Goal: Obtain resource: Obtain resource

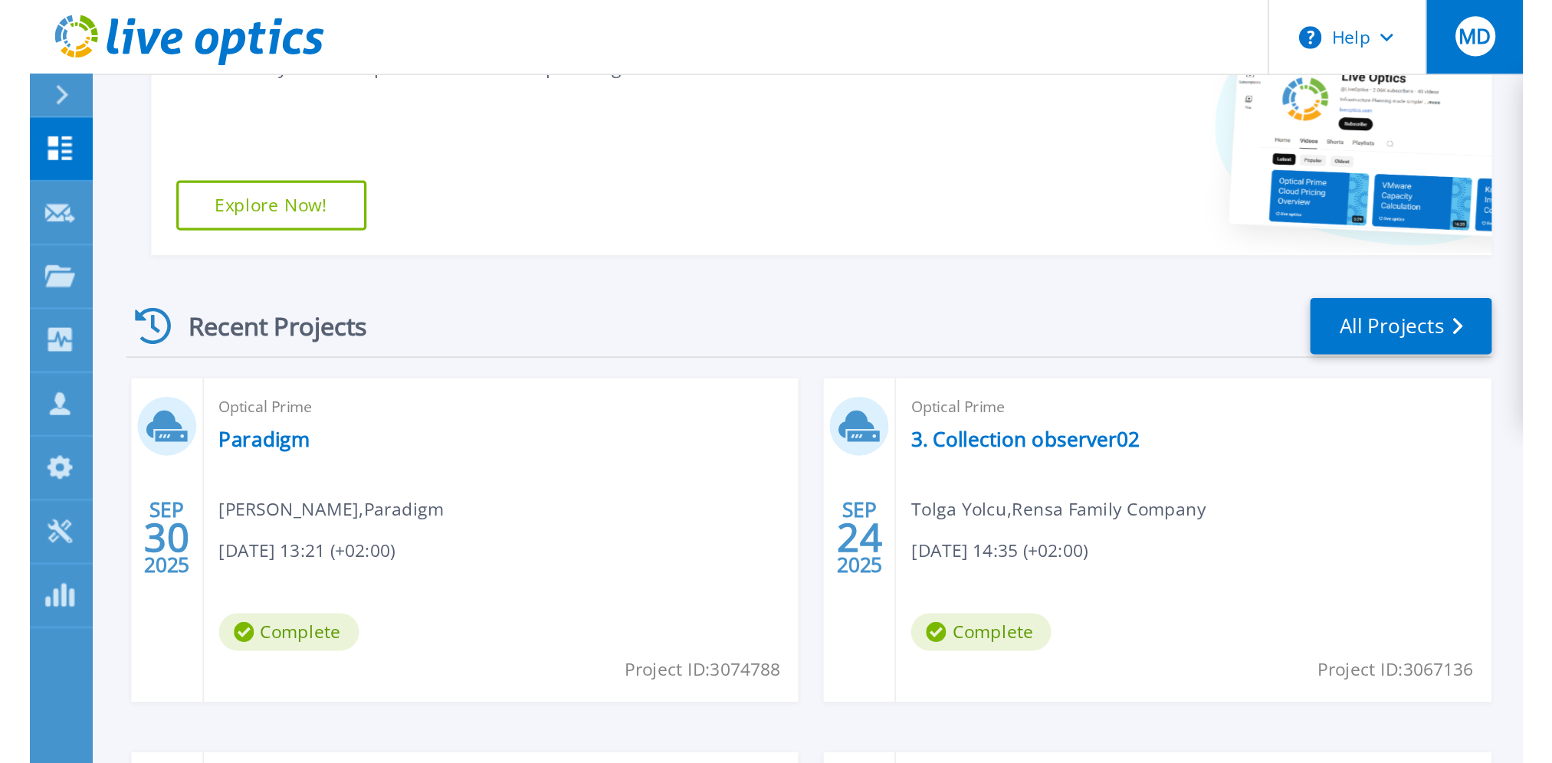
scroll to position [86, 0]
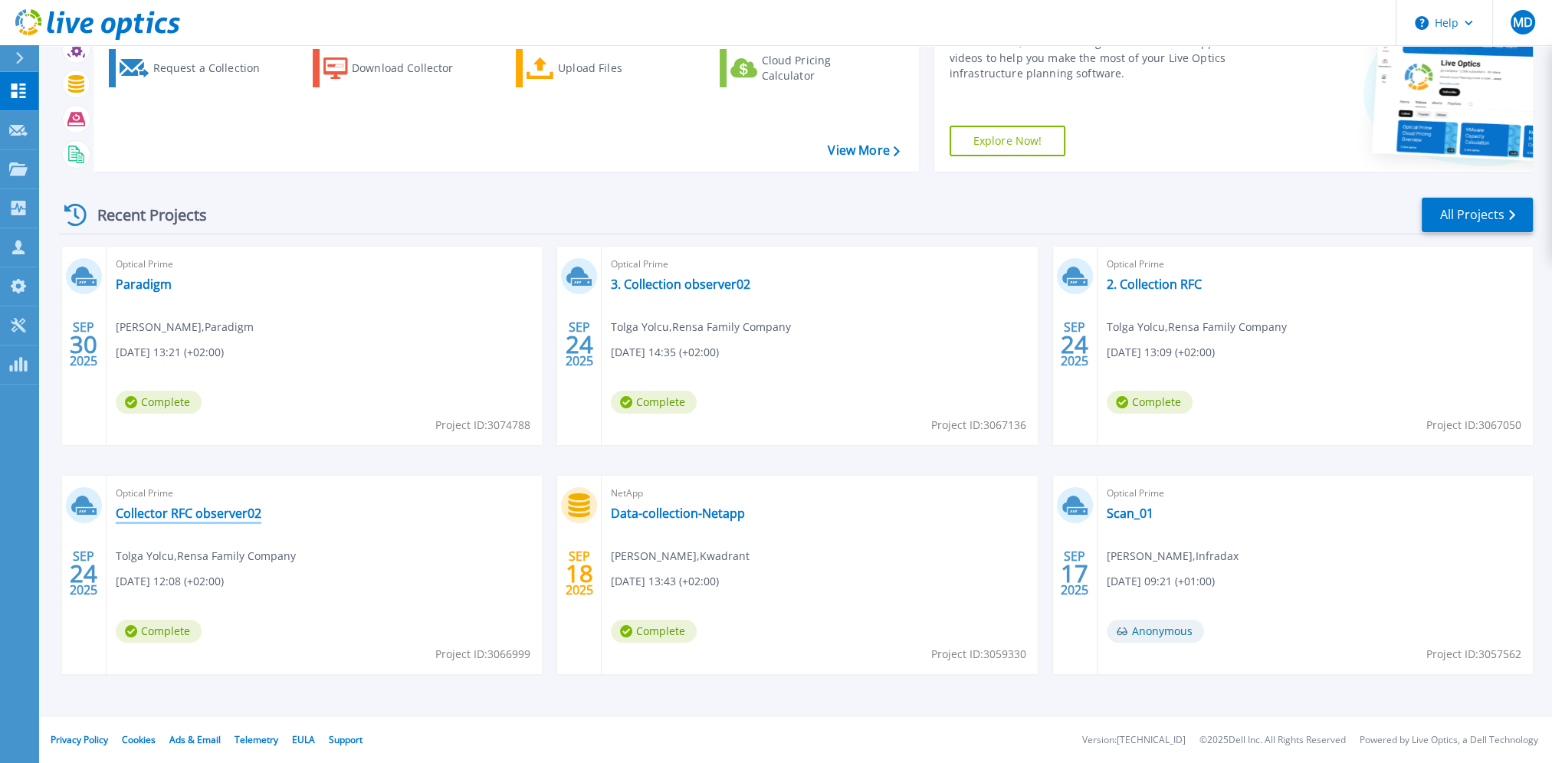
click at [225, 467] on link "Collector RFC observer02" at bounding box center [189, 513] width 146 height 15
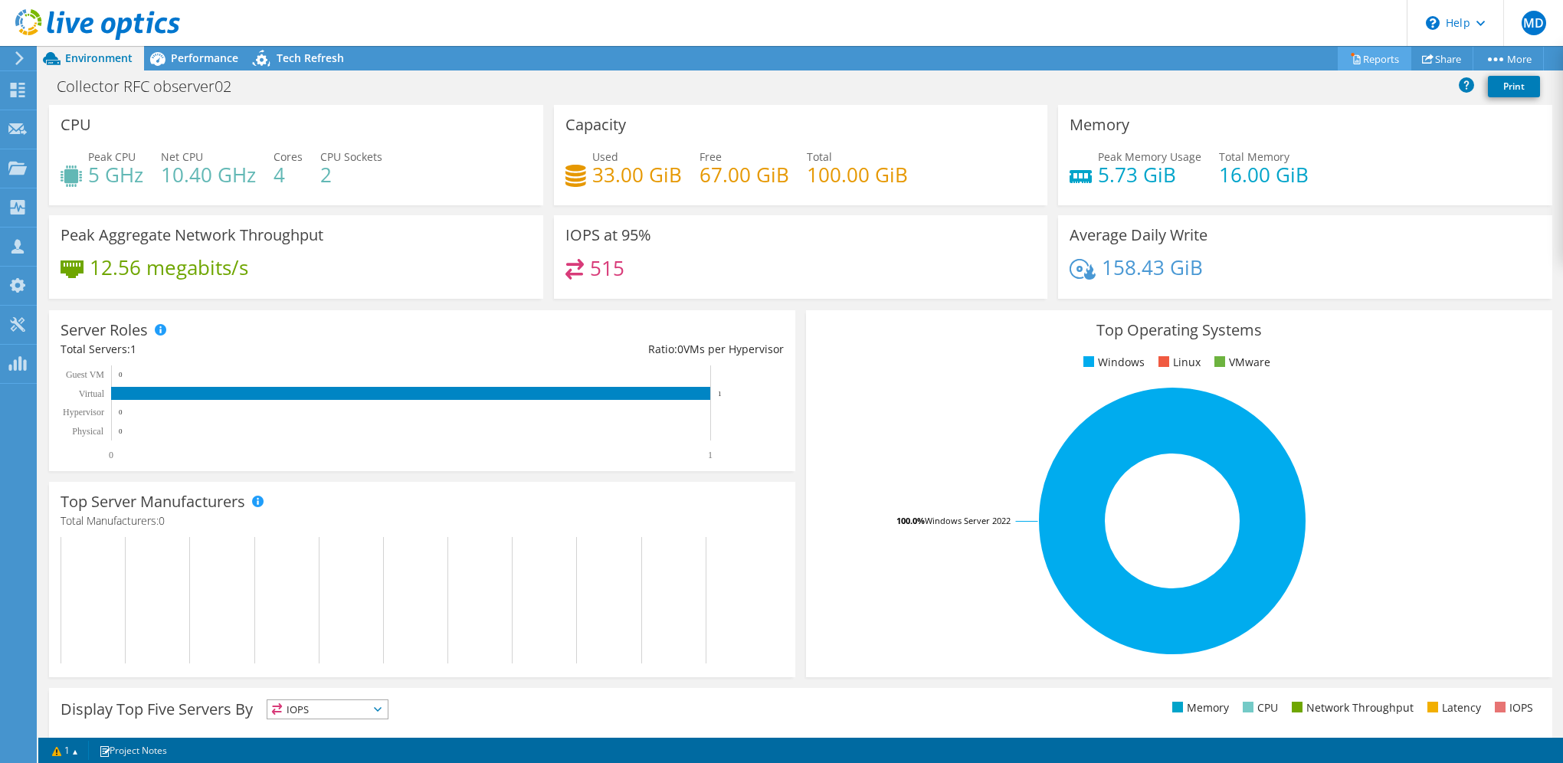
click at [1368, 59] on link "Reports" at bounding box center [1375, 59] width 74 height 24
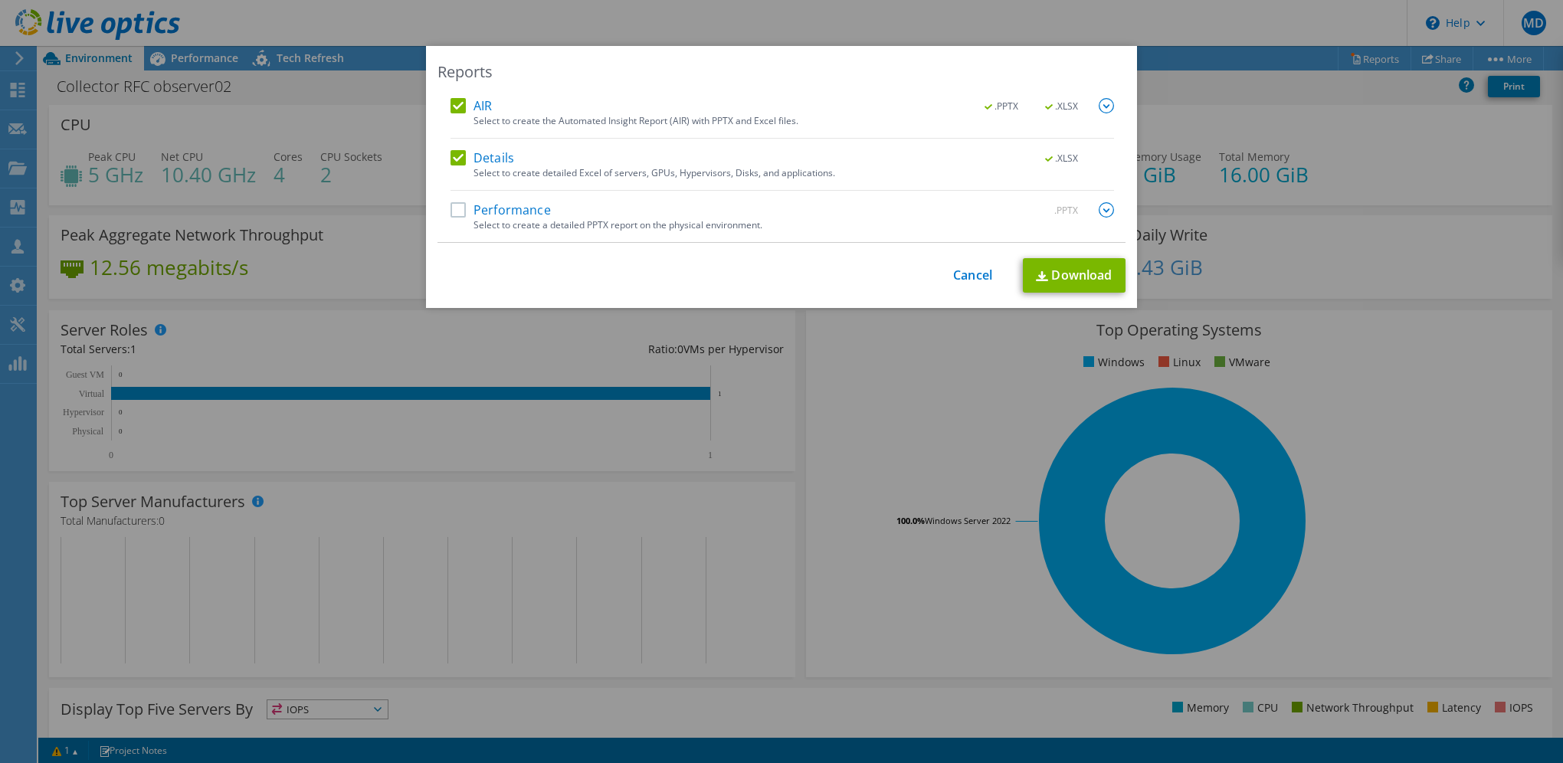
click at [454, 208] on label "Performance" at bounding box center [501, 209] width 100 height 15
click at [0, 0] on input "Performance" at bounding box center [0, 0] width 0 height 0
click at [1068, 270] on link "Download" at bounding box center [1074, 275] width 103 height 34
click at [969, 273] on link "Cancel" at bounding box center [972, 275] width 39 height 15
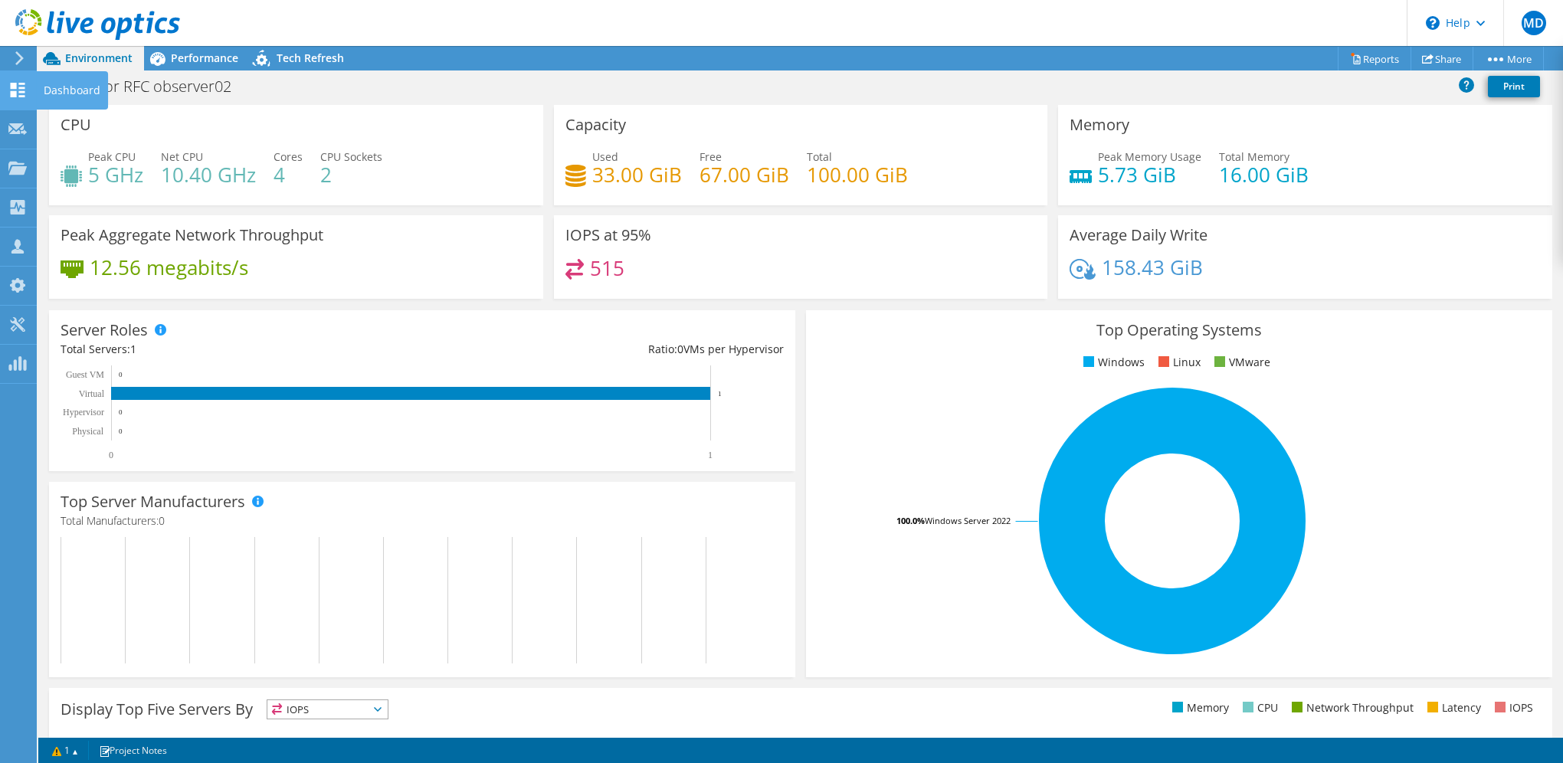
click at [19, 87] on use at bounding box center [18, 90] width 15 height 15
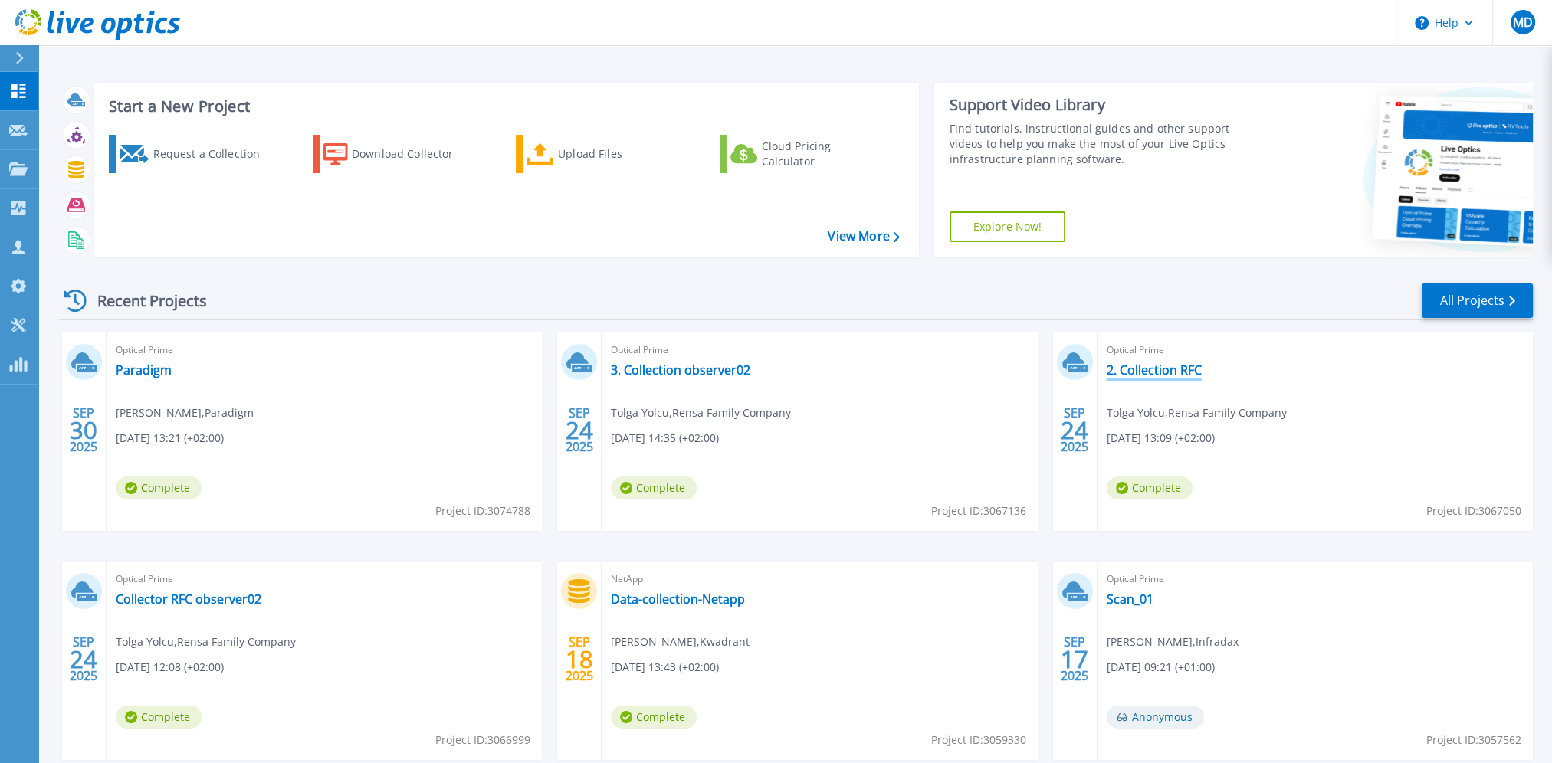
click at [1157, 369] on link "2. Collection RFC" at bounding box center [1153, 369] width 95 height 15
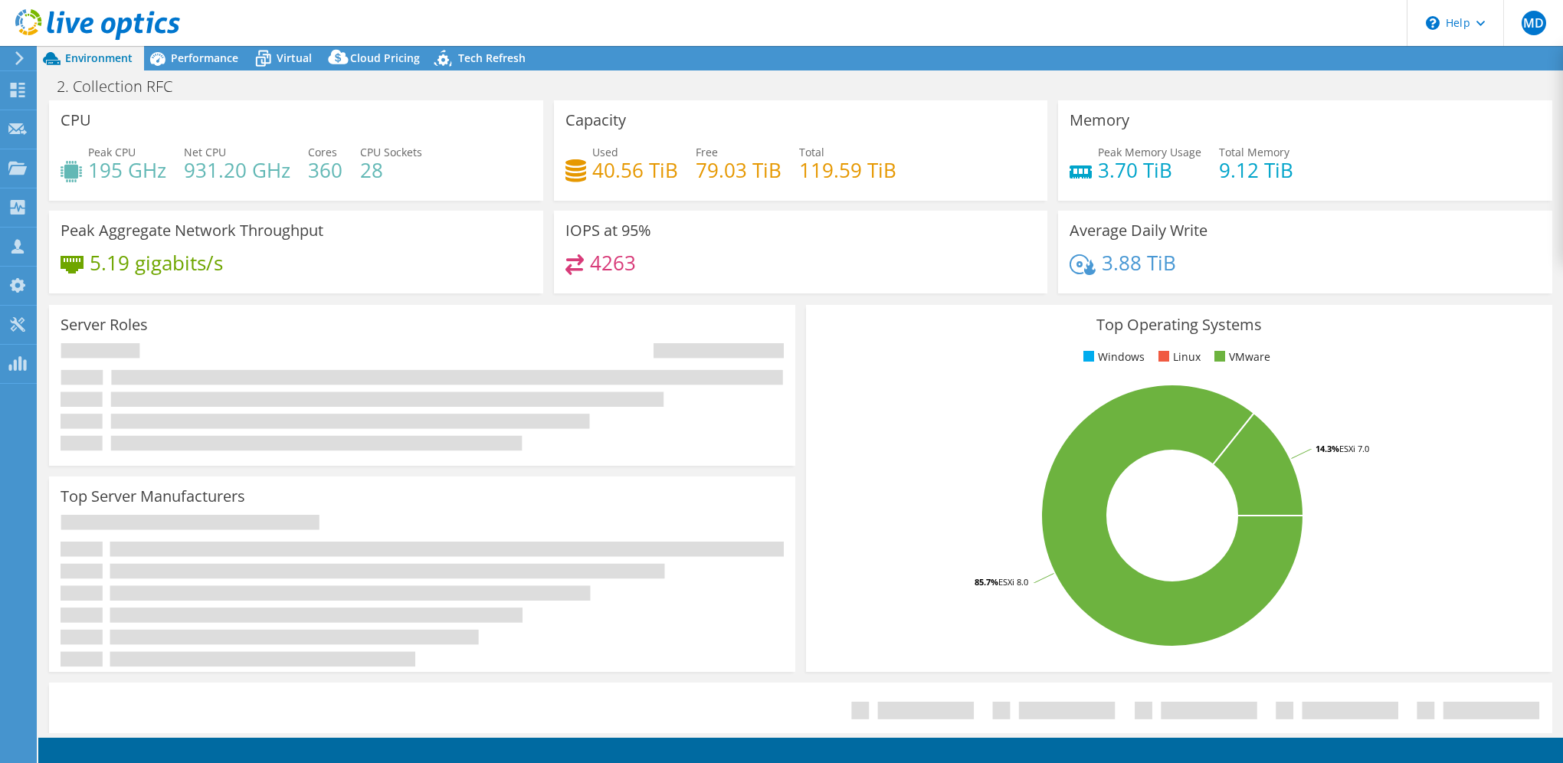
select select "USD"
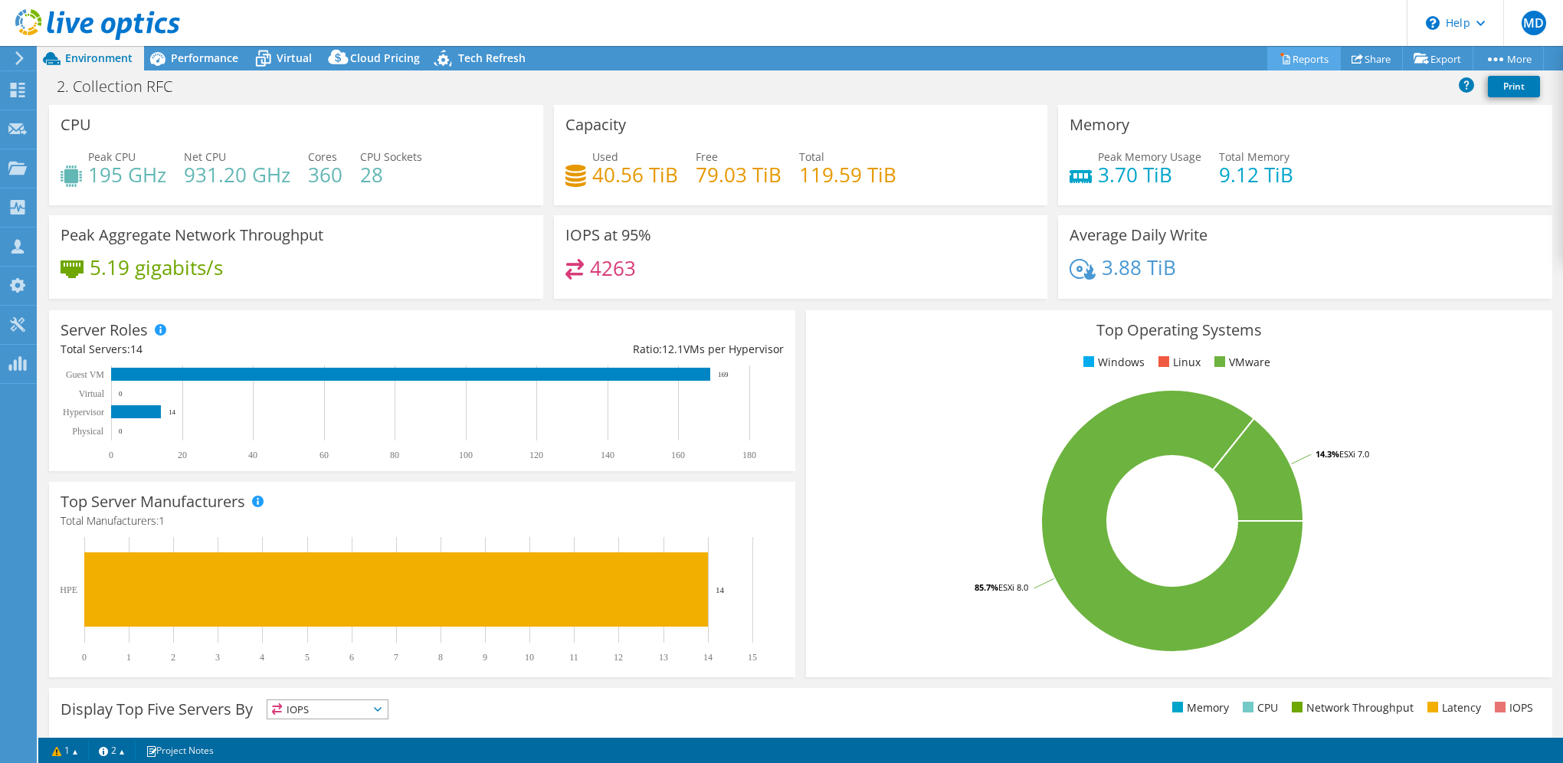
click at [1313, 57] on link "Reports" at bounding box center [1304, 59] width 74 height 24
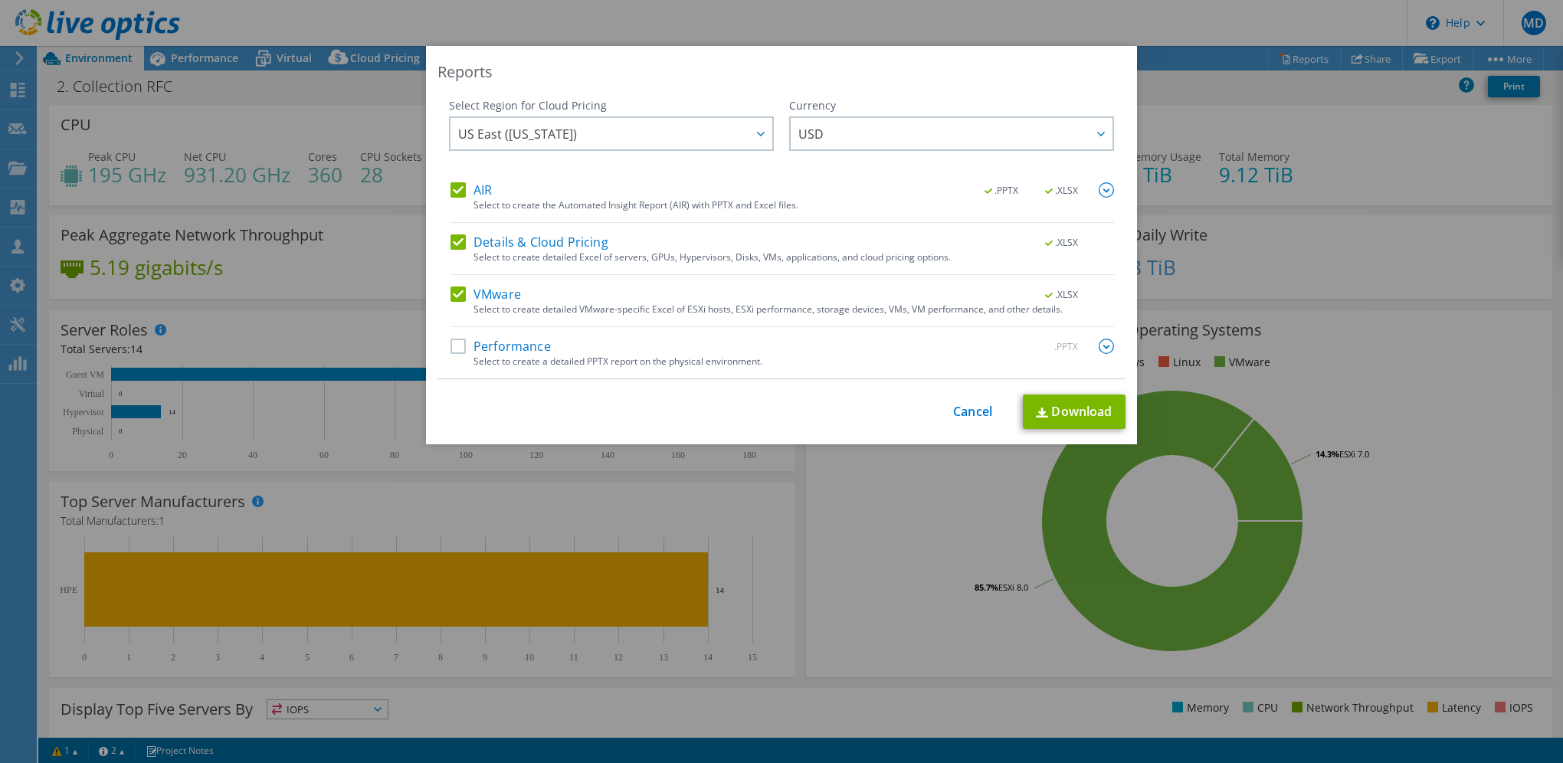
click at [451, 349] on label "Performance" at bounding box center [501, 346] width 100 height 15
click at [0, 0] on input "Performance" at bounding box center [0, 0] width 0 height 0
click at [751, 130] on div at bounding box center [760, 133] width 25 height 31
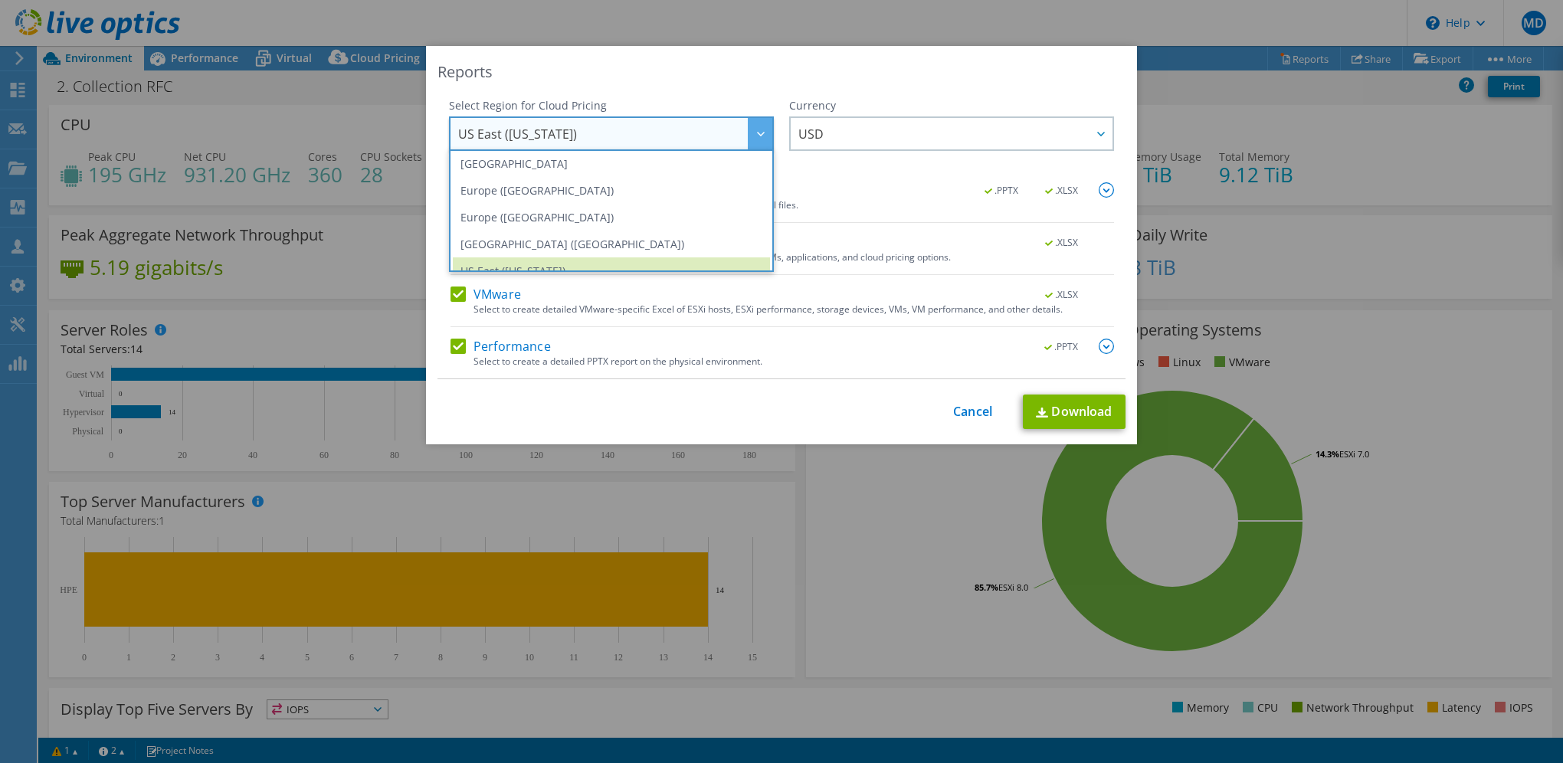
scroll to position [166, 0]
click at [569, 186] on li "Europe ([GEOGRAPHIC_DATA])" at bounding box center [611, 188] width 317 height 27
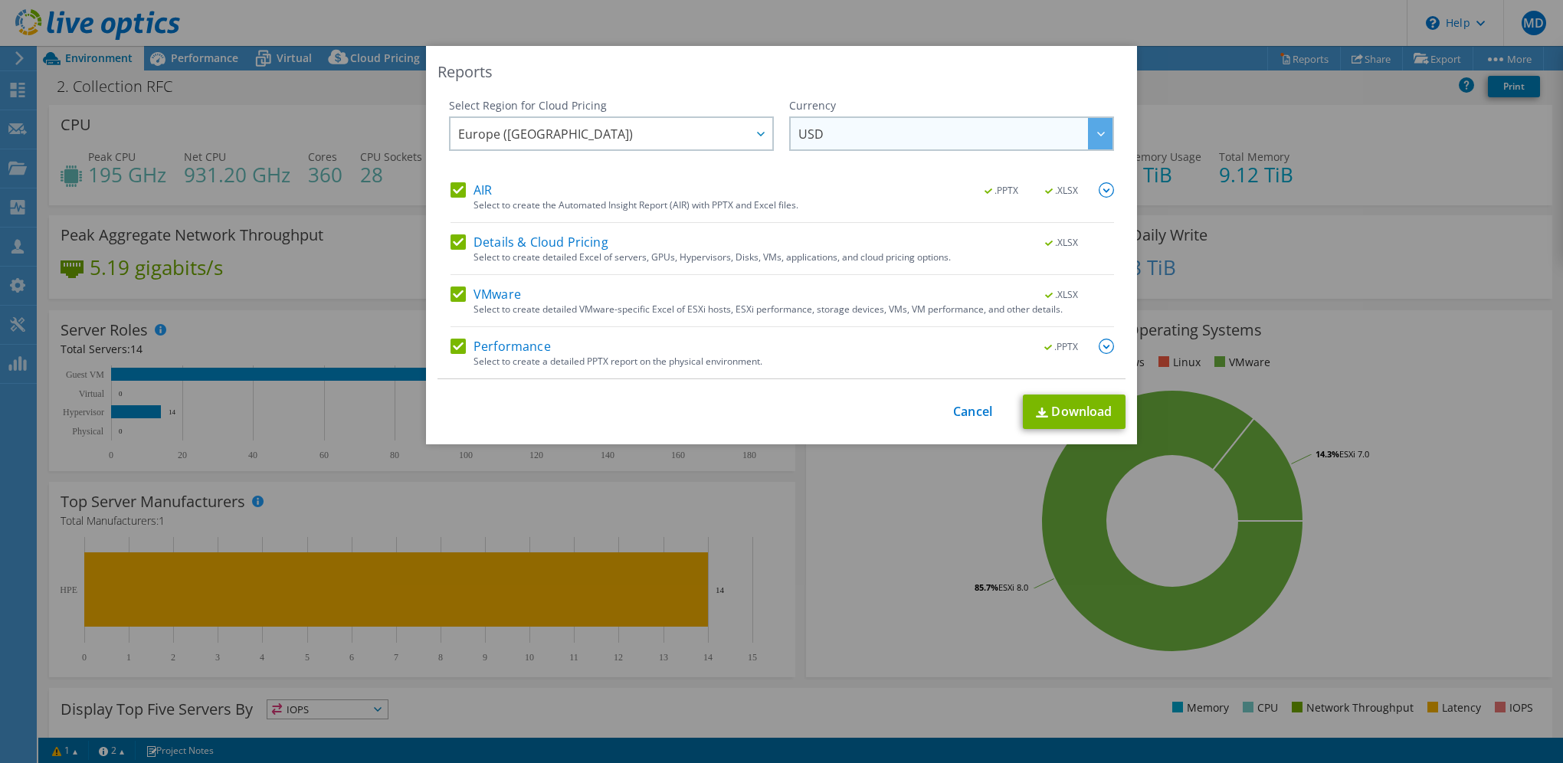
click at [813, 126] on span "USD" at bounding box center [810, 138] width 25 height 24
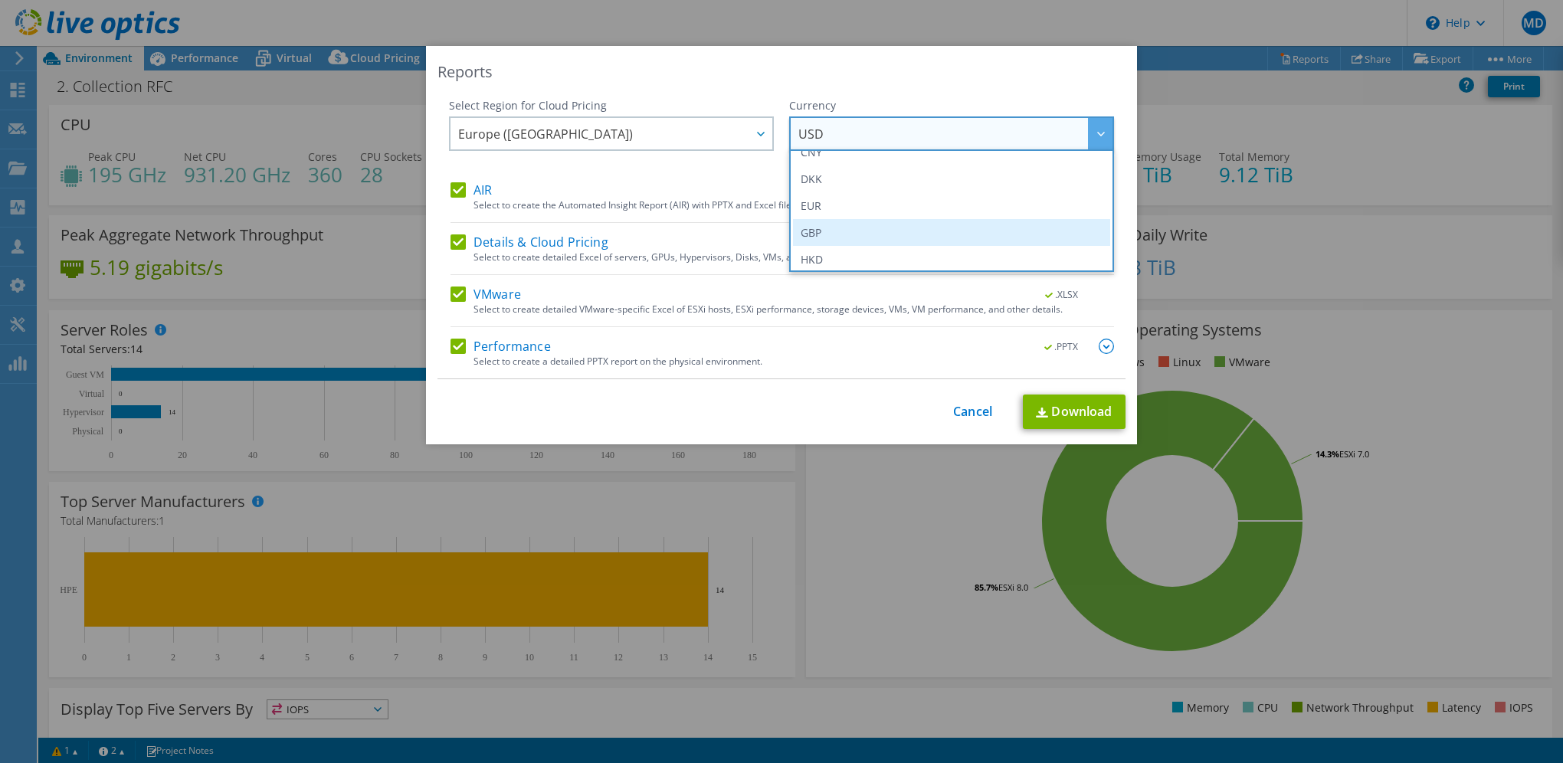
scroll to position [153, 0]
click at [854, 228] on li "EUR" at bounding box center [951, 228] width 317 height 27
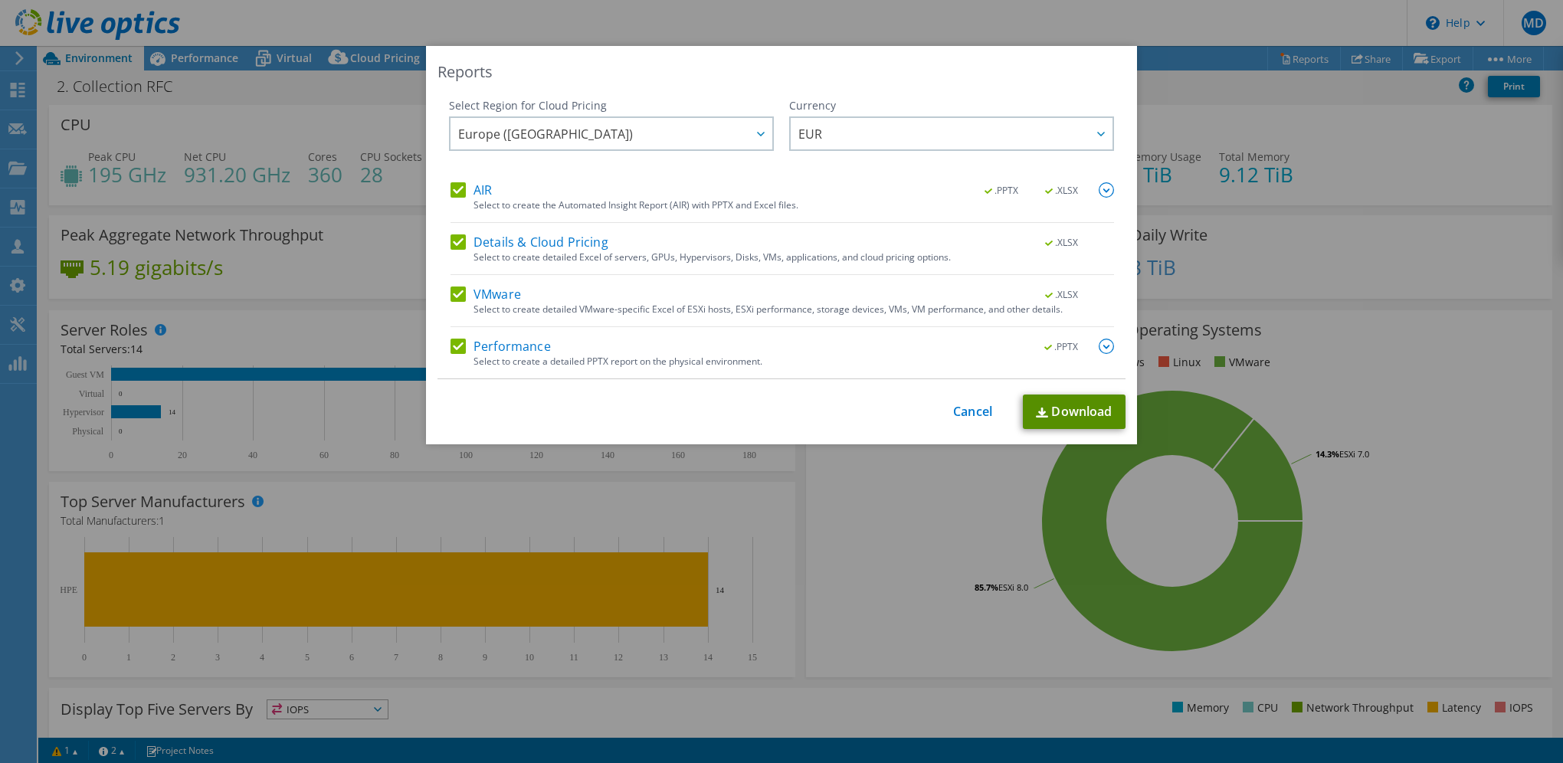
click at [1068, 408] on link "Download" at bounding box center [1074, 412] width 103 height 34
click at [969, 414] on link "Cancel" at bounding box center [972, 412] width 39 height 15
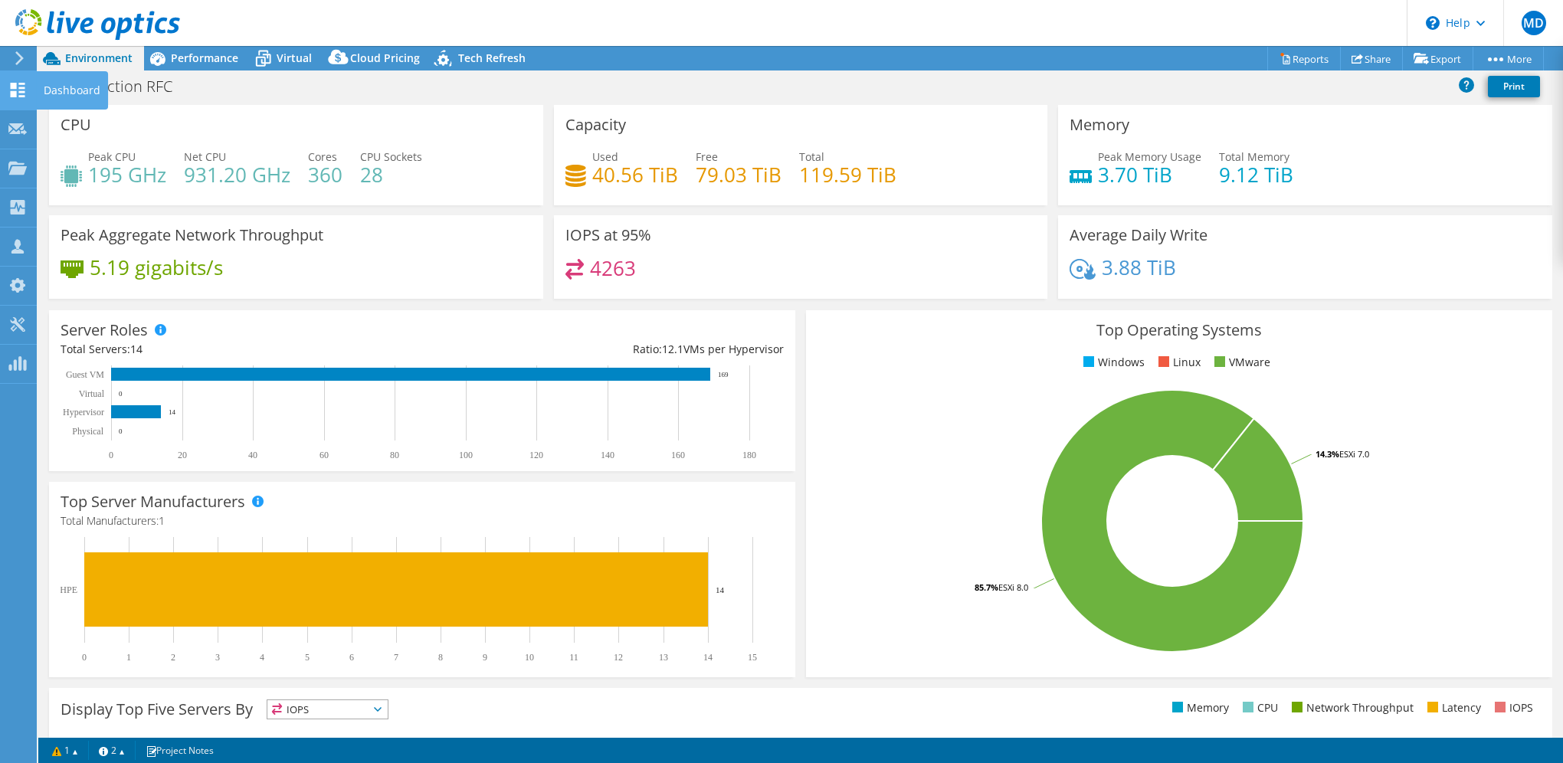
click at [13, 95] on use at bounding box center [18, 90] width 15 height 15
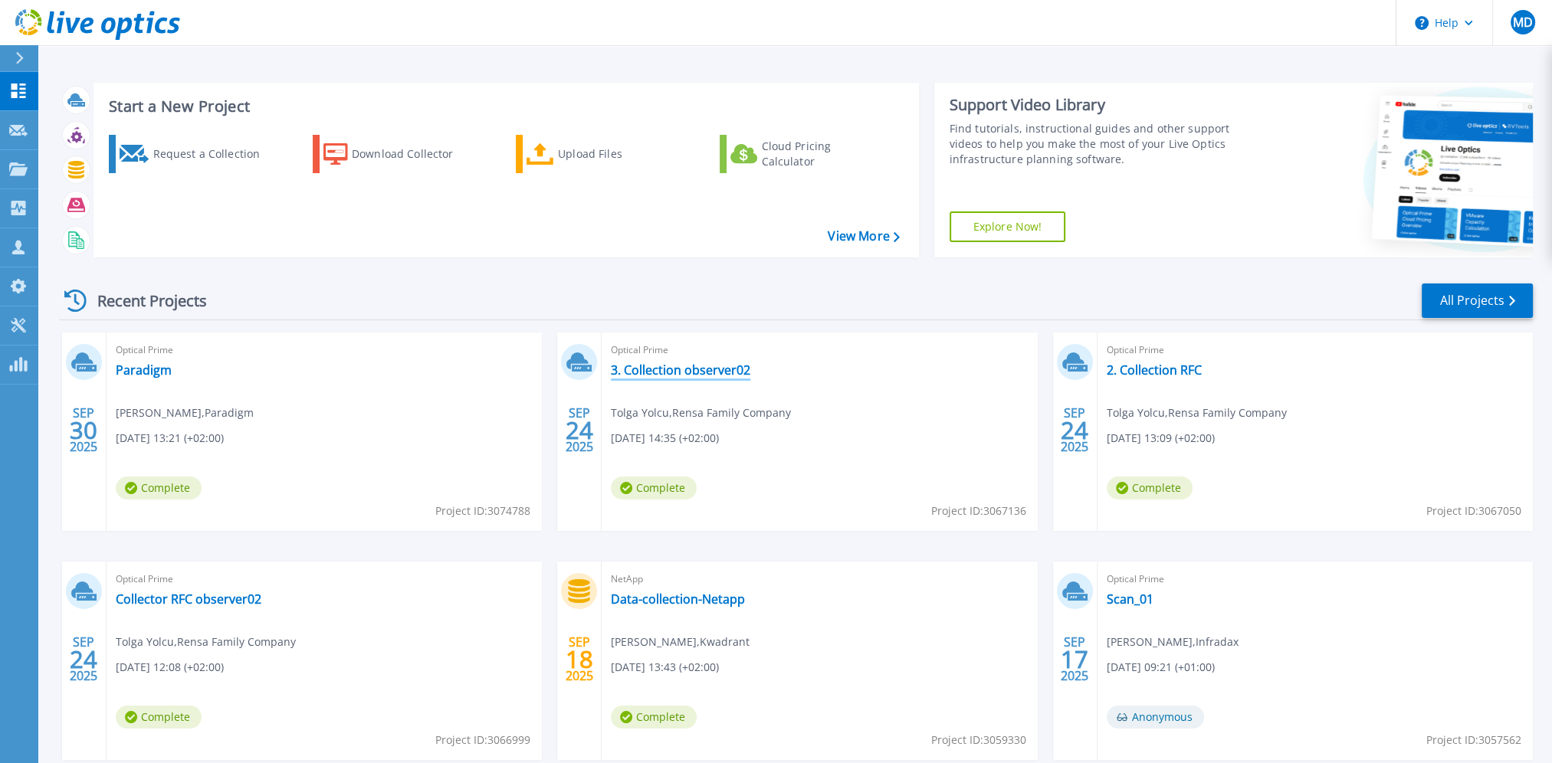
click at [690, 368] on link "3. Collection observer02" at bounding box center [680, 369] width 139 height 15
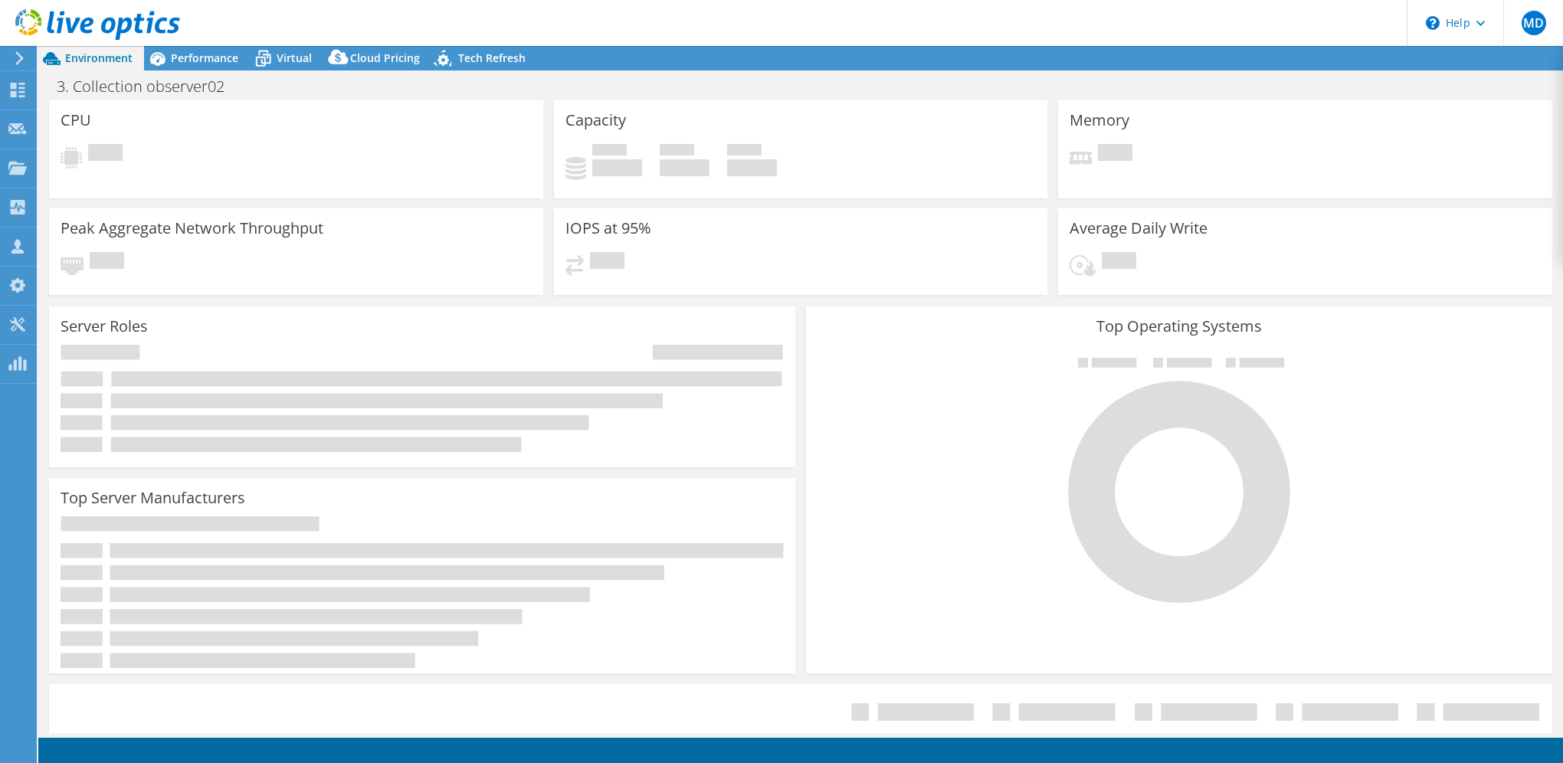
select select "USD"
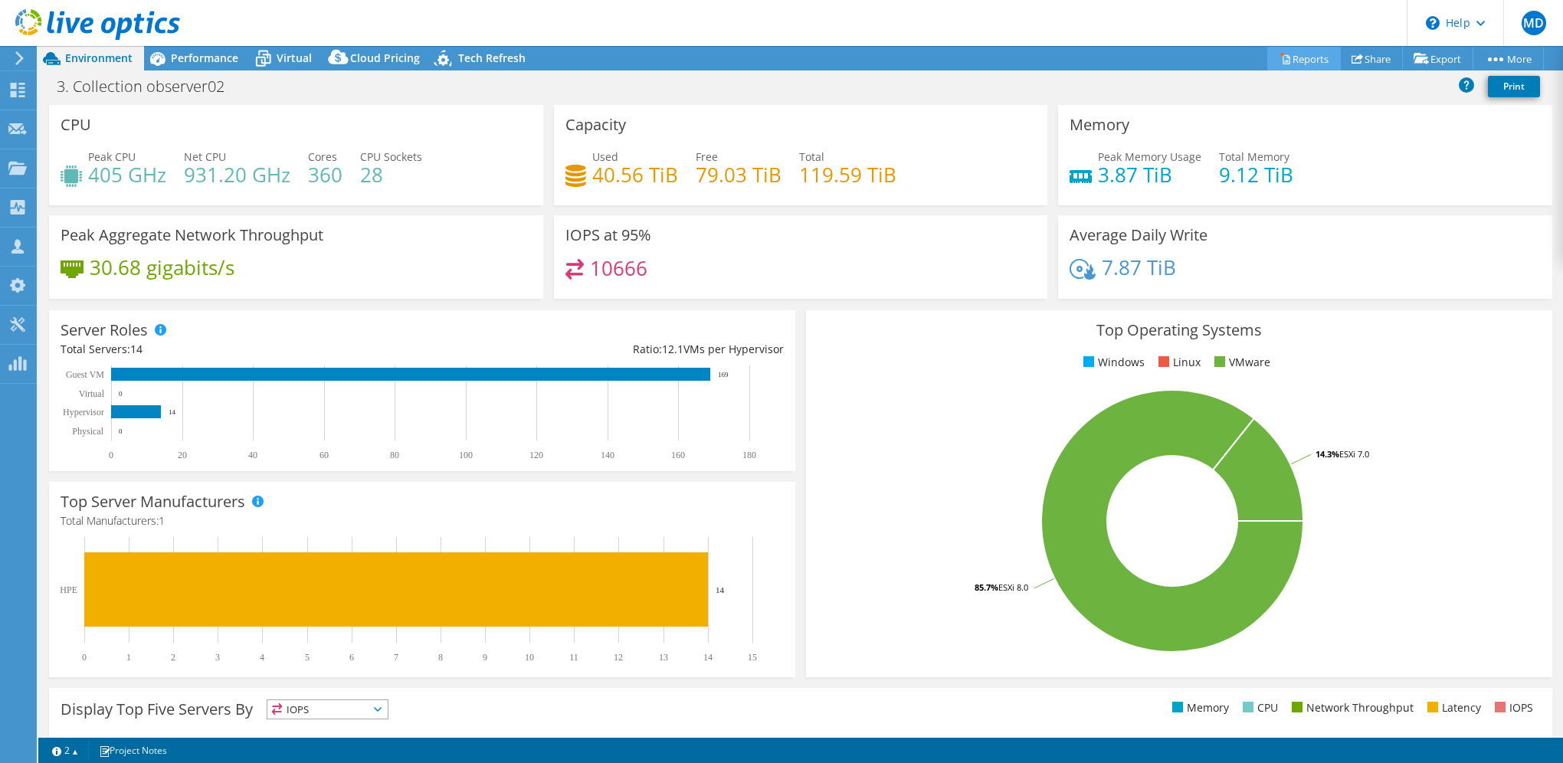
click at [1294, 57] on link "Reports" at bounding box center [1304, 59] width 74 height 24
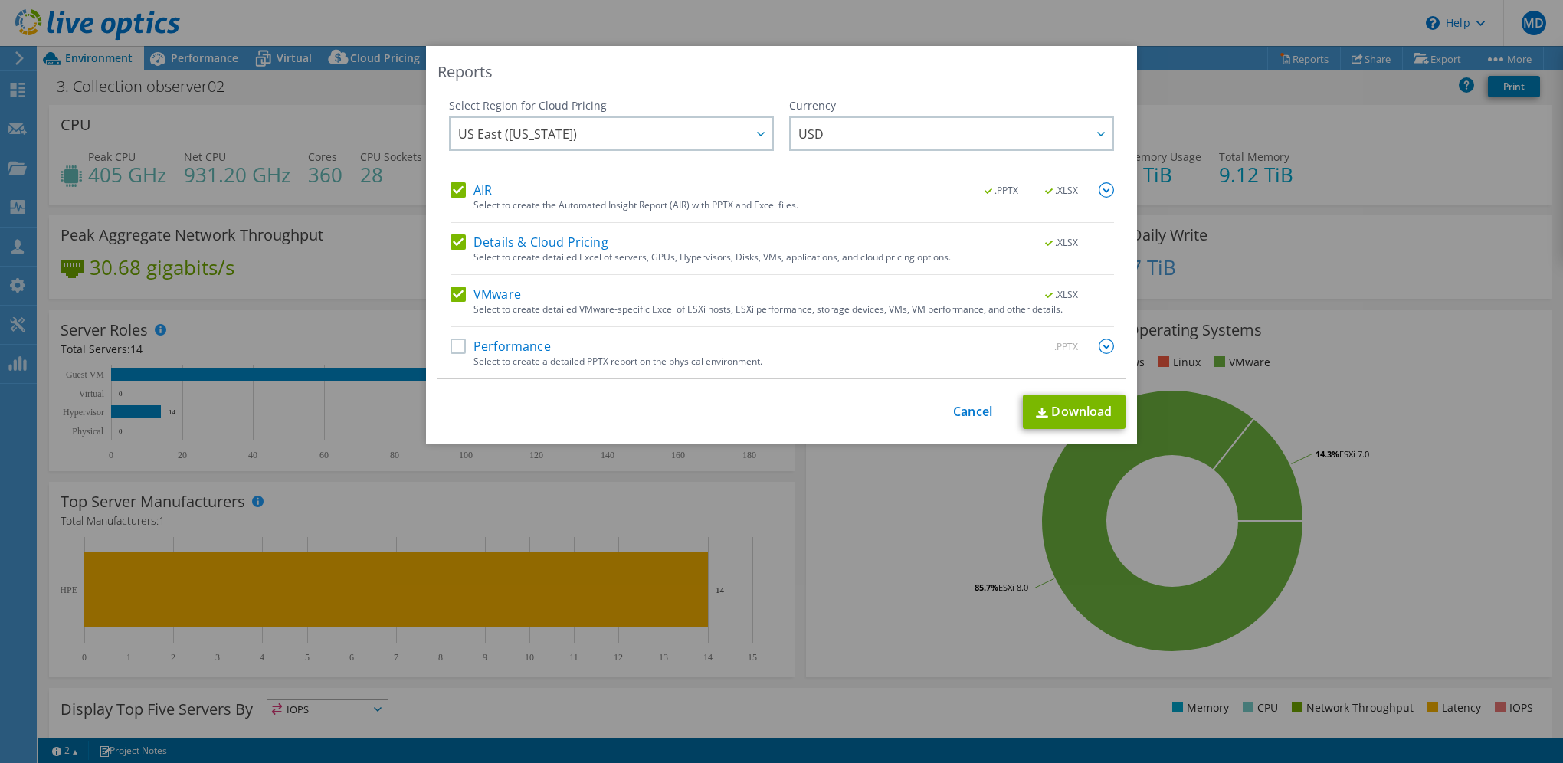
click at [454, 342] on label "Performance" at bounding box center [501, 346] width 100 height 15
click at [0, 0] on input "Performance" at bounding box center [0, 0] width 0 height 0
click at [1059, 411] on link "Download" at bounding box center [1074, 412] width 103 height 34
click at [966, 409] on link "Cancel" at bounding box center [972, 412] width 39 height 15
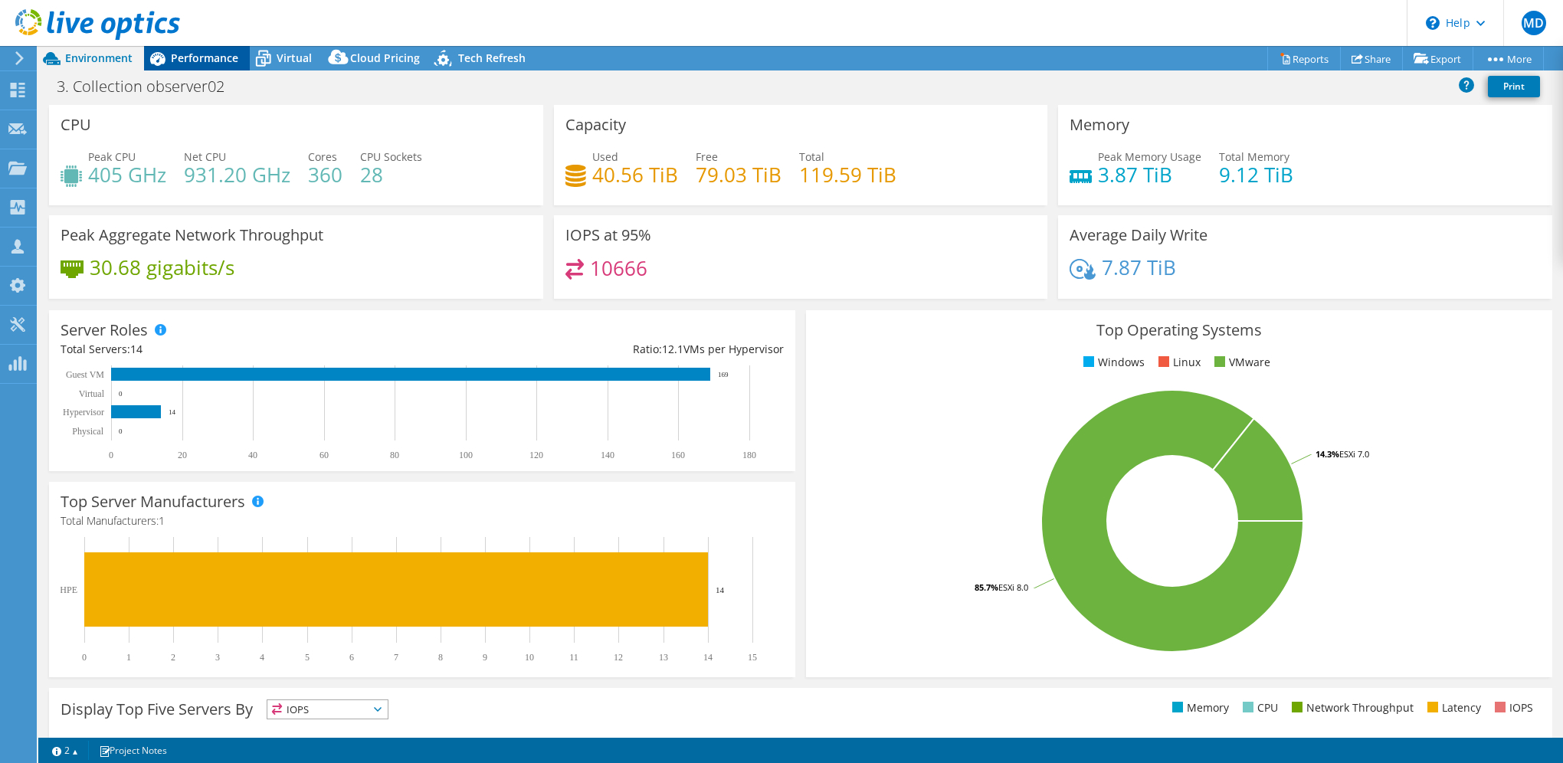
click at [227, 61] on span "Performance" at bounding box center [204, 58] width 67 height 15
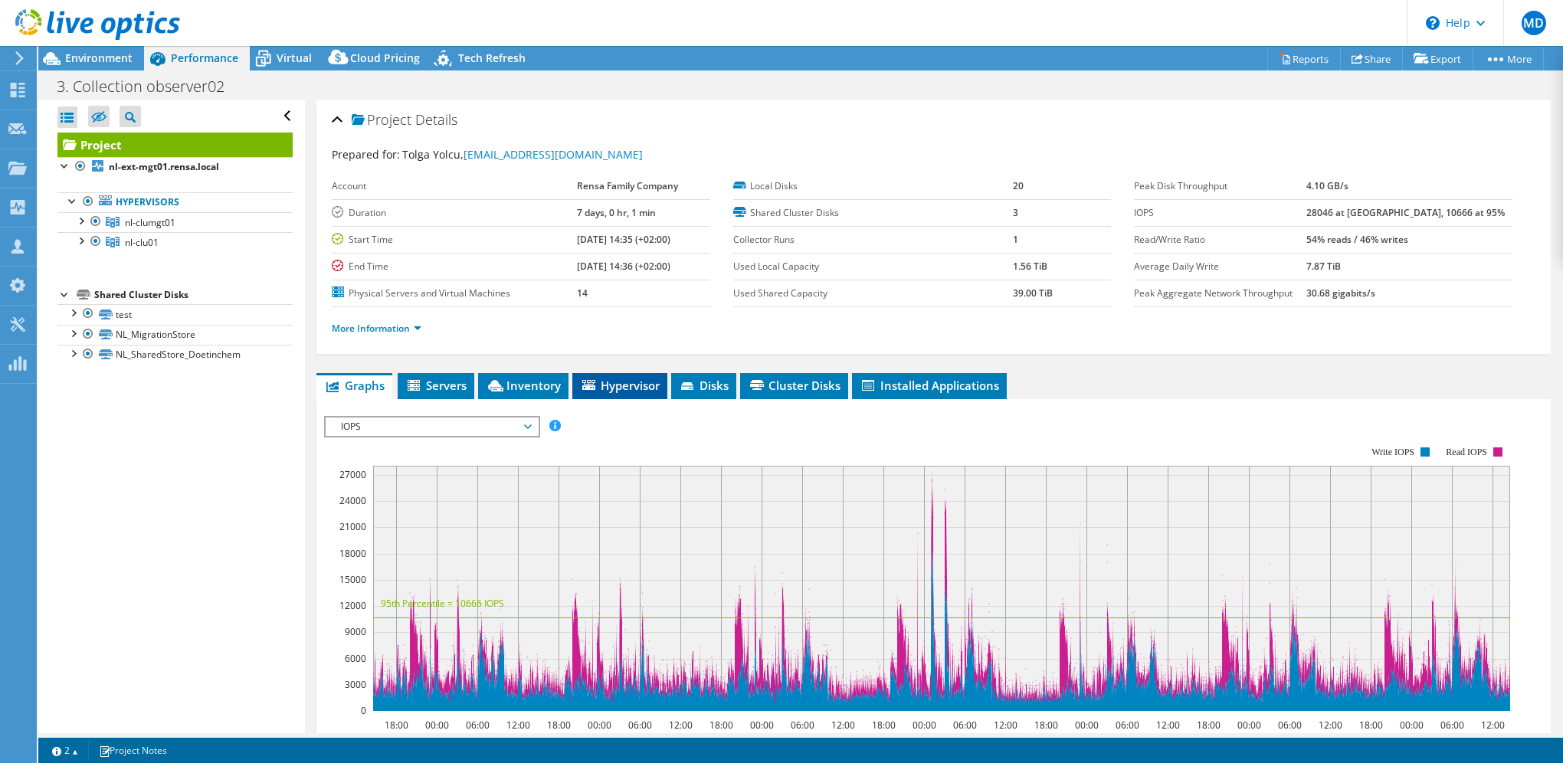
click at [606, 382] on span "Hypervisor" at bounding box center [620, 385] width 80 height 15
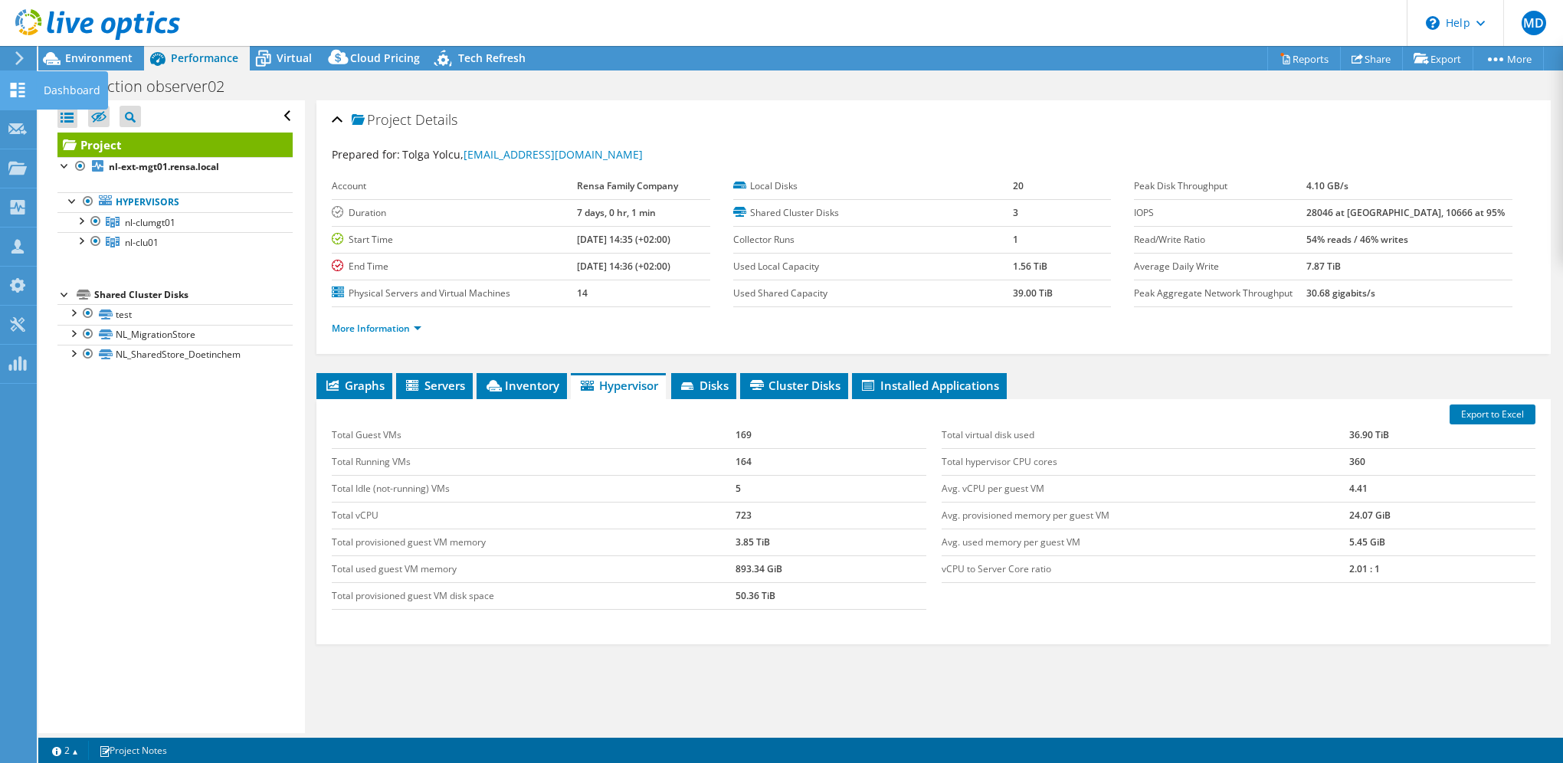
click at [23, 94] on icon at bounding box center [17, 90] width 18 height 15
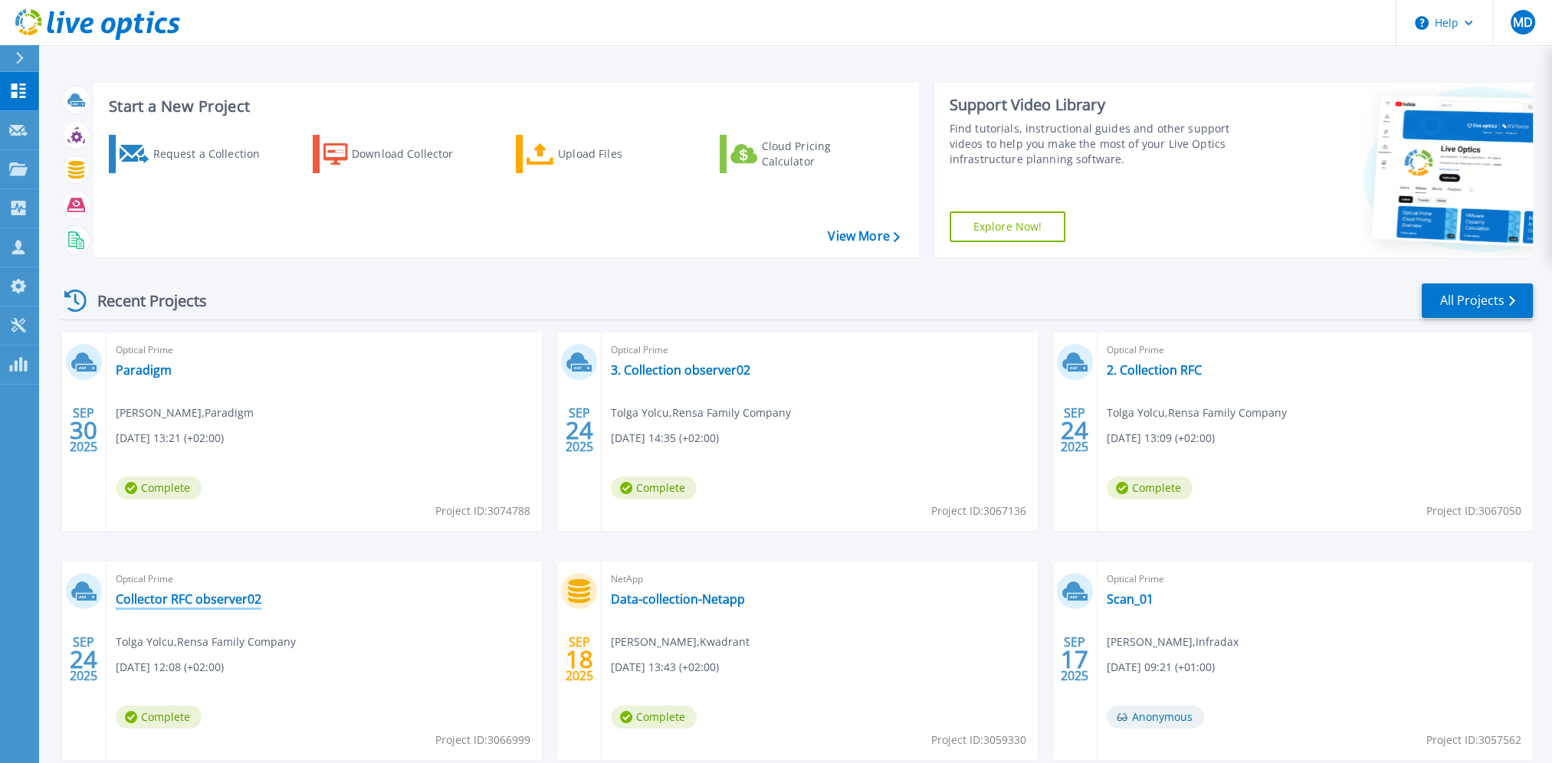
click at [202, 600] on link "Collector RFC observer02" at bounding box center [189, 599] width 146 height 15
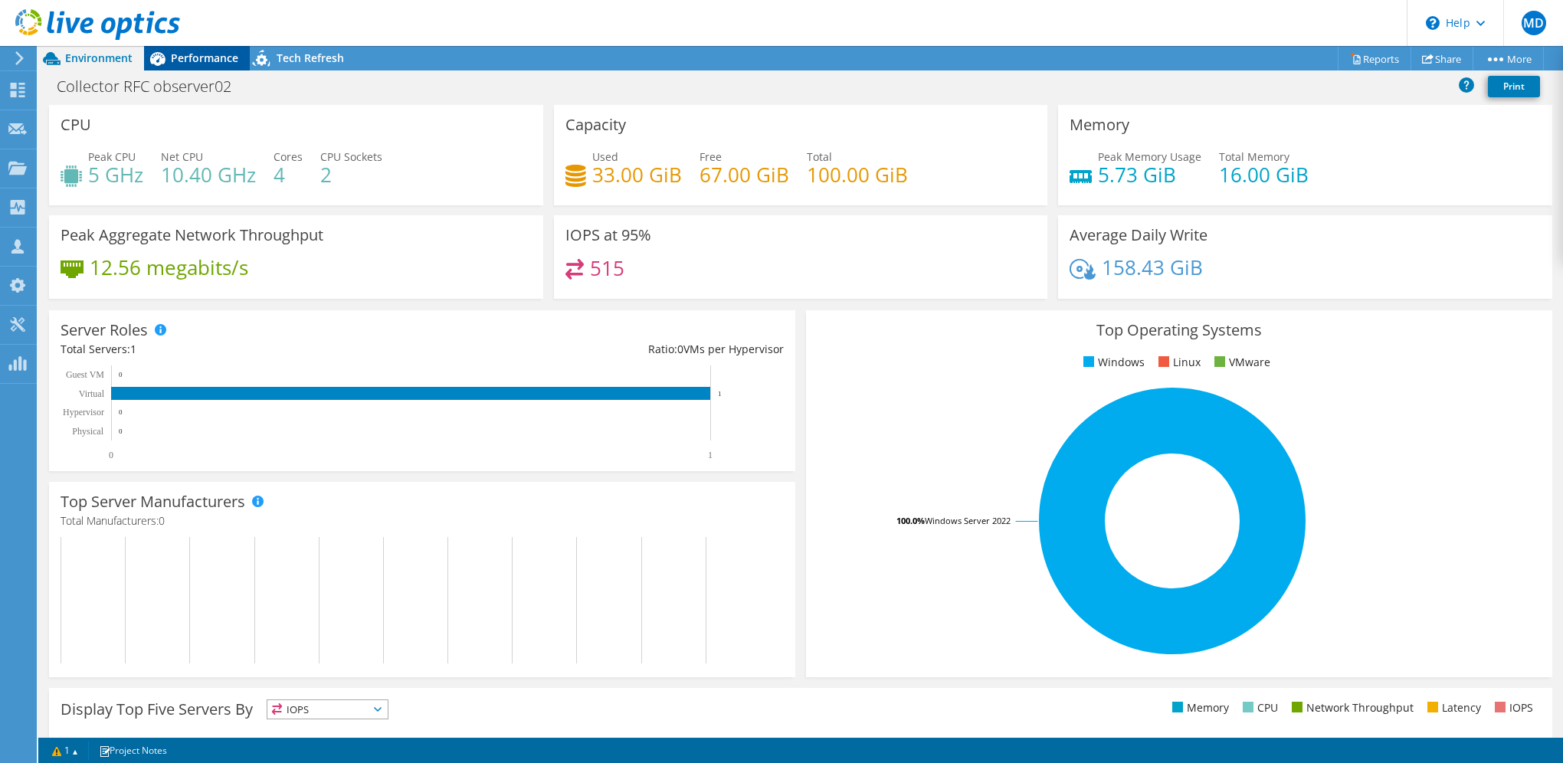
click at [215, 60] on span "Performance" at bounding box center [204, 58] width 67 height 15
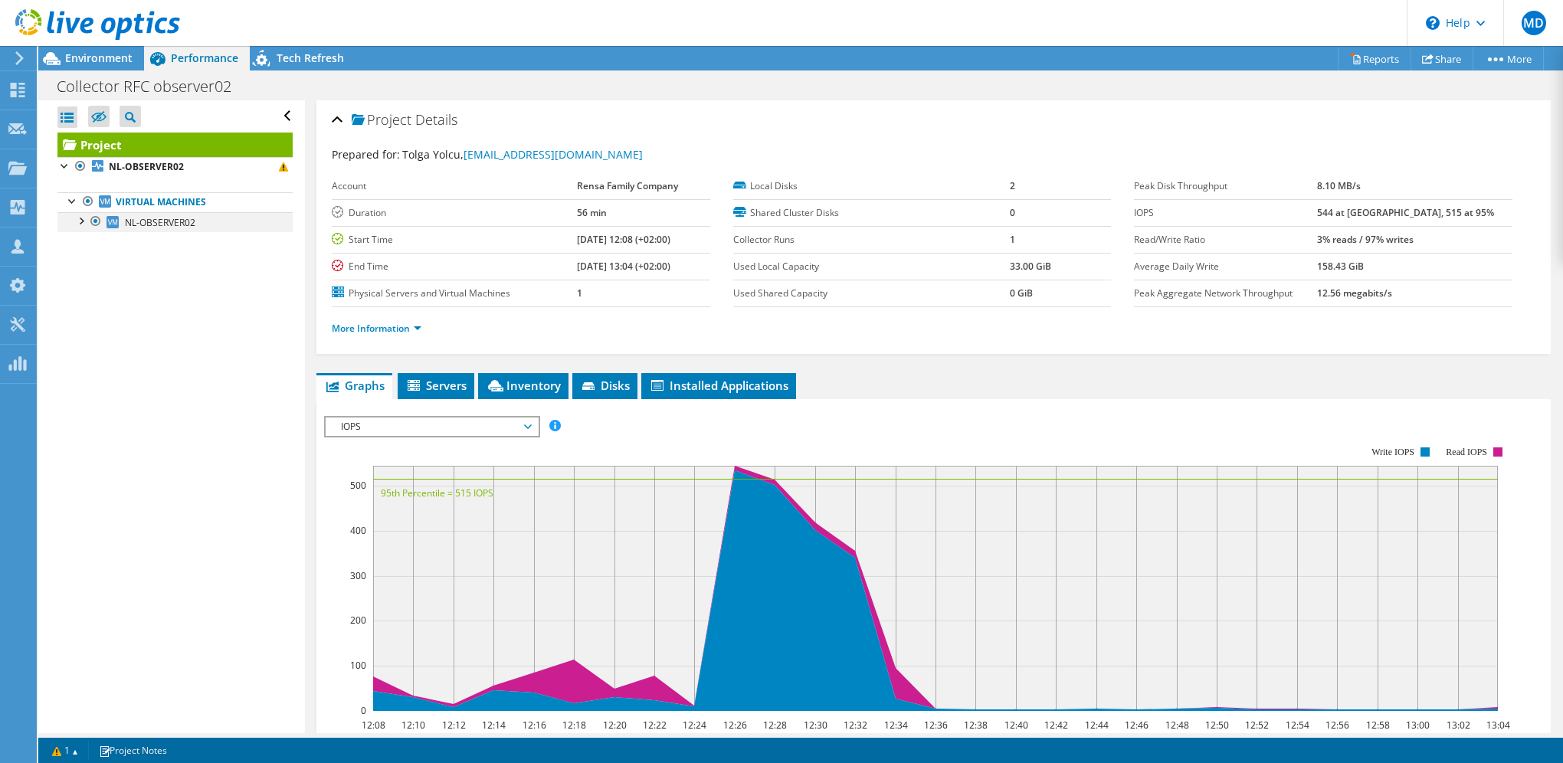
click at [83, 219] on div at bounding box center [80, 219] width 15 height 15
click at [162, 225] on span "NL-OBSERVER02" at bounding box center [160, 222] width 70 height 13
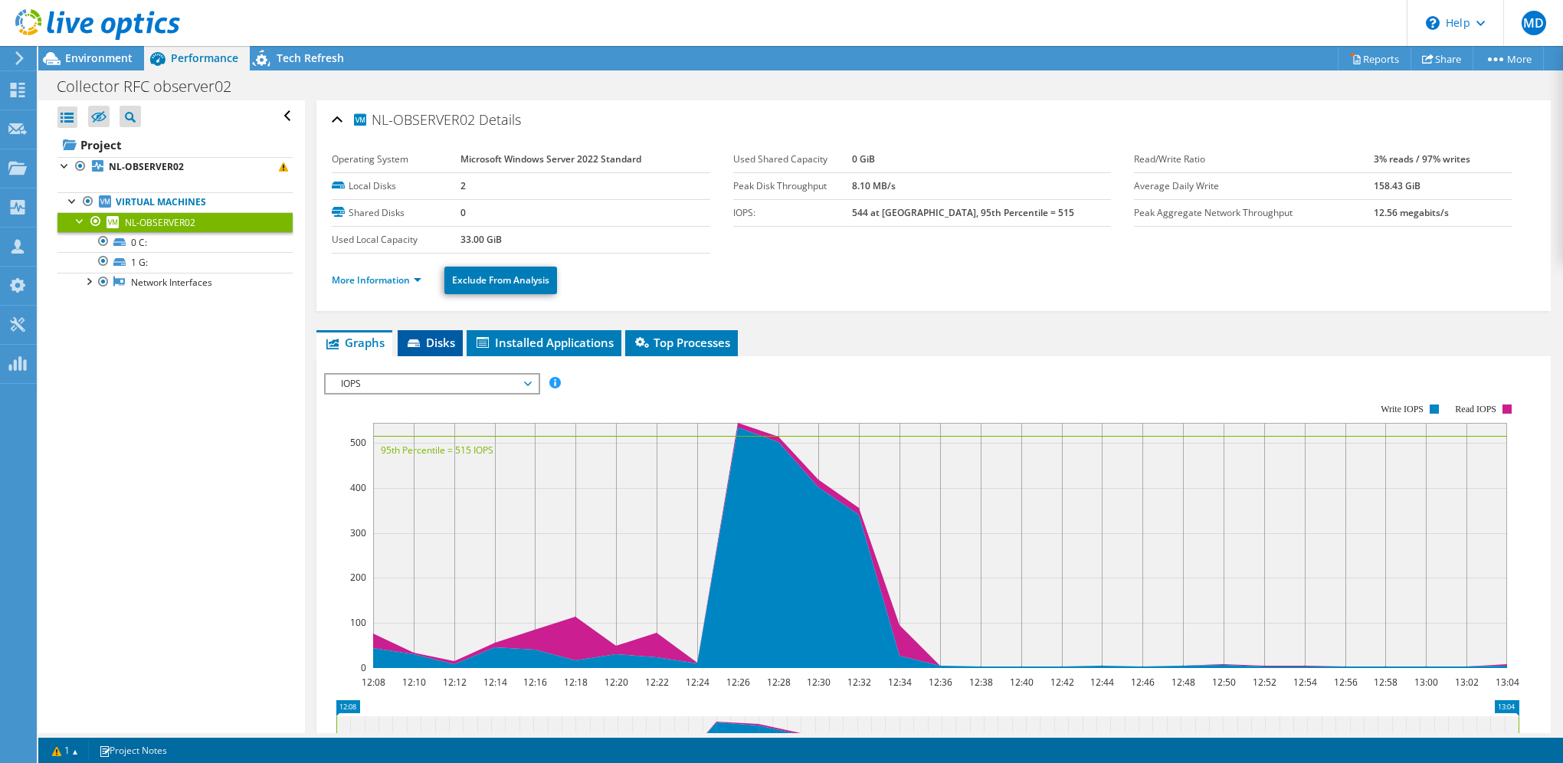
click at [438, 341] on span "Disks" at bounding box center [430, 342] width 50 height 15
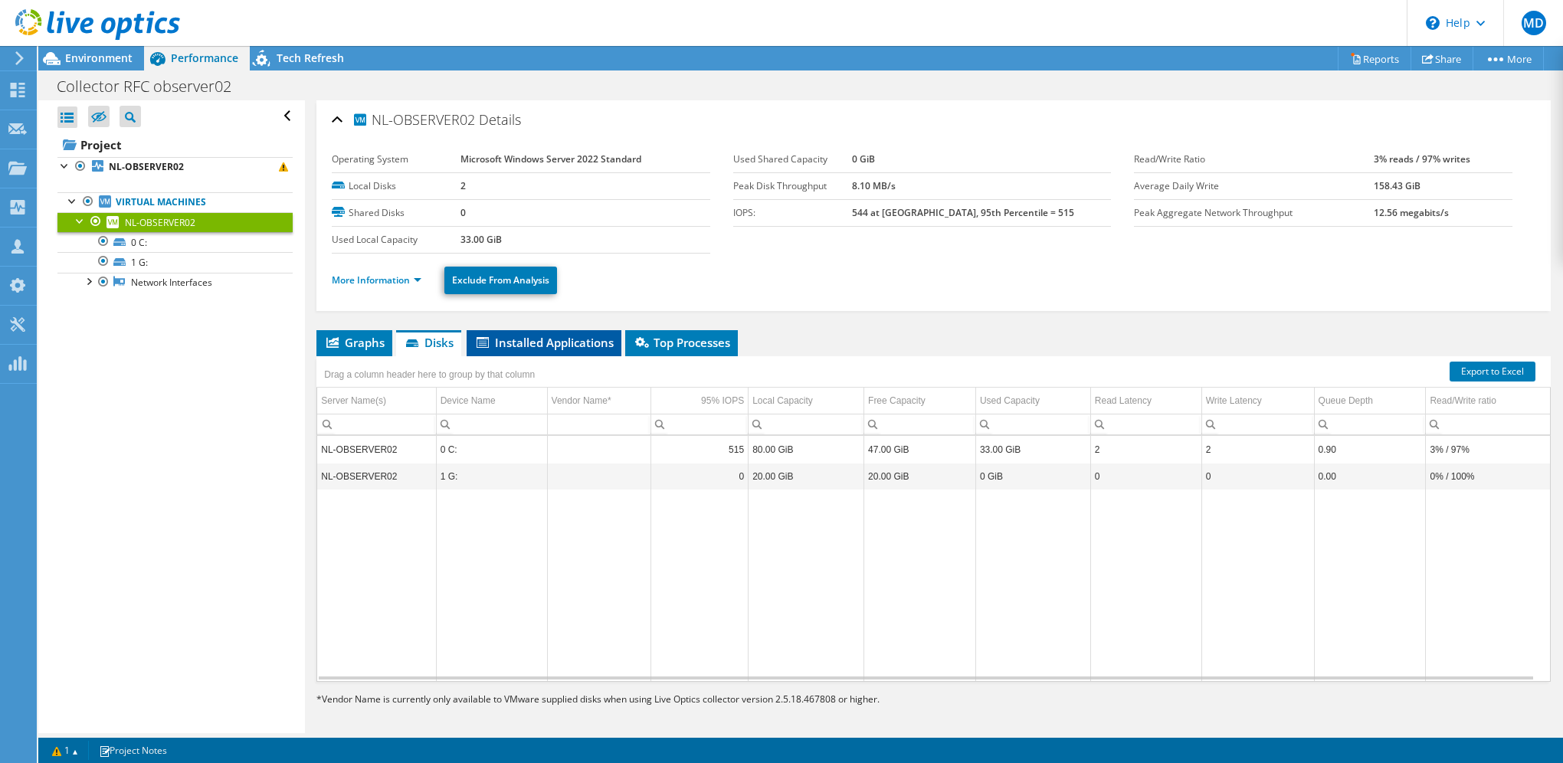
click at [516, 338] on span "Installed Applications" at bounding box center [543, 342] width 139 height 15
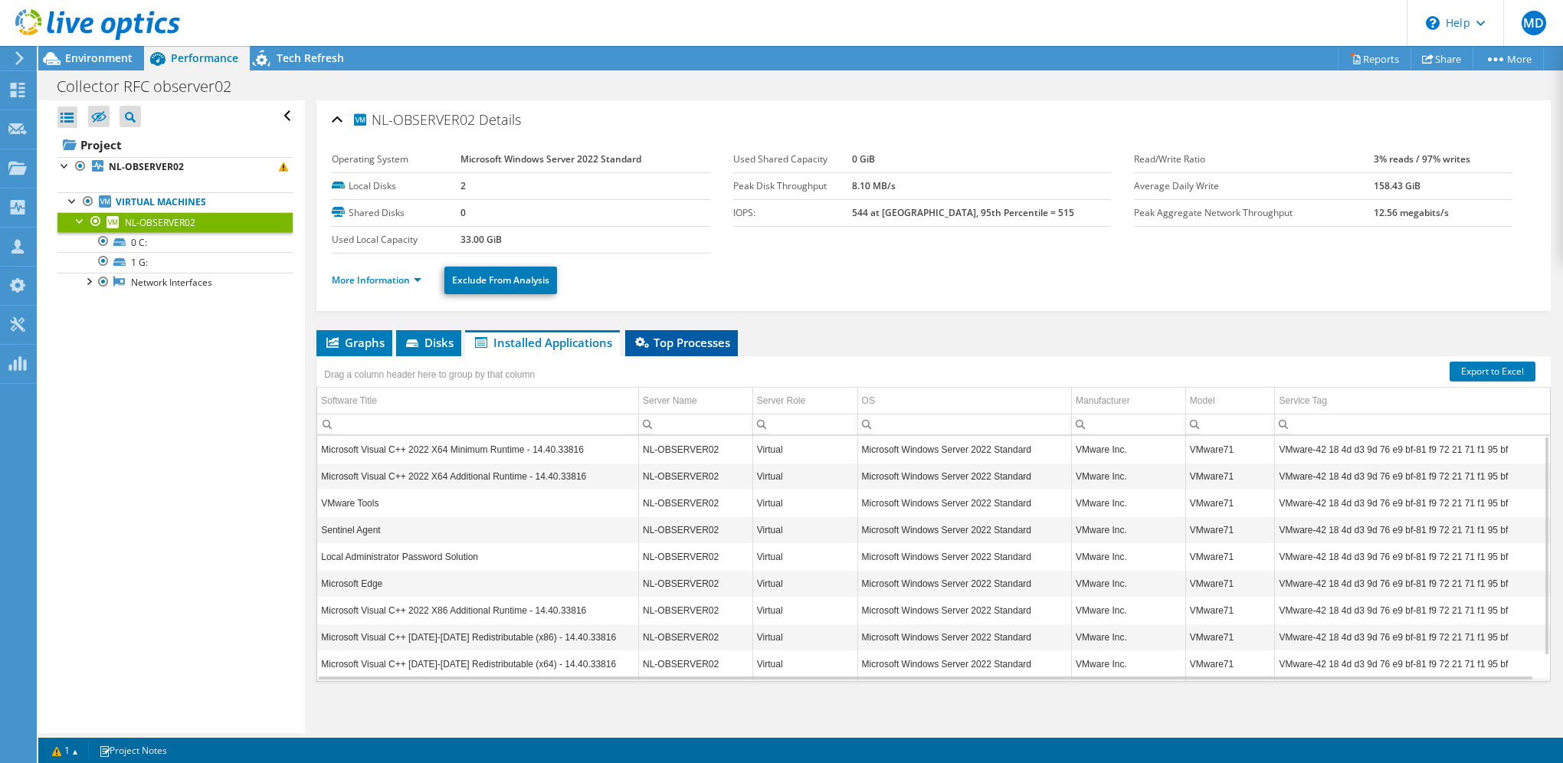
click at [675, 336] on span "Top Processes" at bounding box center [681, 342] width 97 height 15
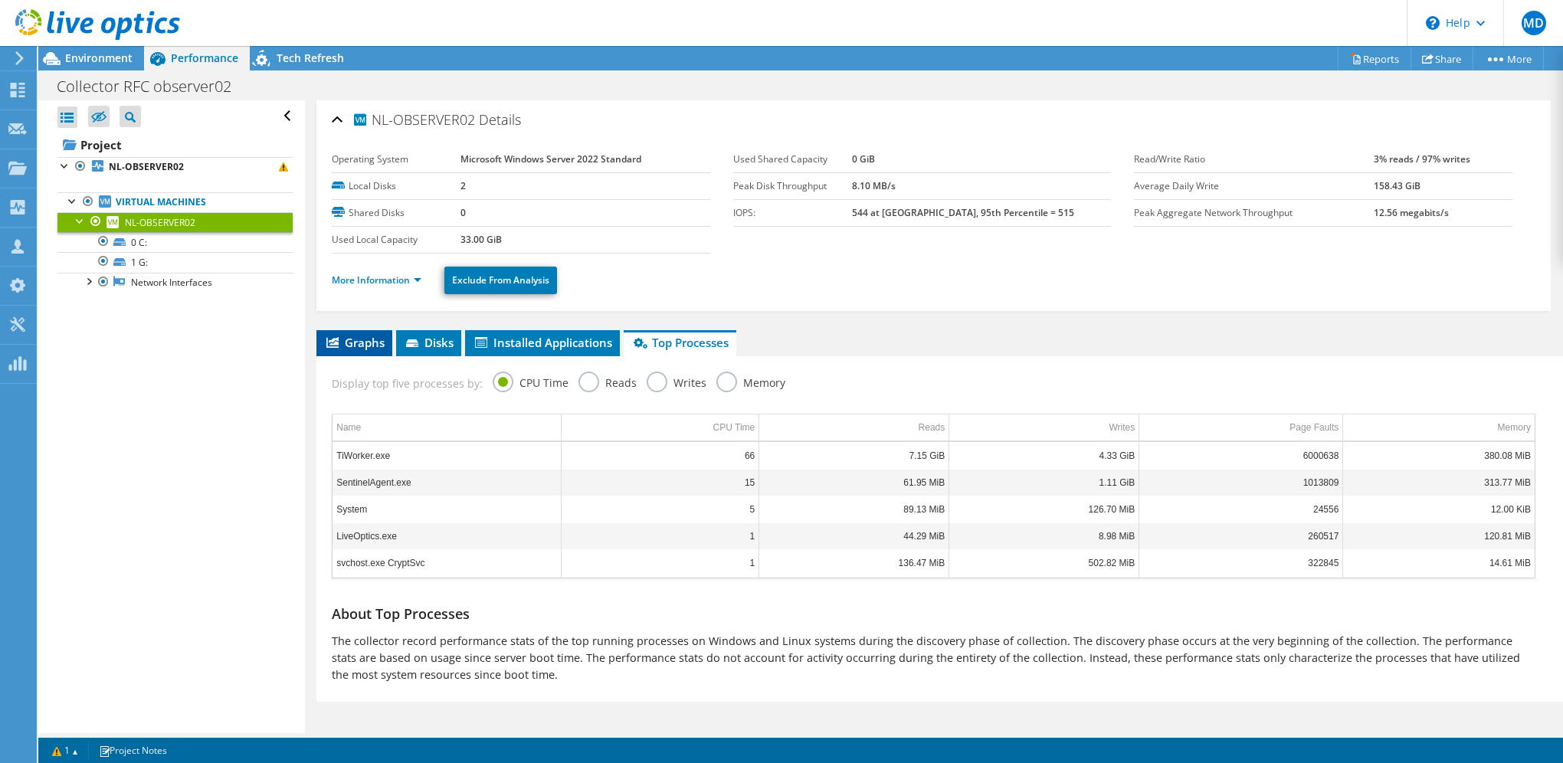
click at [382, 340] on span "Graphs" at bounding box center [354, 342] width 61 height 15
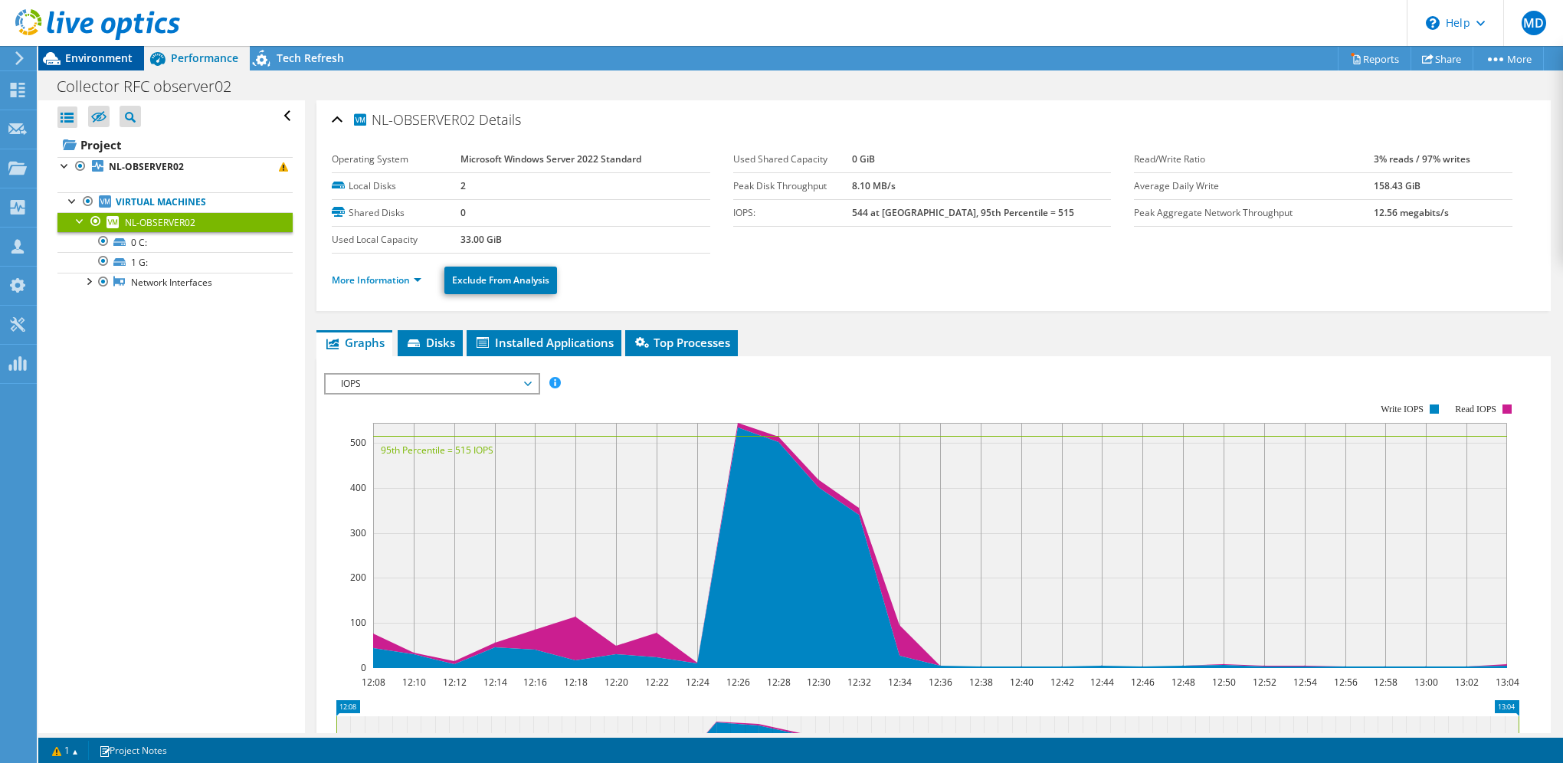
click at [94, 54] on span "Environment" at bounding box center [98, 58] width 67 height 15
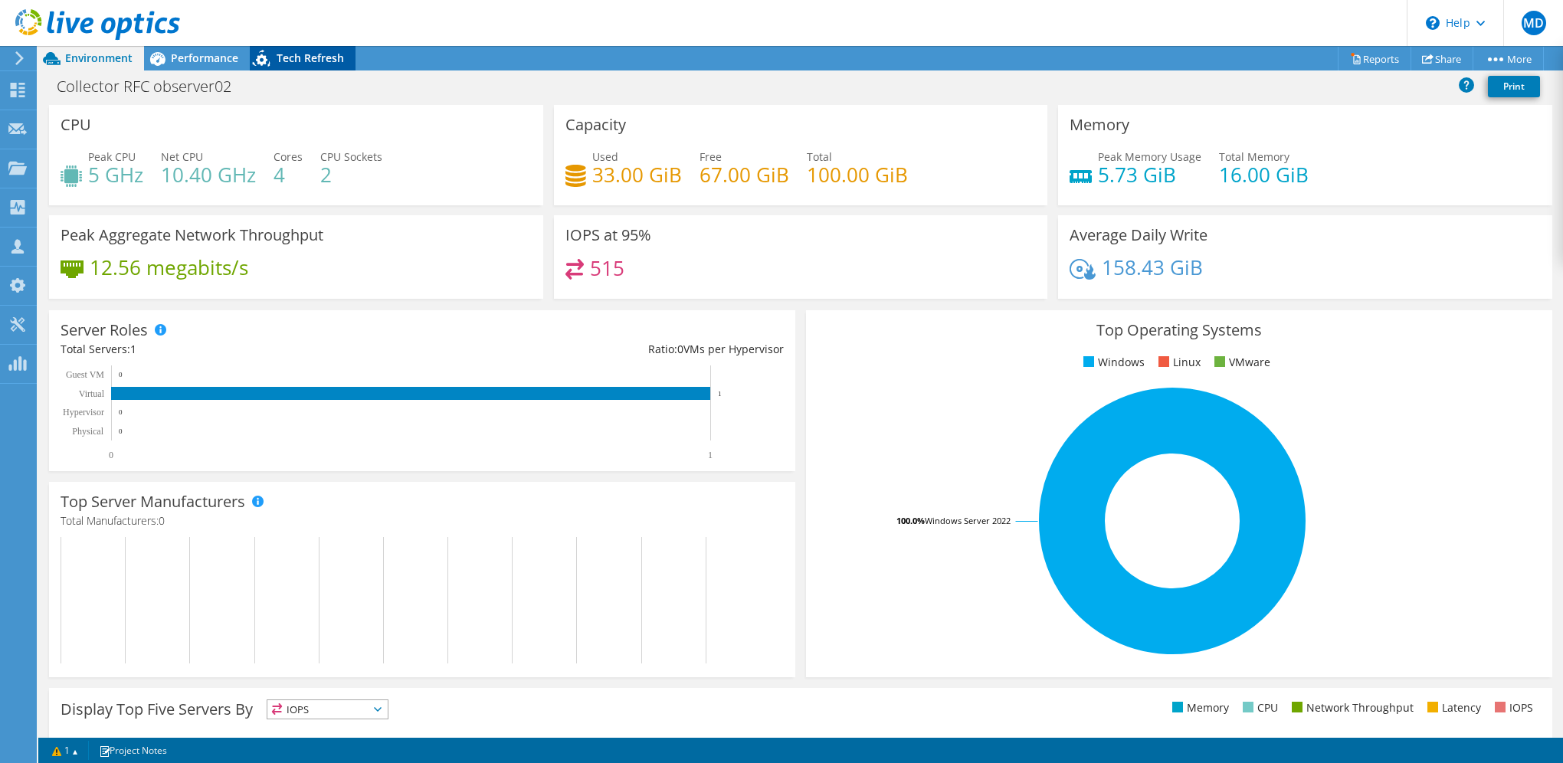
click at [294, 54] on span "Tech Refresh" at bounding box center [310, 58] width 67 height 15
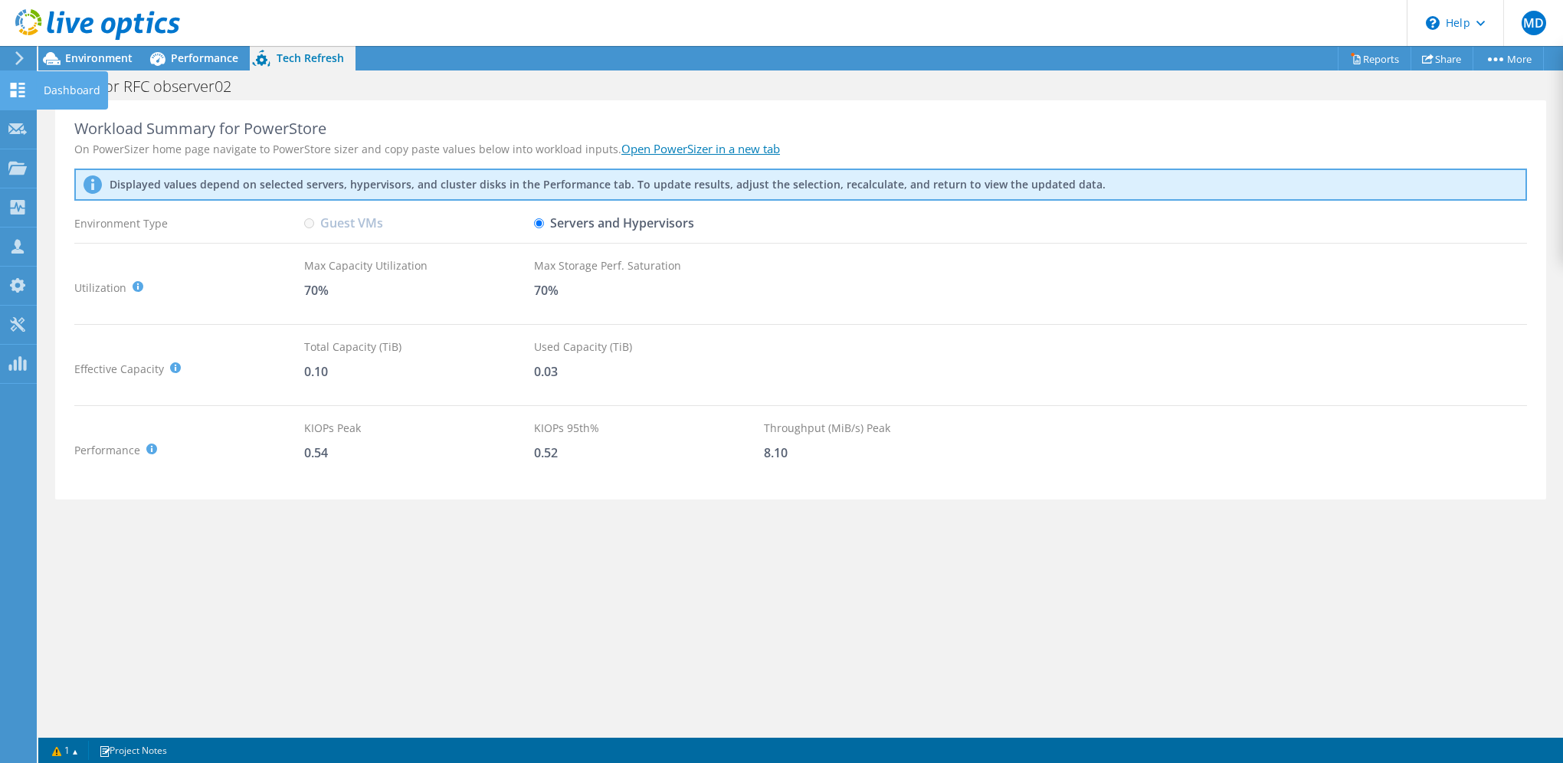
click at [26, 92] on icon at bounding box center [17, 90] width 18 height 15
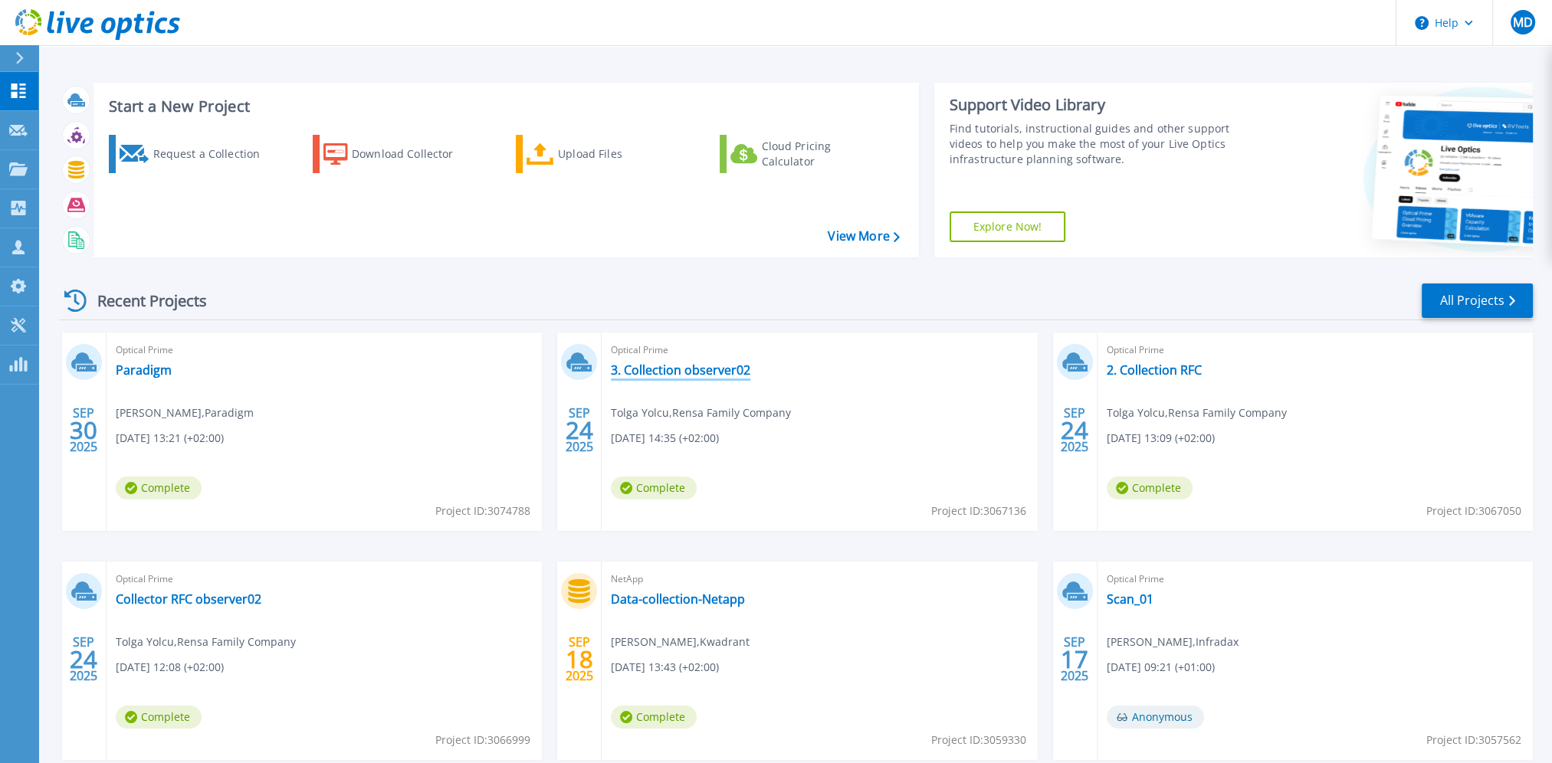
click at [706, 373] on link "3. Collection observer02" at bounding box center [680, 369] width 139 height 15
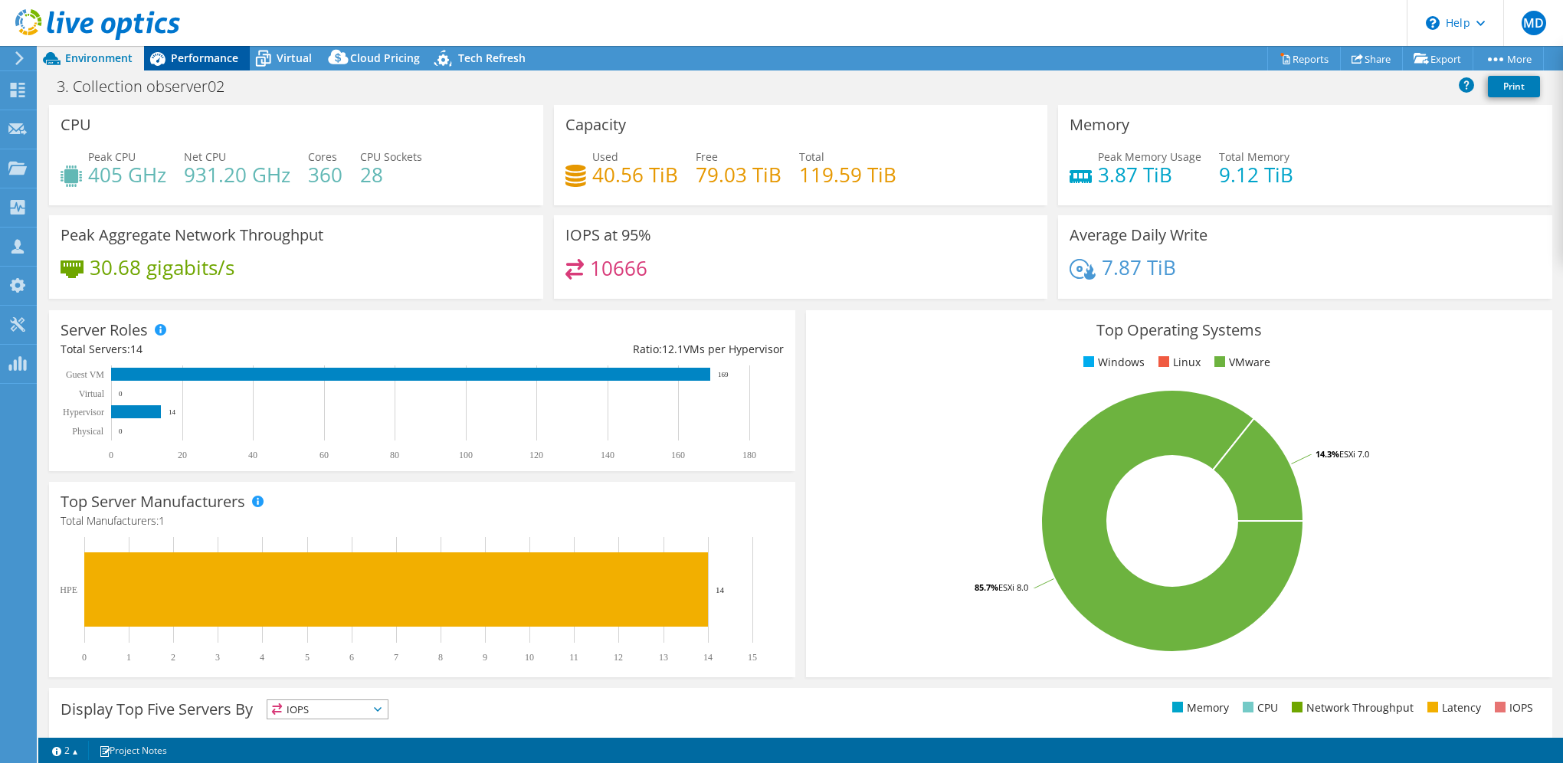
click at [198, 59] on span "Performance" at bounding box center [204, 58] width 67 height 15
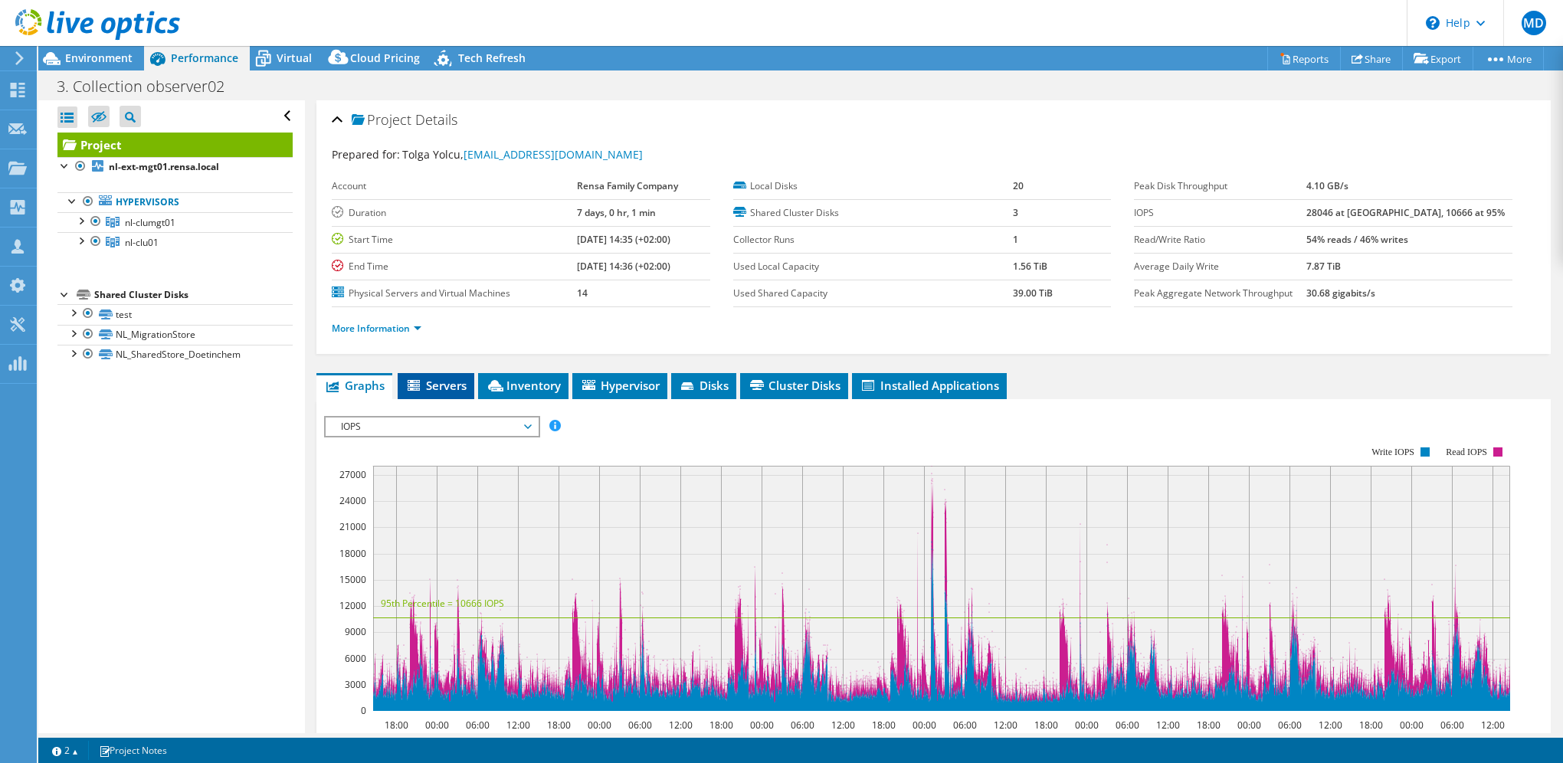
click at [461, 383] on span "Servers" at bounding box center [435, 385] width 61 height 15
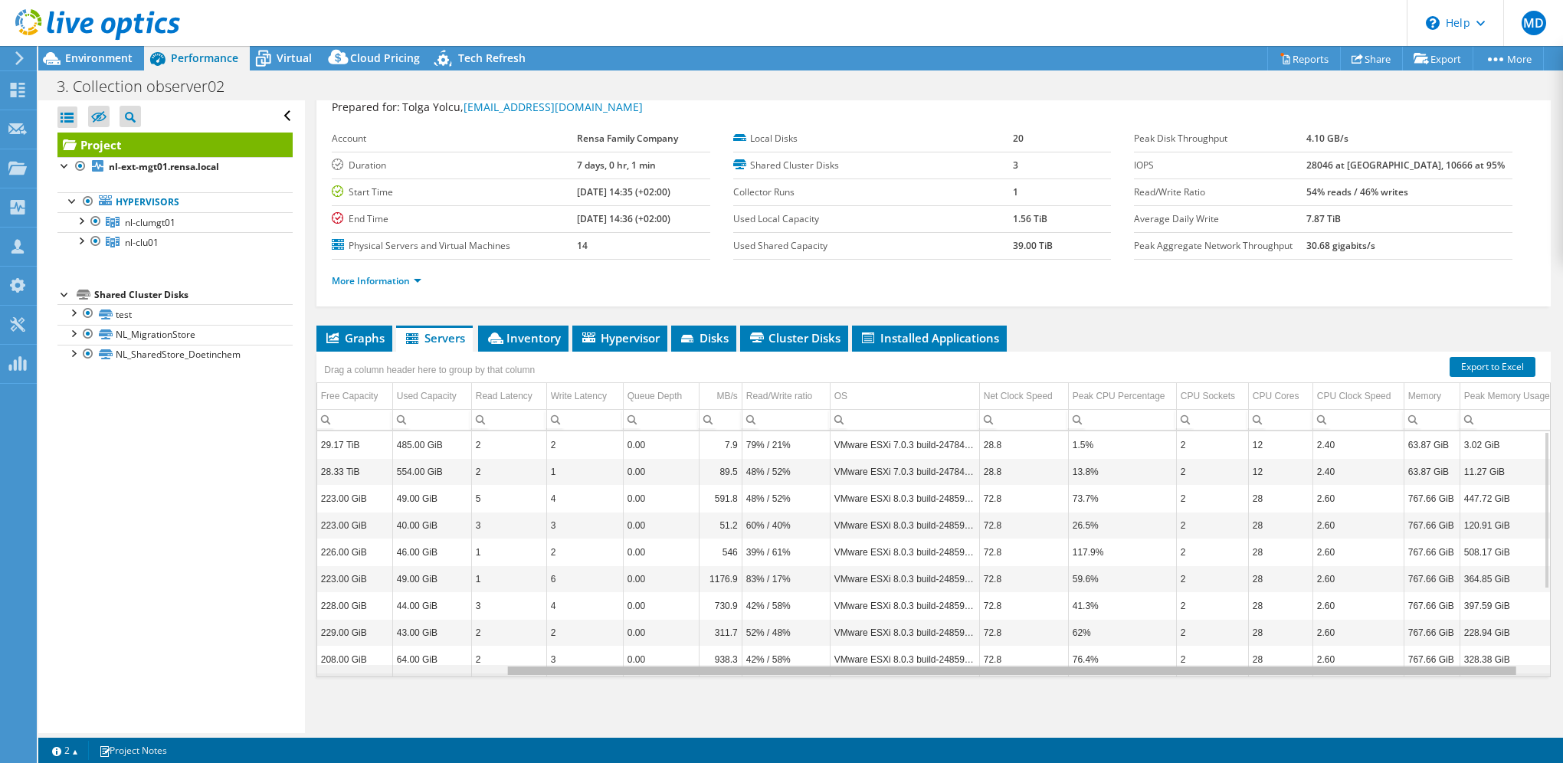
scroll to position [0, 254]
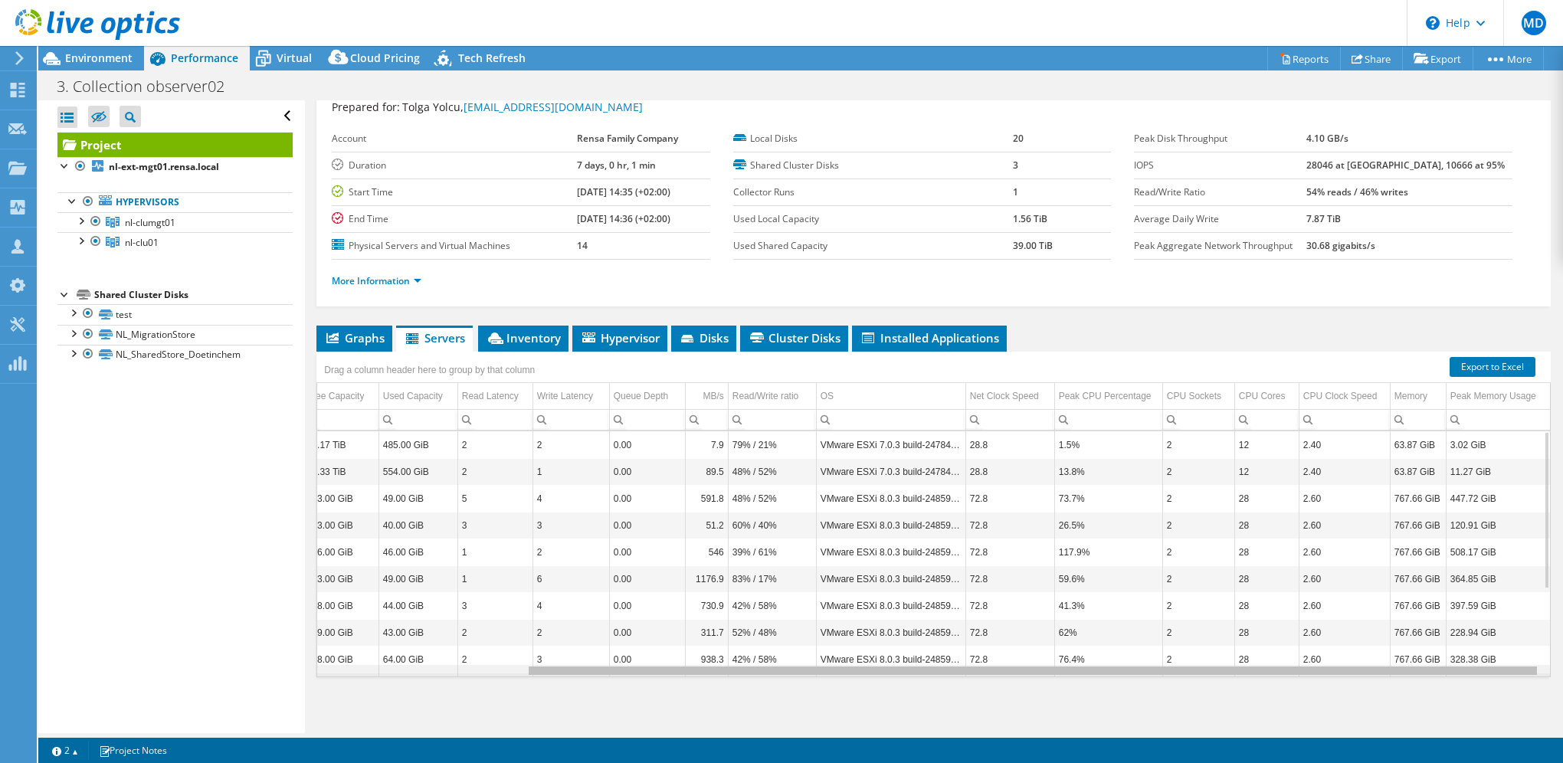
drag, startPoint x: 1263, startPoint y: 670, endPoint x: 1558, endPoint y: 678, distance: 295.9
click at [1562, 678] on body "MD Channel Partner Mark Dik mark.dik@infradax.com Infradax My Profile Log Out \…" at bounding box center [781, 381] width 1563 height 763
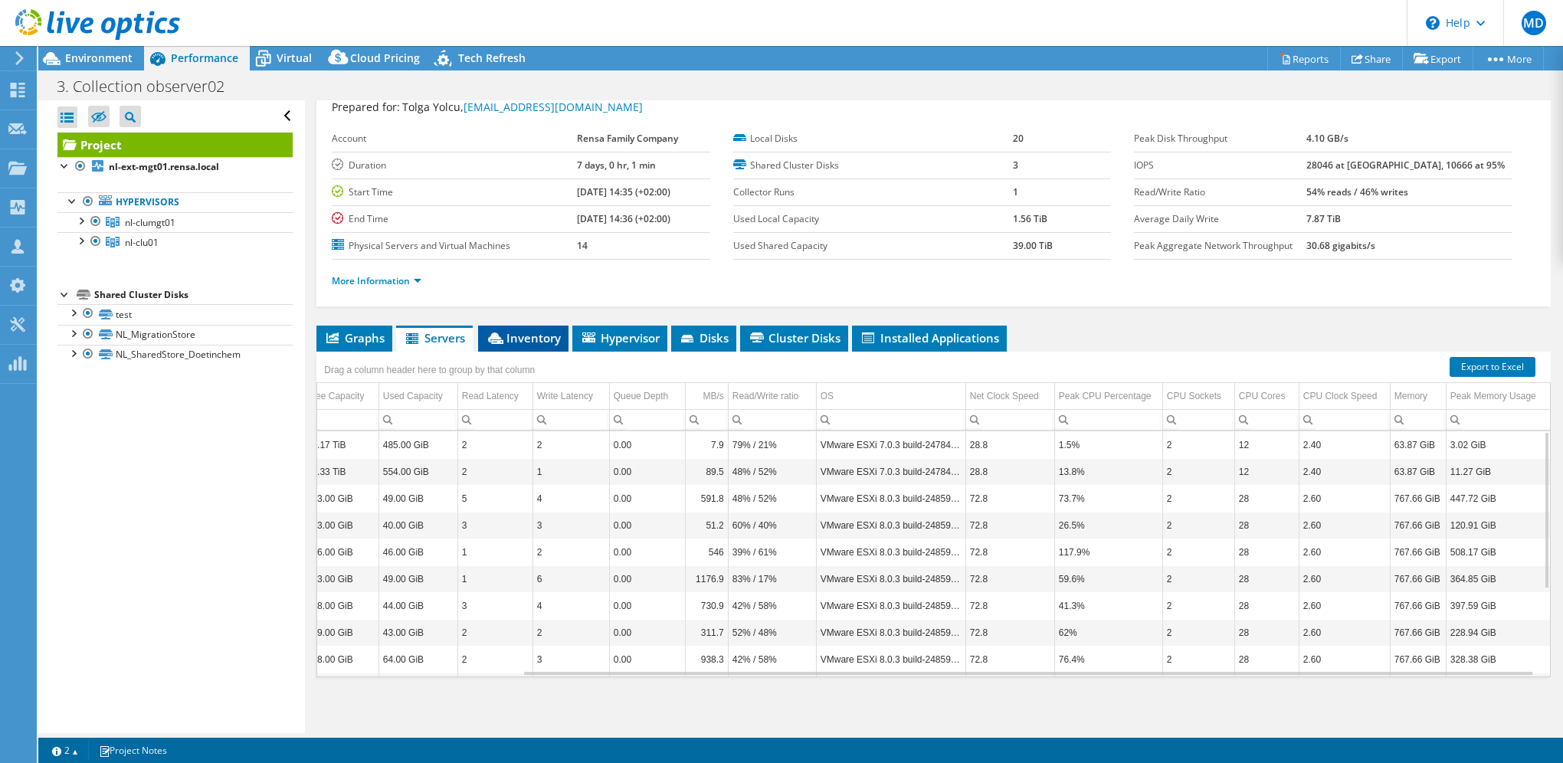
click at [548, 336] on span "Inventory" at bounding box center [523, 337] width 75 height 15
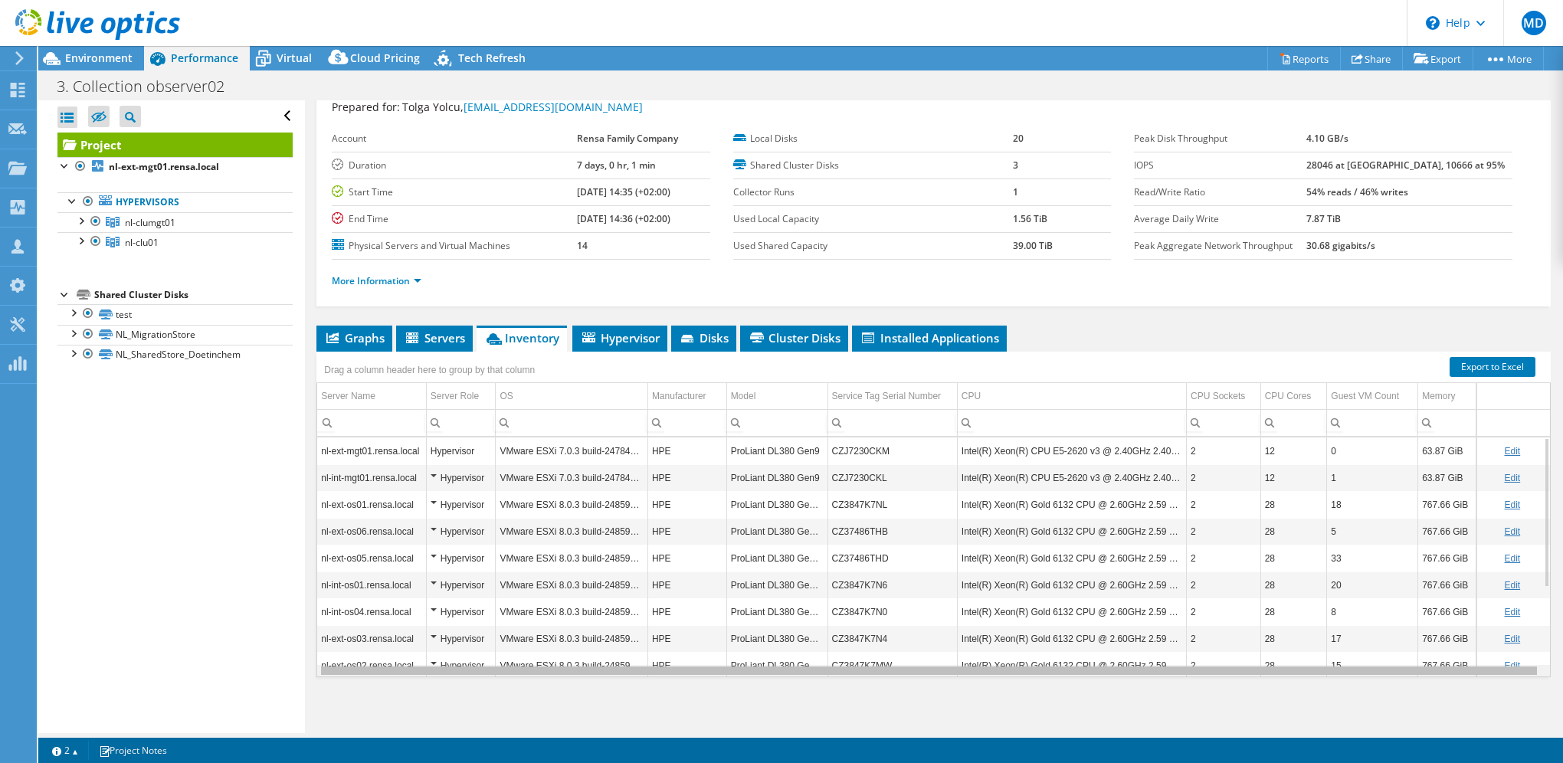
scroll to position [0, 2]
drag, startPoint x: 911, startPoint y: 667, endPoint x: 1045, endPoint y: 668, distance: 134.1
click at [1045, 668] on body "MD Channel Partner Mark Dik mark.dik@infradax.com Infradax My Profile Log Out \…" at bounding box center [781, 381] width 1563 height 763
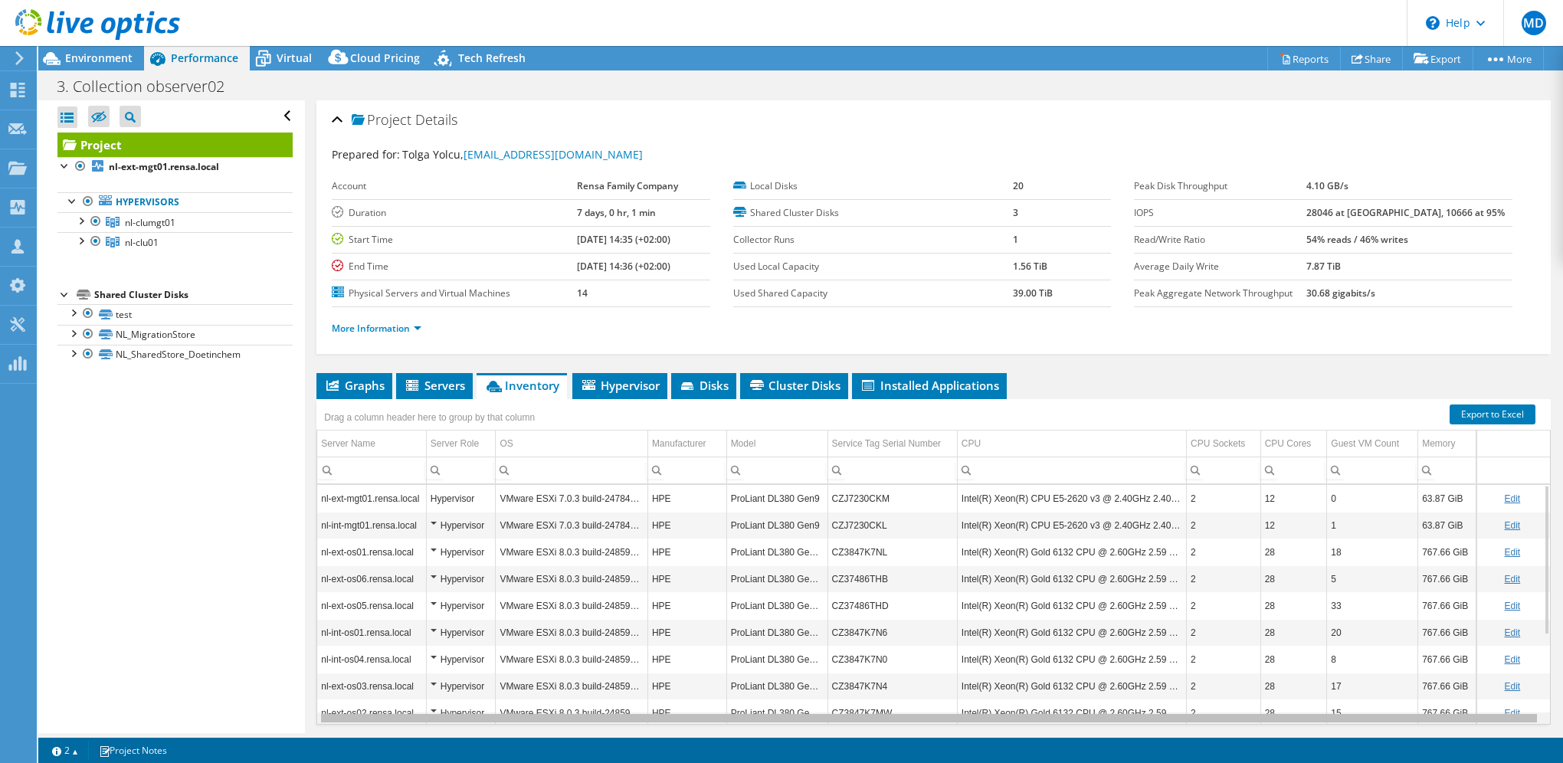
scroll to position [0, 0]
drag, startPoint x: 870, startPoint y: 714, endPoint x: 654, endPoint y: 710, distance: 216.9
click at [654, 710] on body "MD Channel Partner Mark Dik mark.dik@infradax.com Infradax My Profile Log Out \…" at bounding box center [781, 381] width 1563 height 763
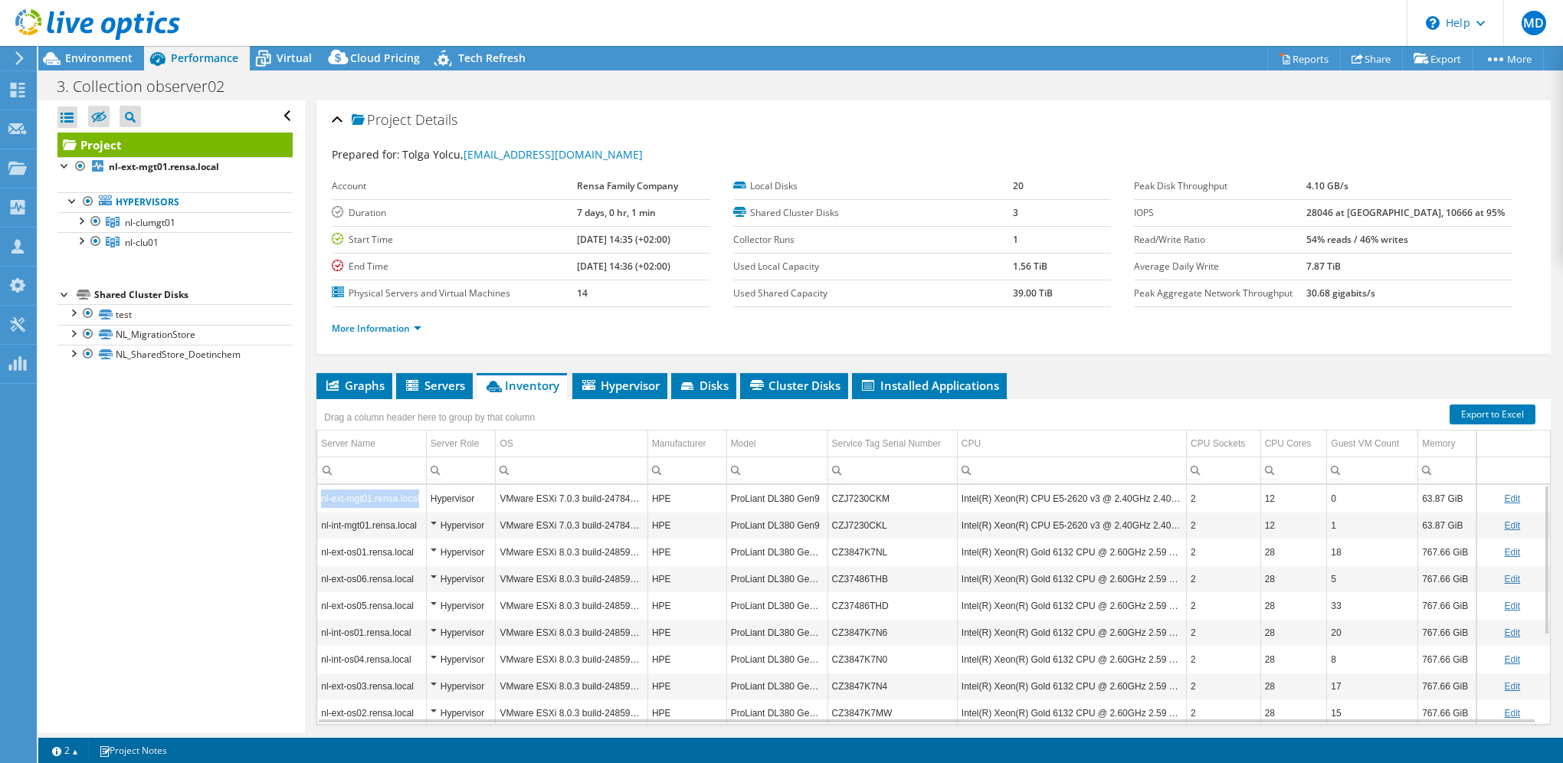
drag, startPoint x: 320, startPoint y: 493, endPoint x: 421, endPoint y: 500, distance: 101.3
click at [421, 500] on td "nl-ext-mgt01.rensa.local" at bounding box center [371, 498] width 109 height 27
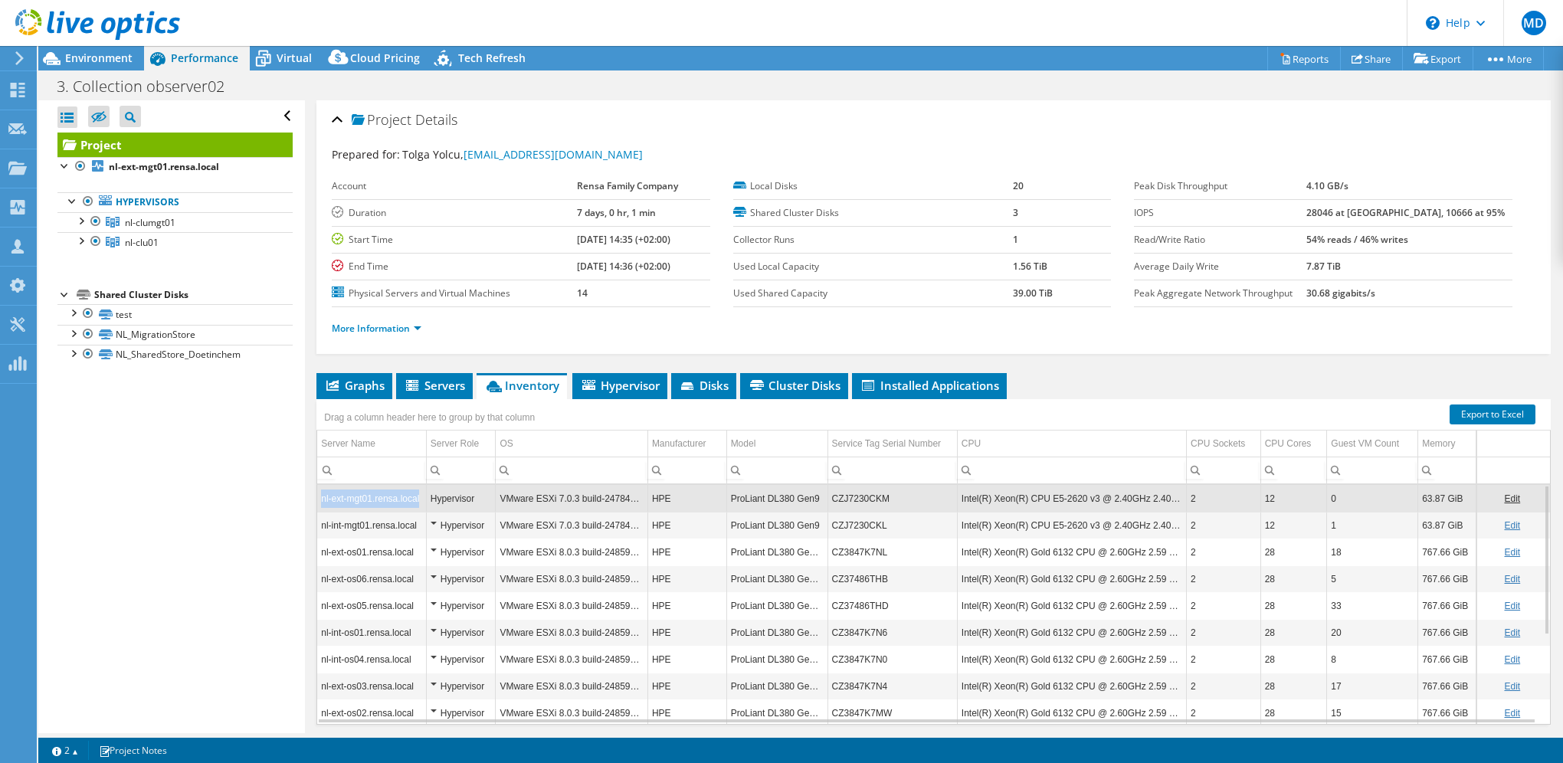
copy td "nl-ext-mgt01.rensa.local"
click at [18, 89] on icon at bounding box center [17, 90] width 18 height 15
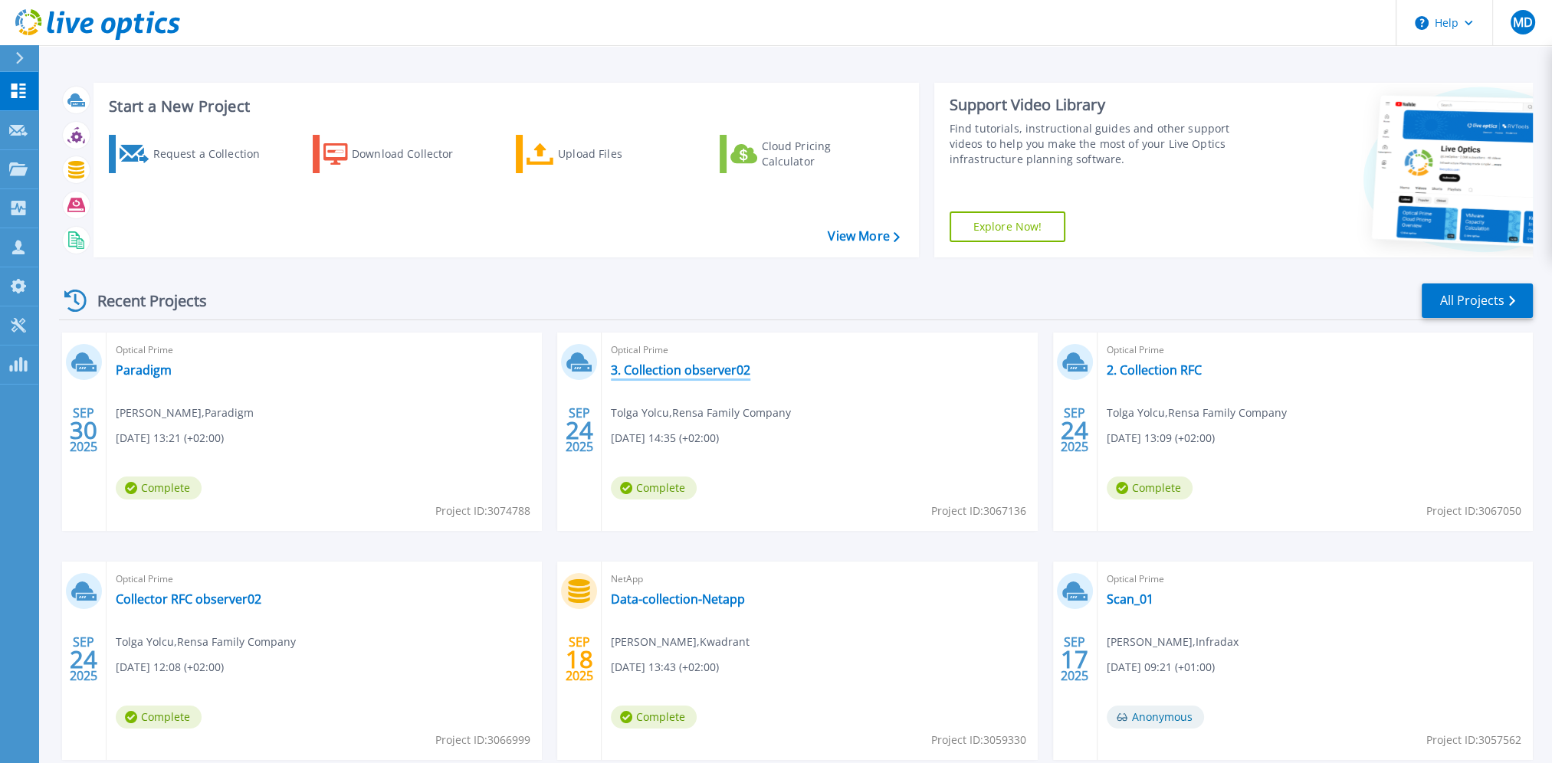
click at [658, 369] on link "3. Collection observer02" at bounding box center [680, 369] width 139 height 15
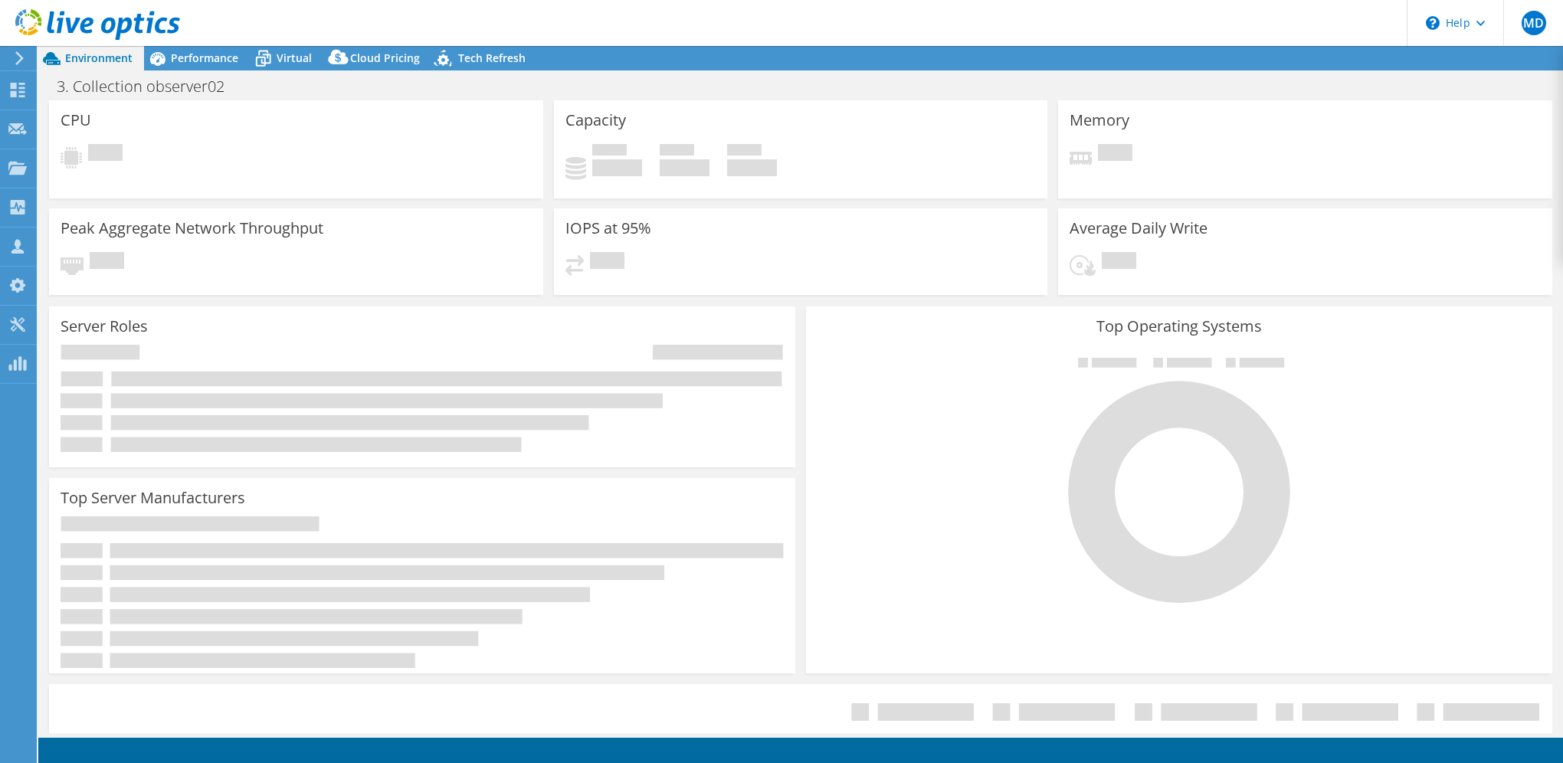
select select "USD"
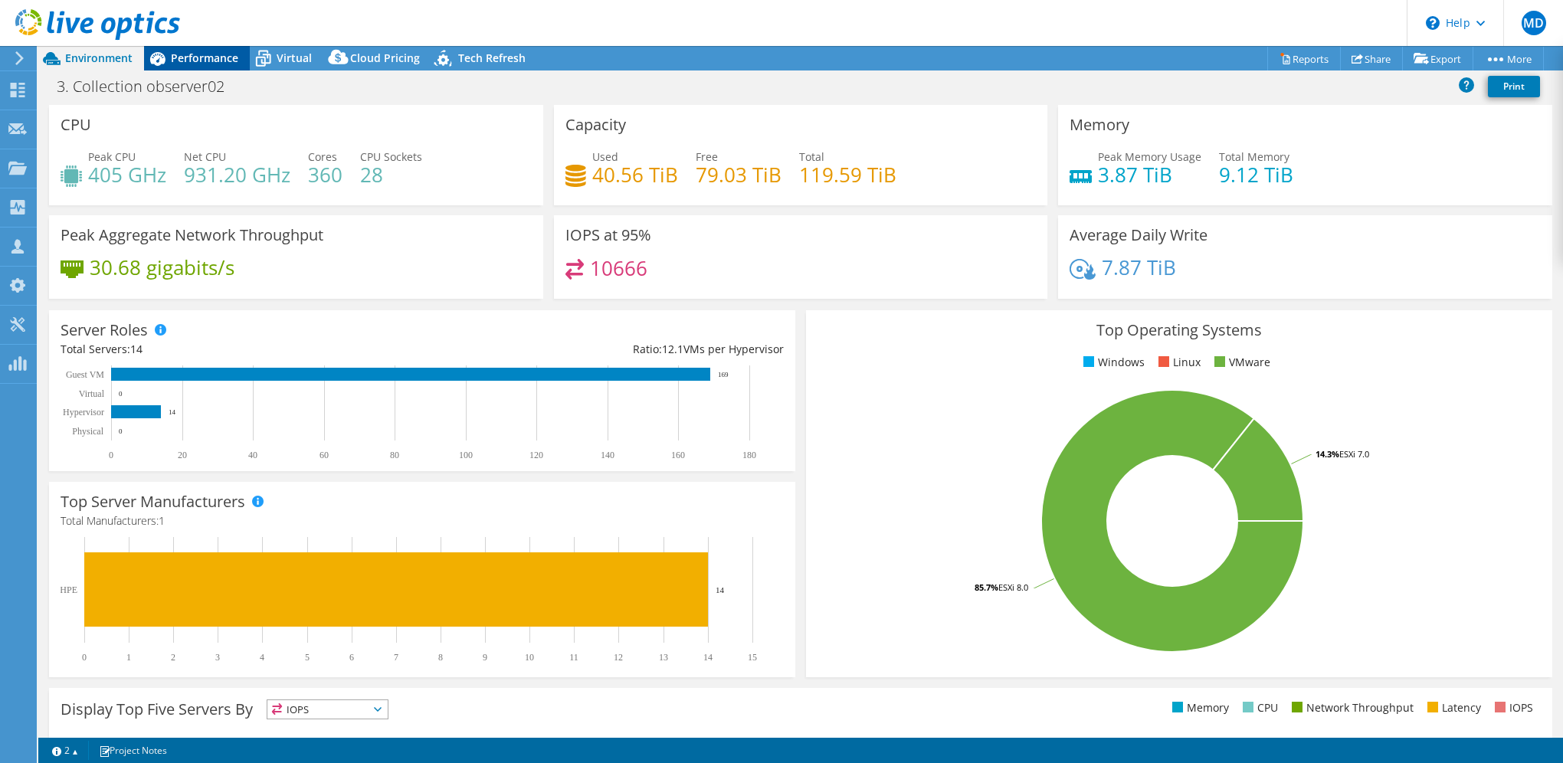
click at [214, 51] on span "Performance" at bounding box center [204, 58] width 67 height 15
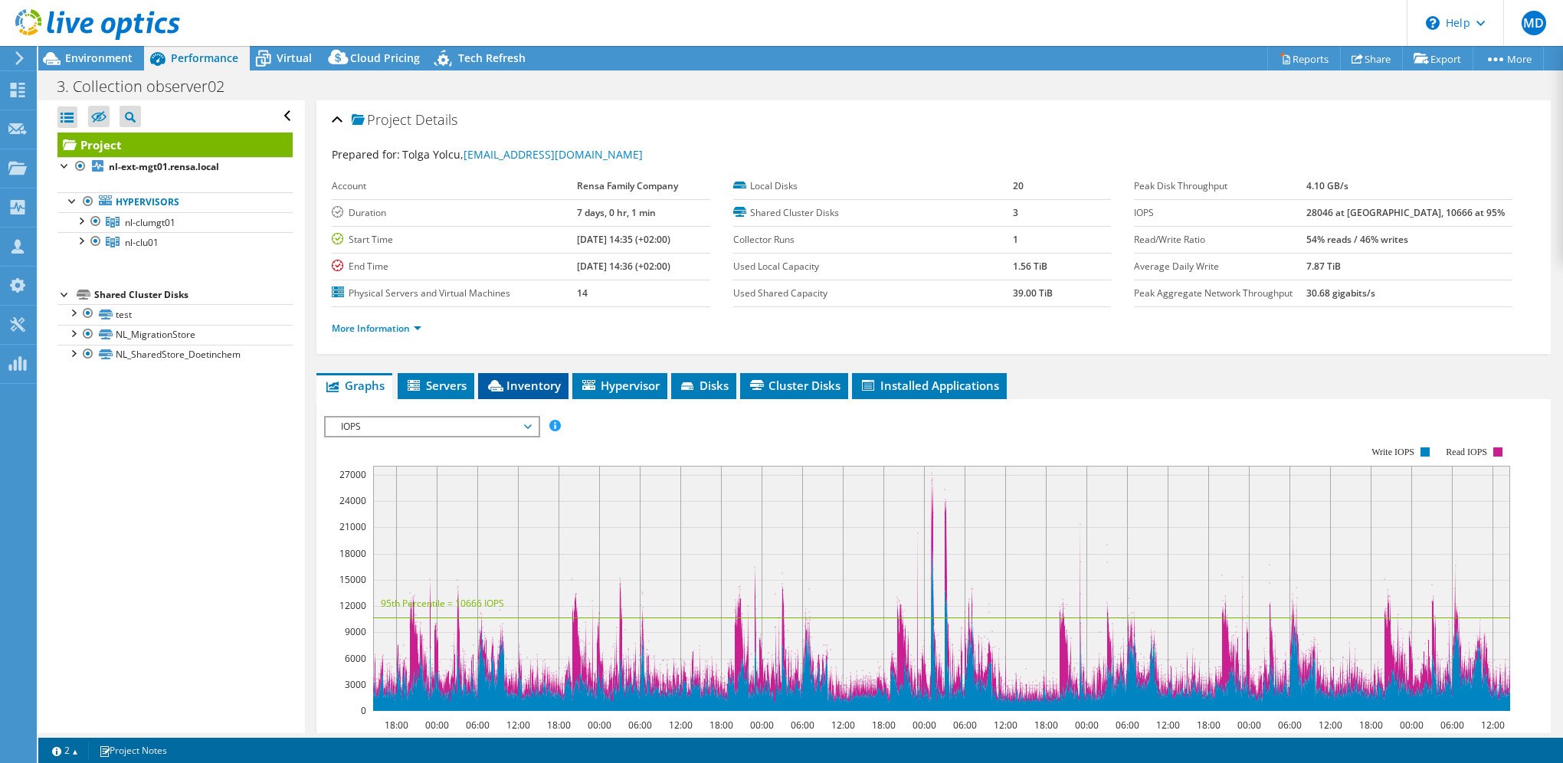
click at [525, 383] on span "Inventory" at bounding box center [523, 385] width 75 height 15
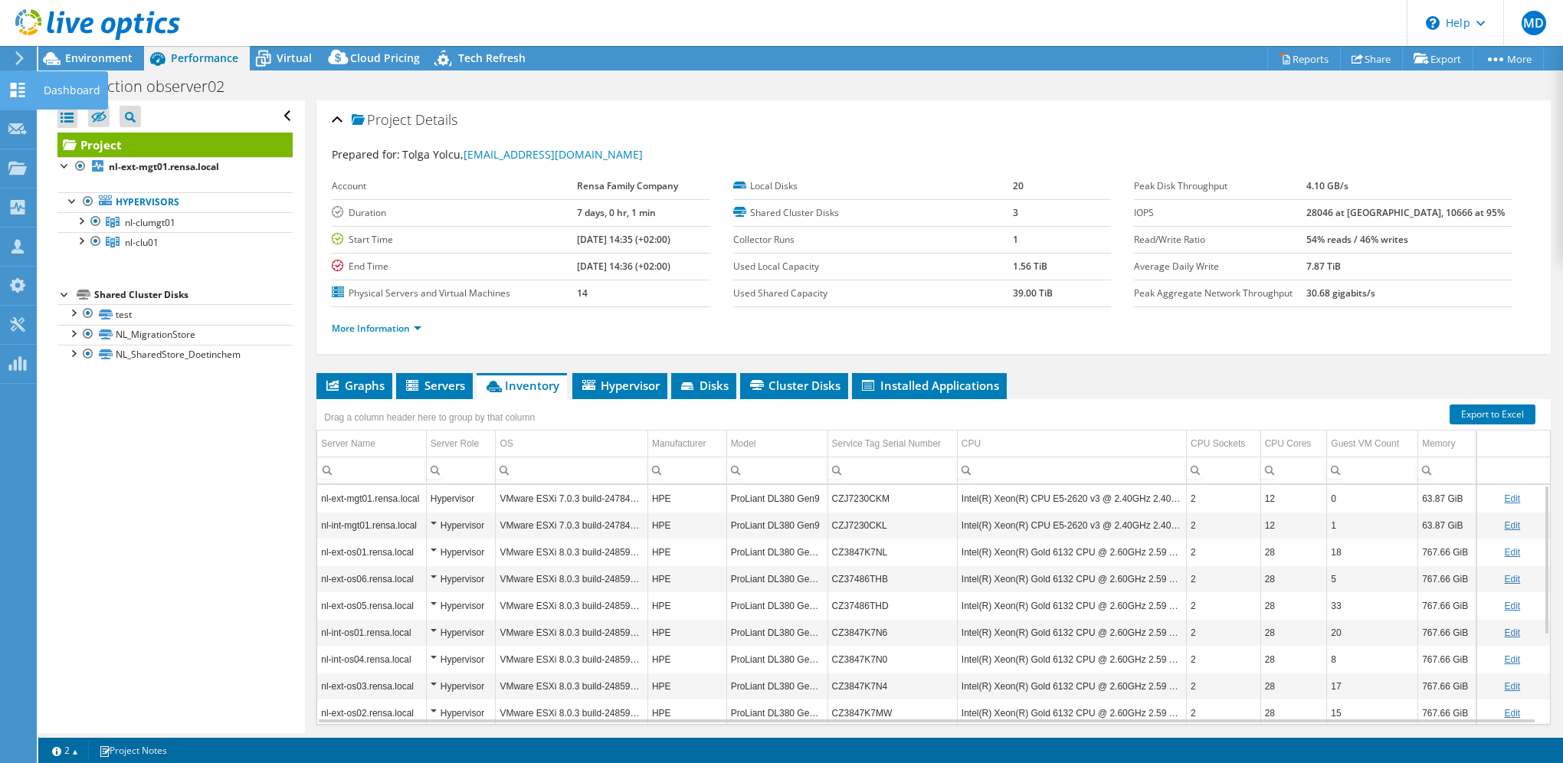
click at [15, 87] on use at bounding box center [18, 90] width 15 height 15
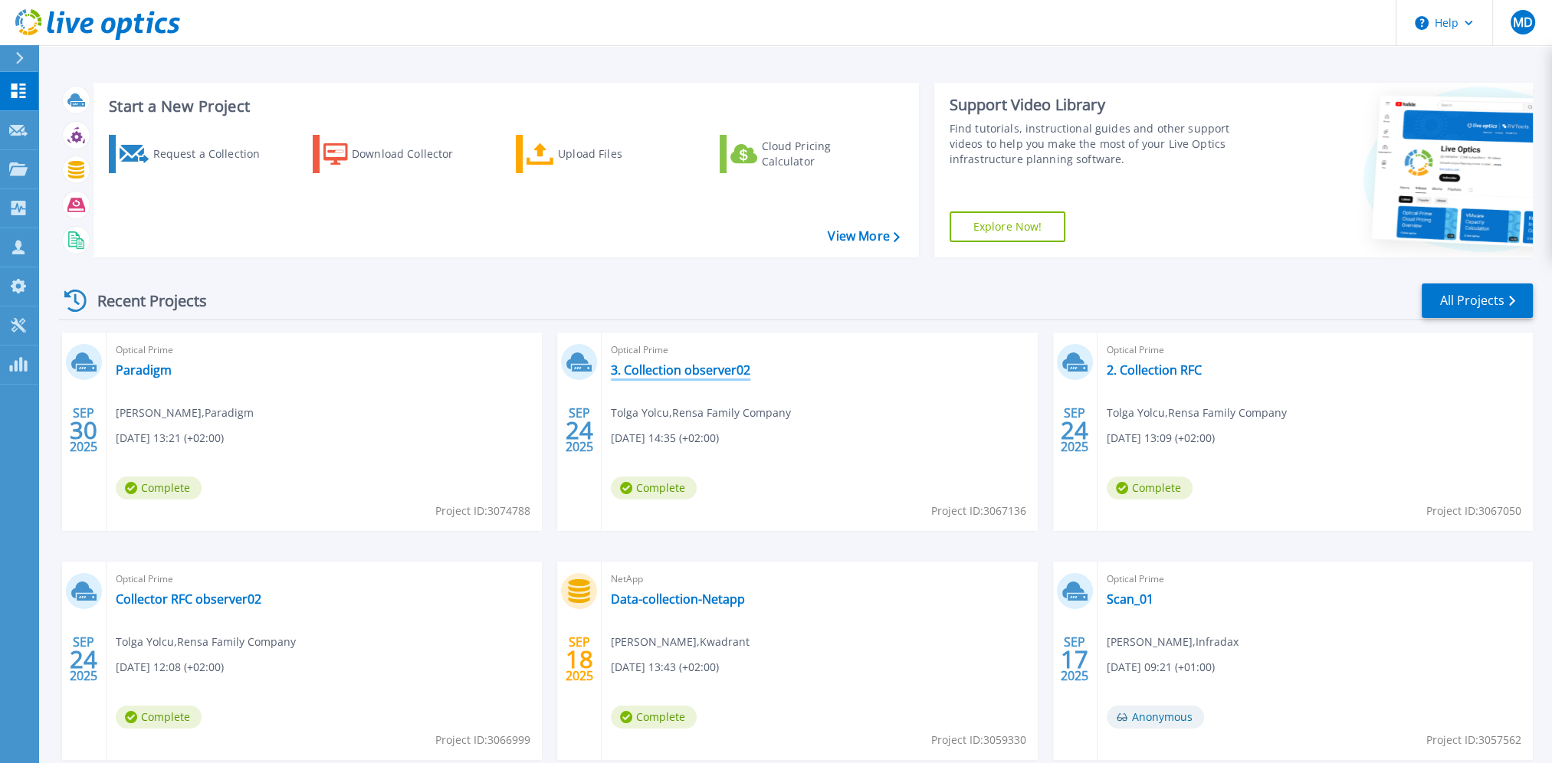
click at [719, 368] on link "3. Collection observer02" at bounding box center [680, 369] width 139 height 15
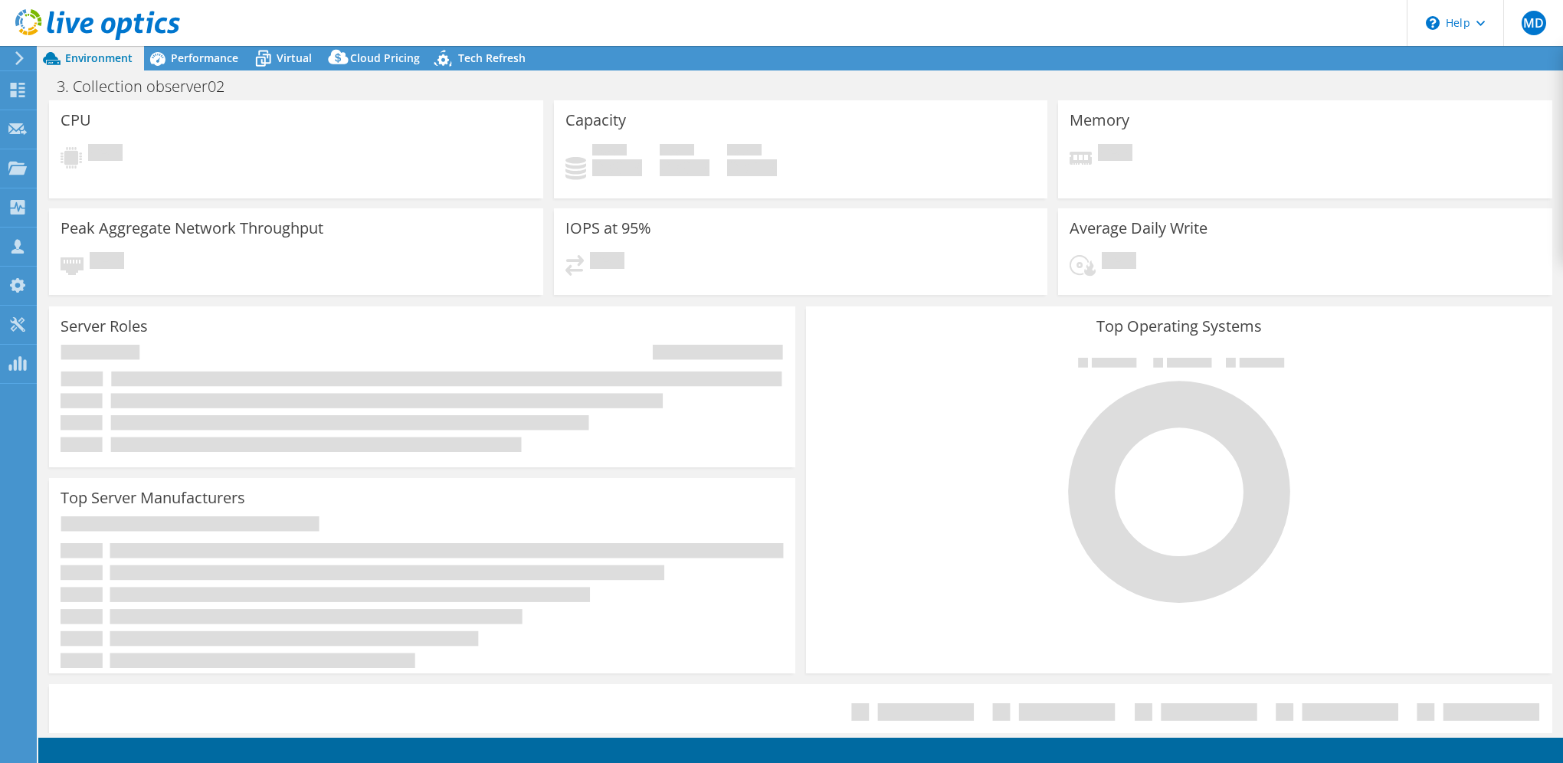
select select "USD"
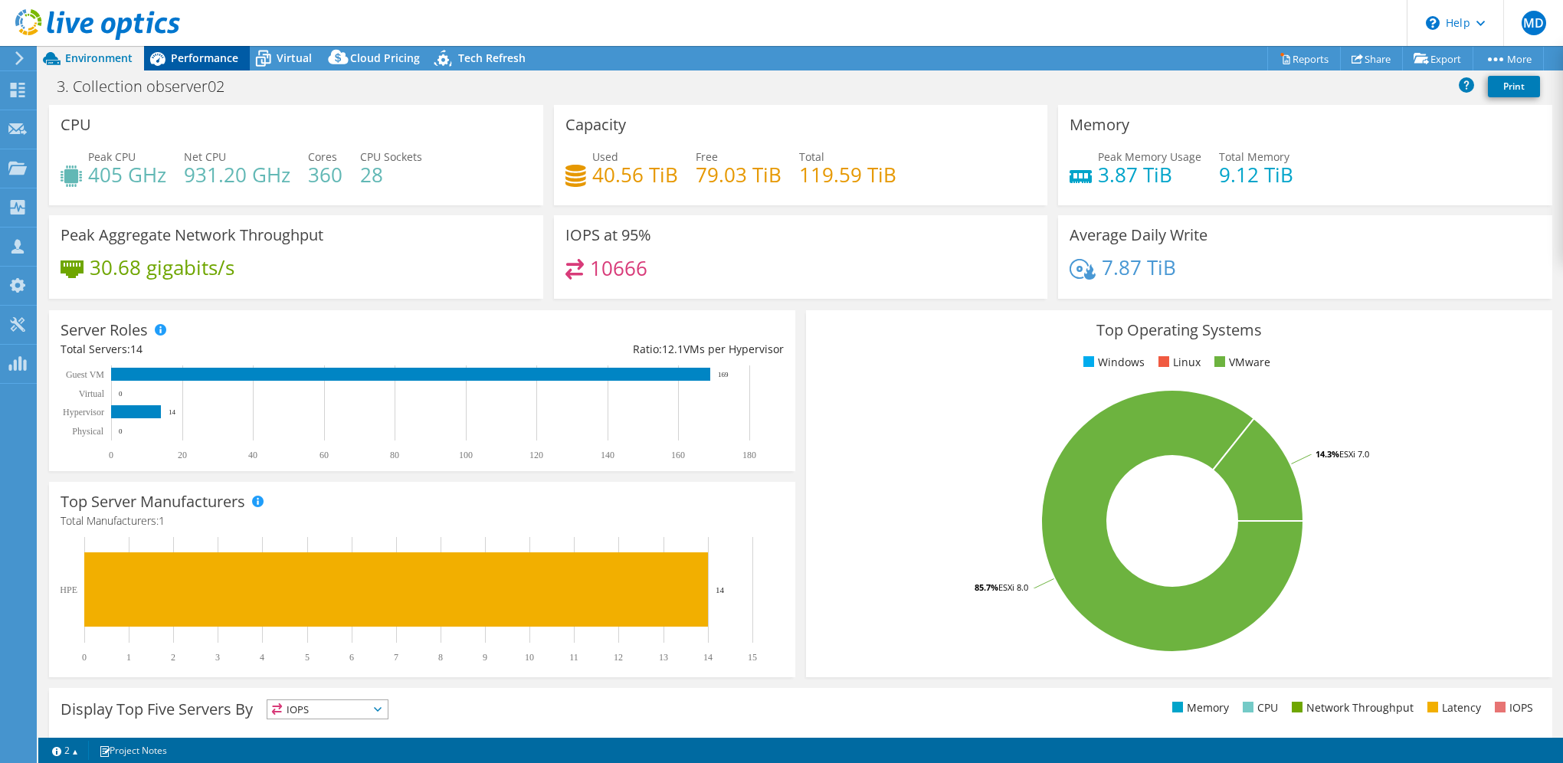
click at [184, 54] on span "Performance" at bounding box center [204, 58] width 67 height 15
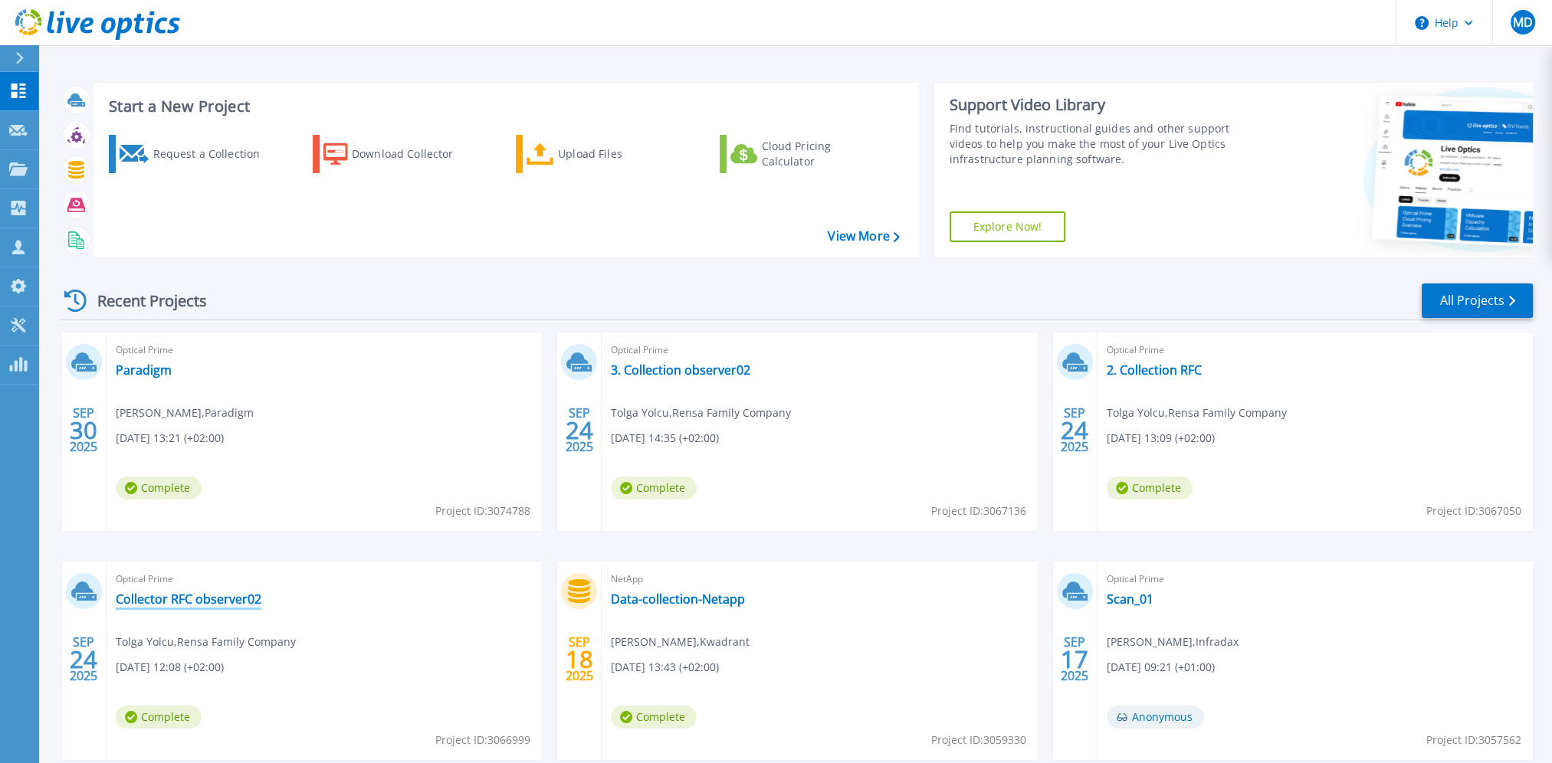
click at [164, 597] on link "Collector RFC observer02" at bounding box center [189, 599] width 146 height 15
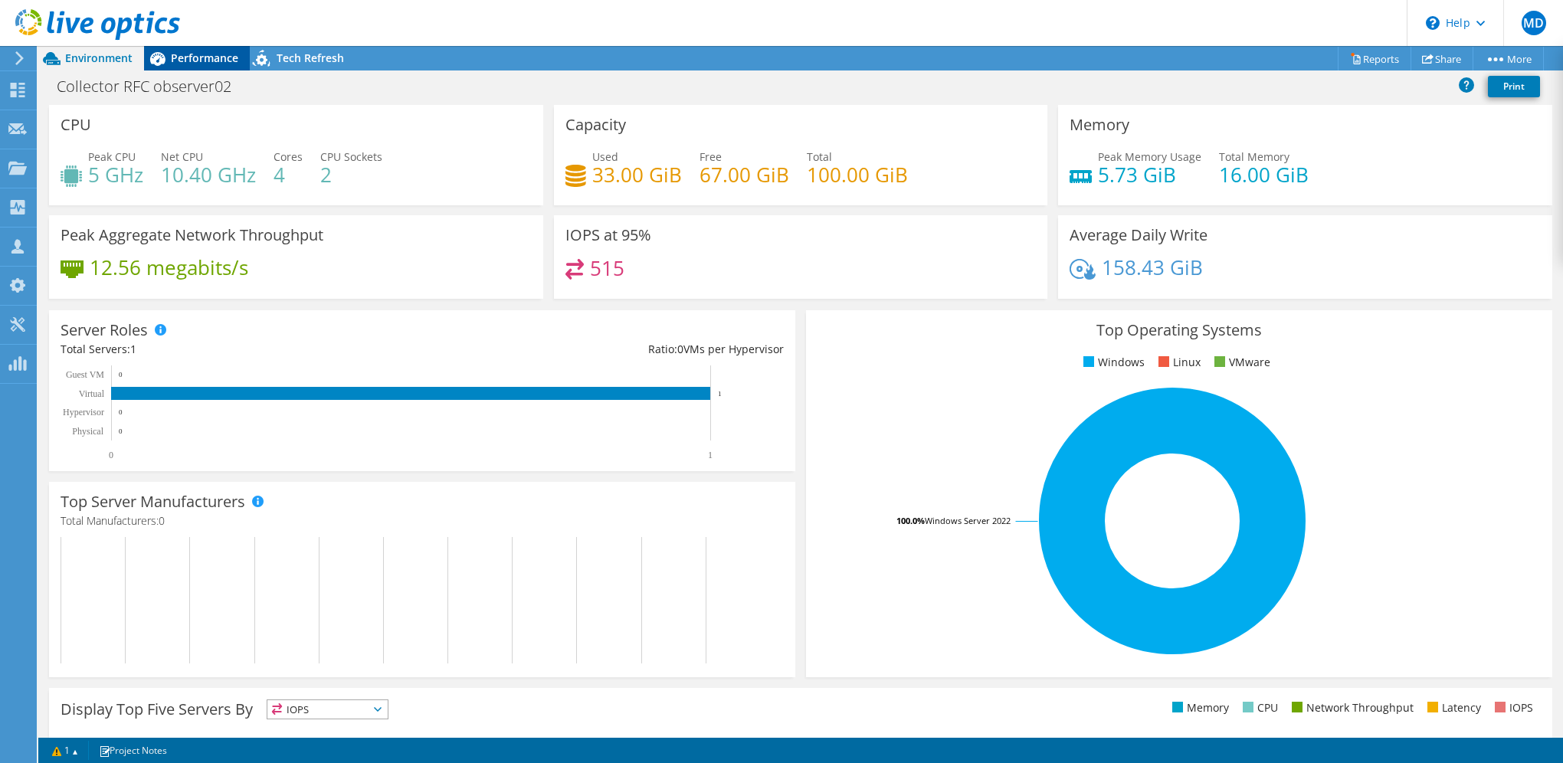
click at [217, 57] on span "Performance" at bounding box center [204, 58] width 67 height 15
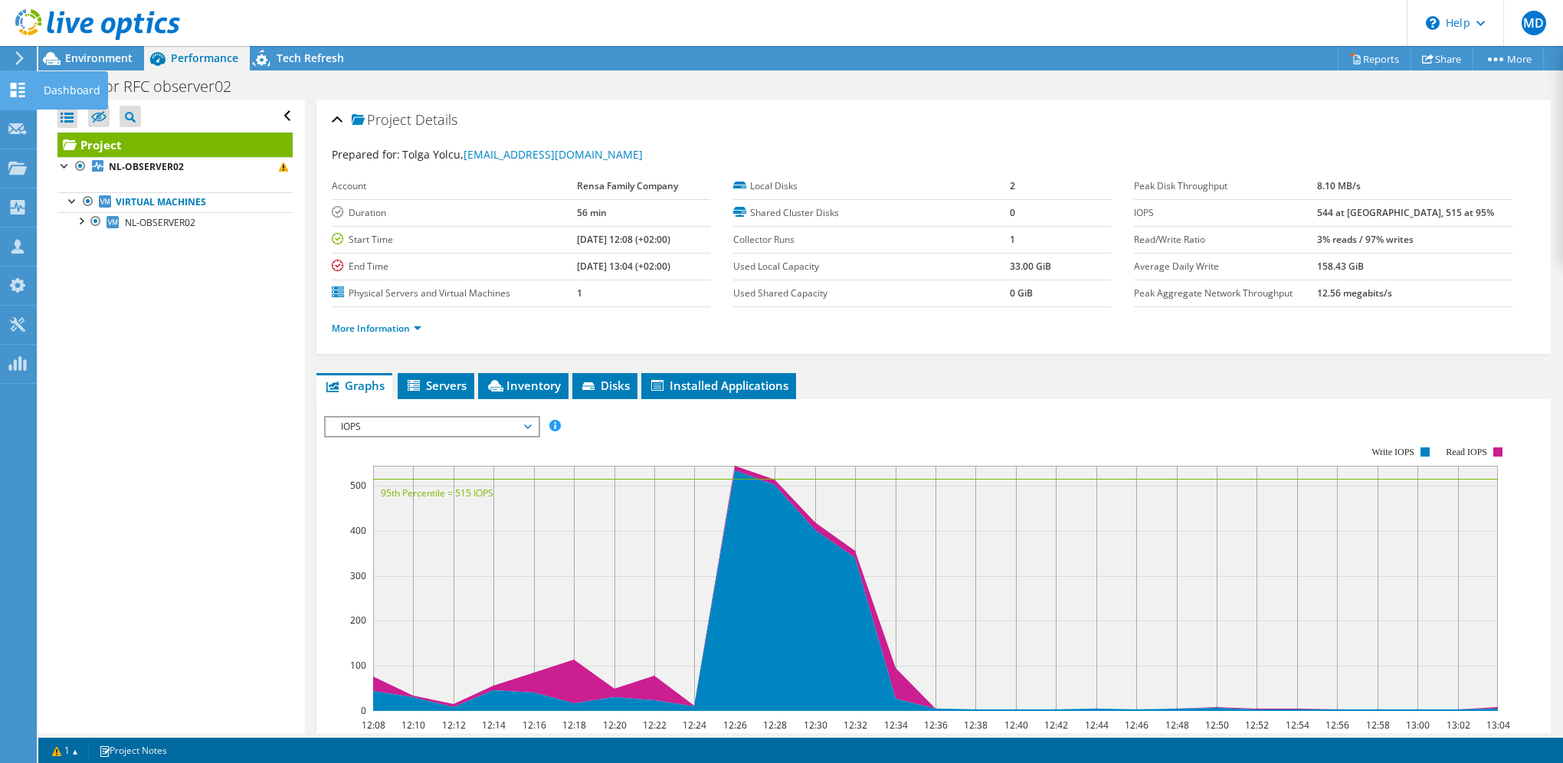
click at [17, 88] on icon at bounding box center [17, 90] width 18 height 15
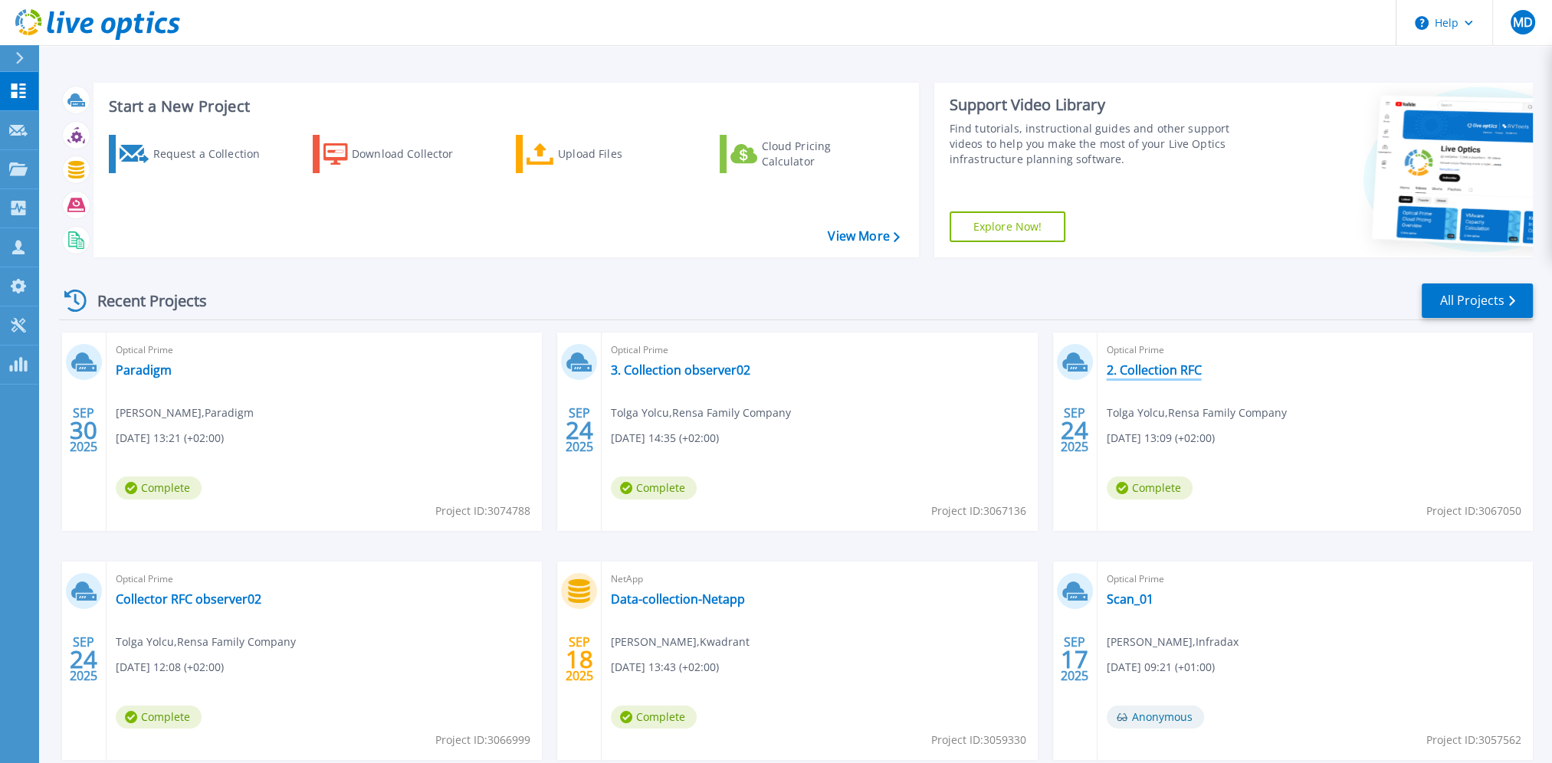
click at [1165, 367] on link "2. Collection RFC" at bounding box center [1153, 369] width 95 height 15
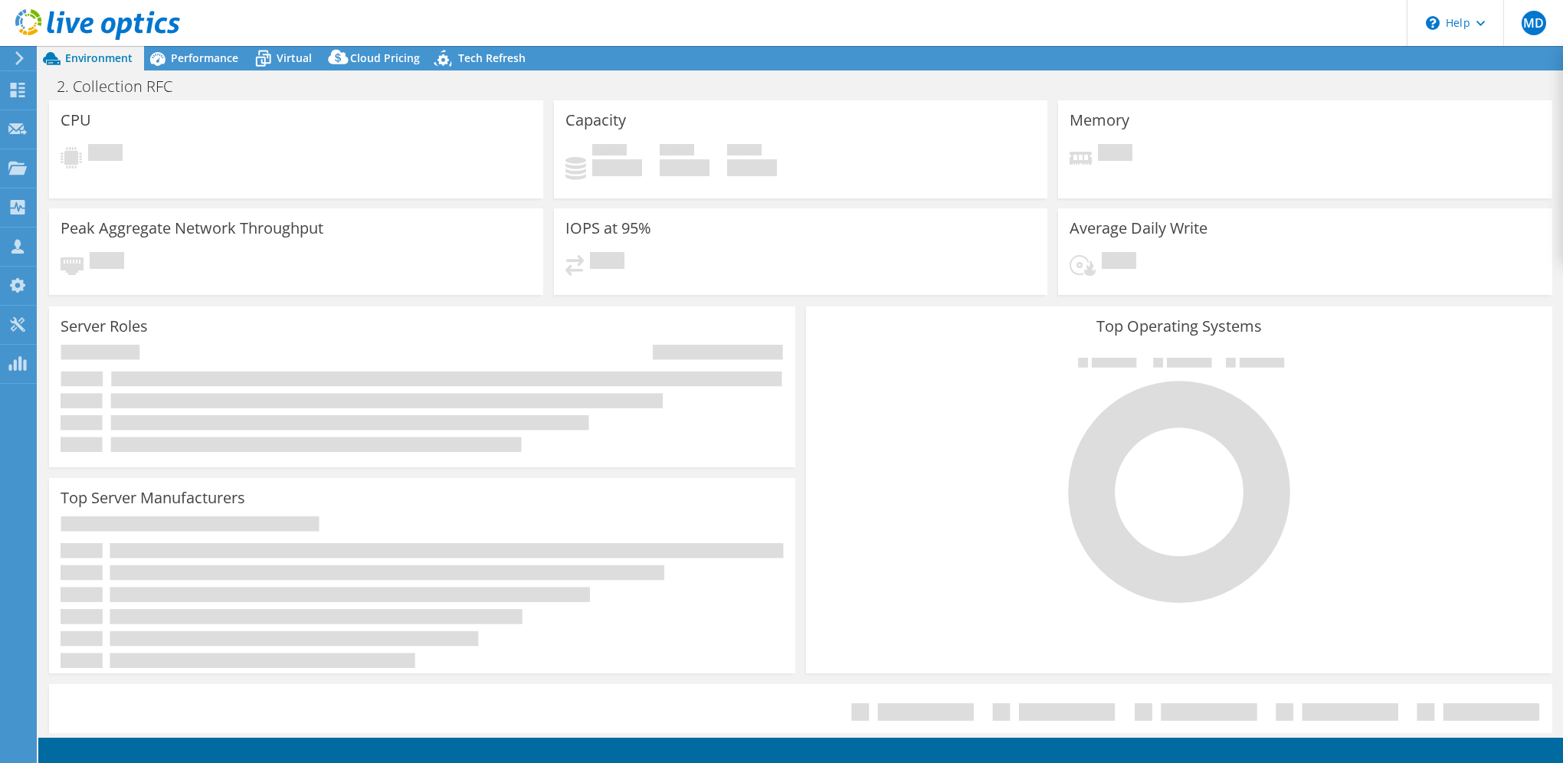
select select "EUFrankfurt"
select select "EUR"
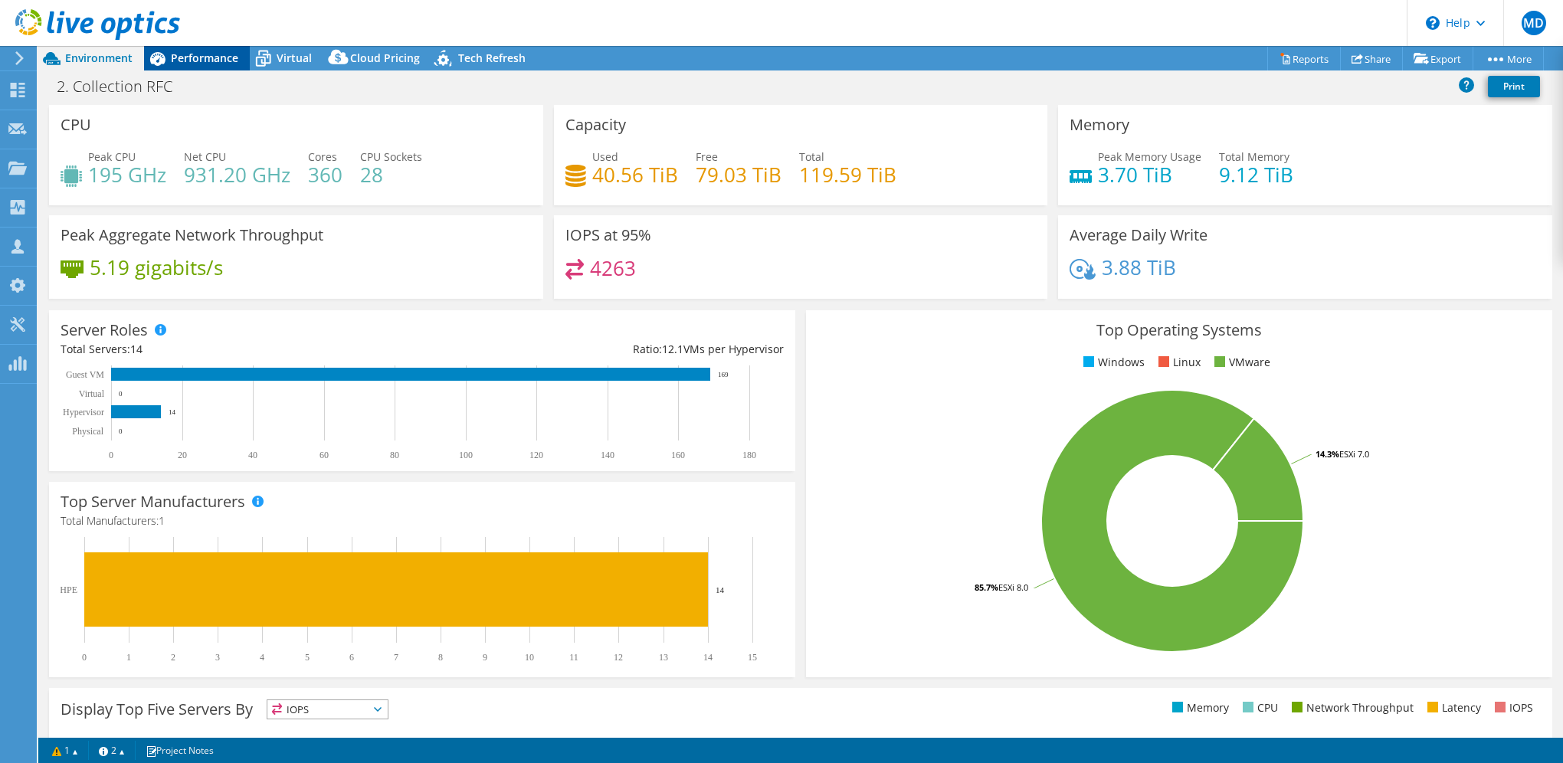
click at [193, 54] on span "Performance" at bounding box center [204, 58] width 67 height 15
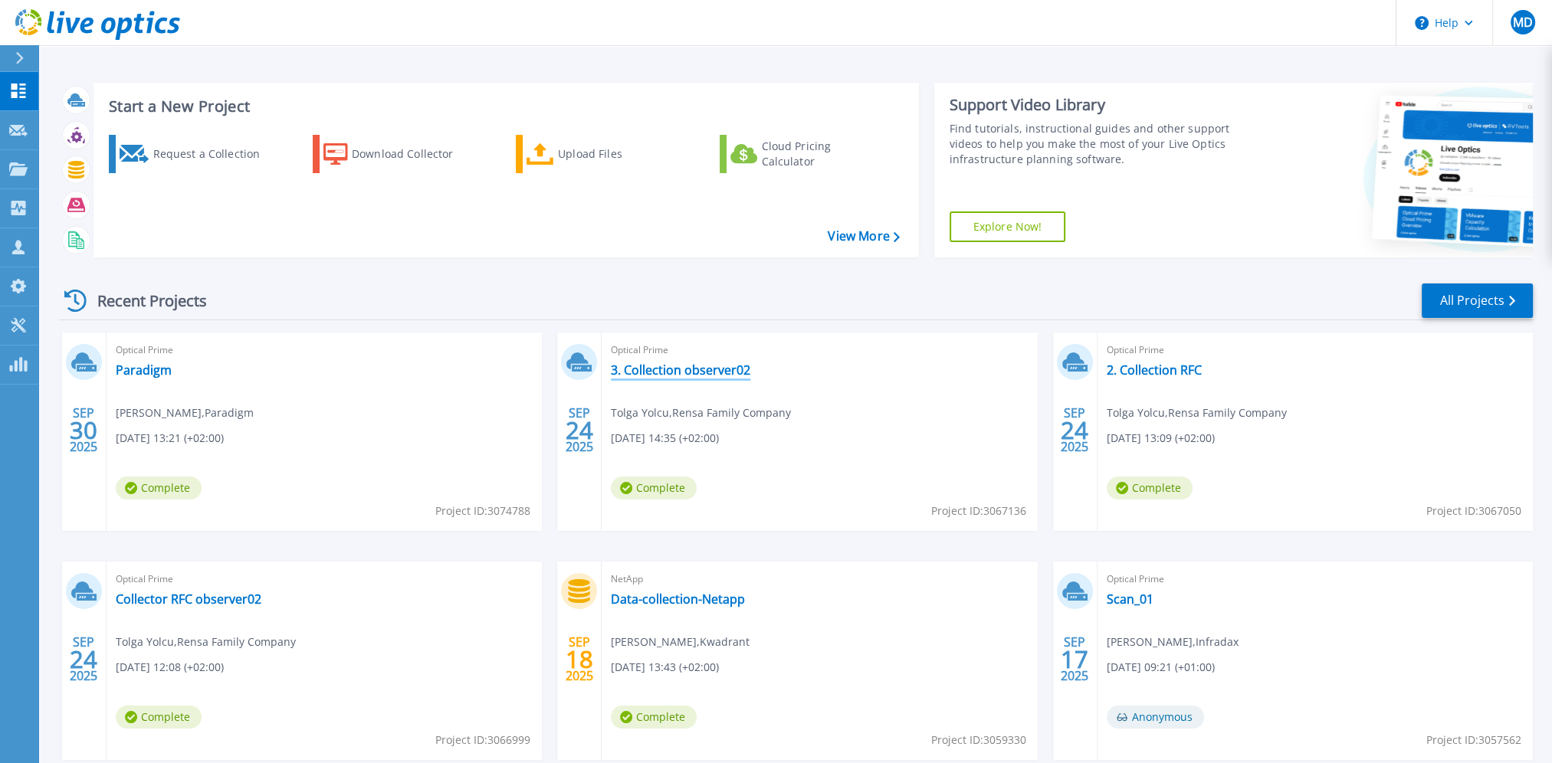
click at [678, 368] on link "3. Collection observer02" at bounding box center [680, 369] width 139 height 15
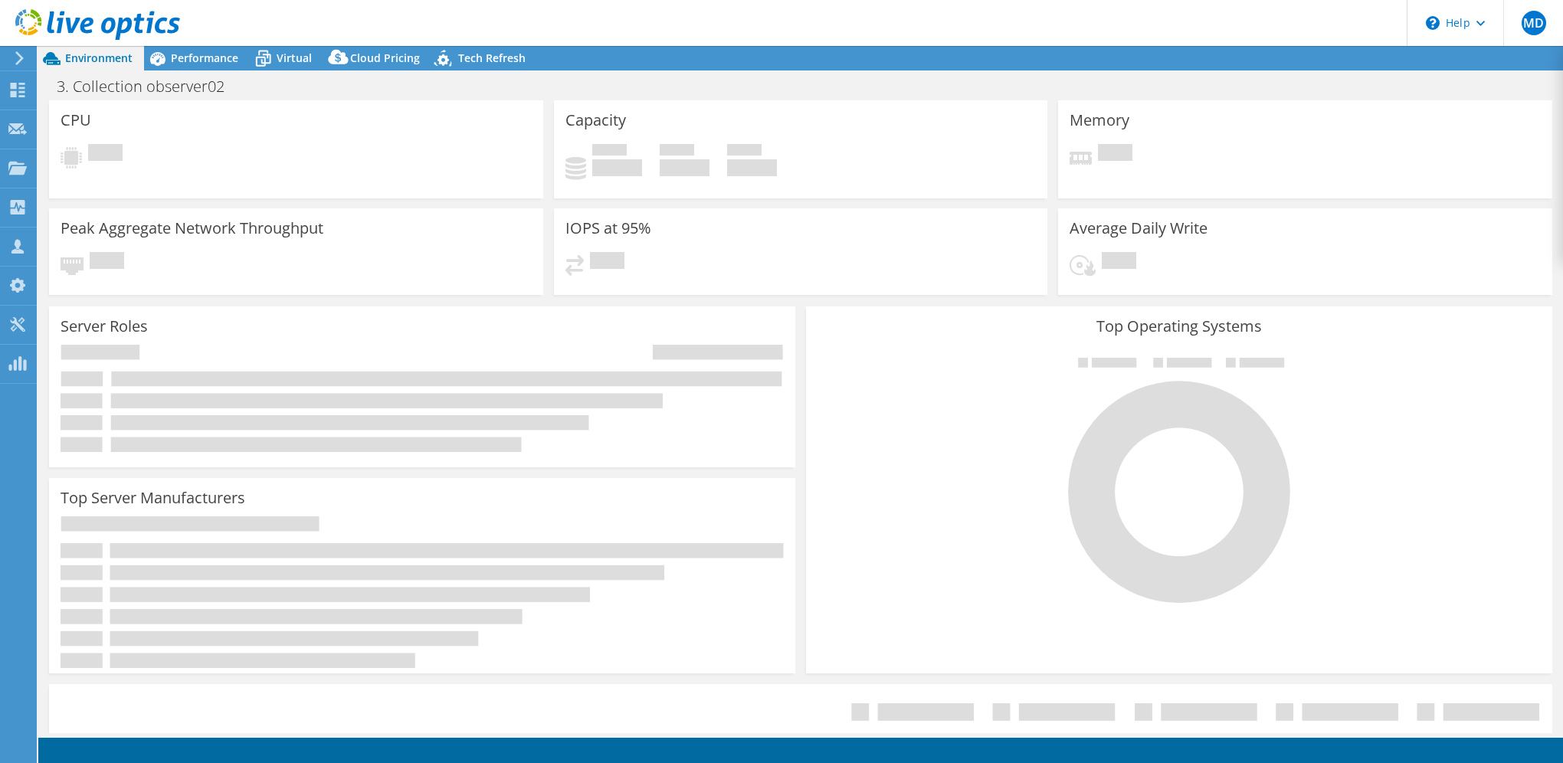
select select "USD"
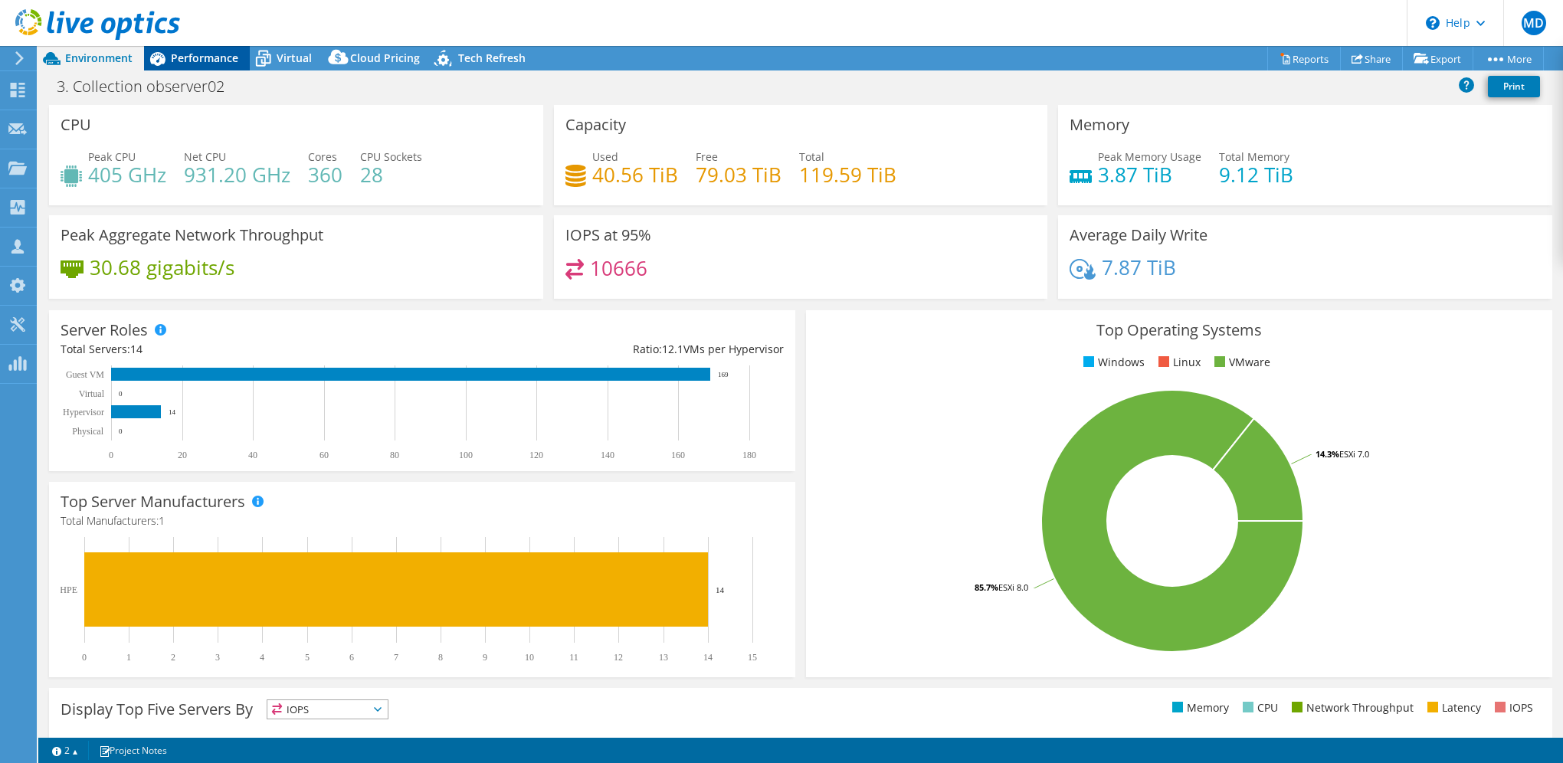
click at [202, 54] on span "Performance" at bounding box center [204, 58] width 67 height 15
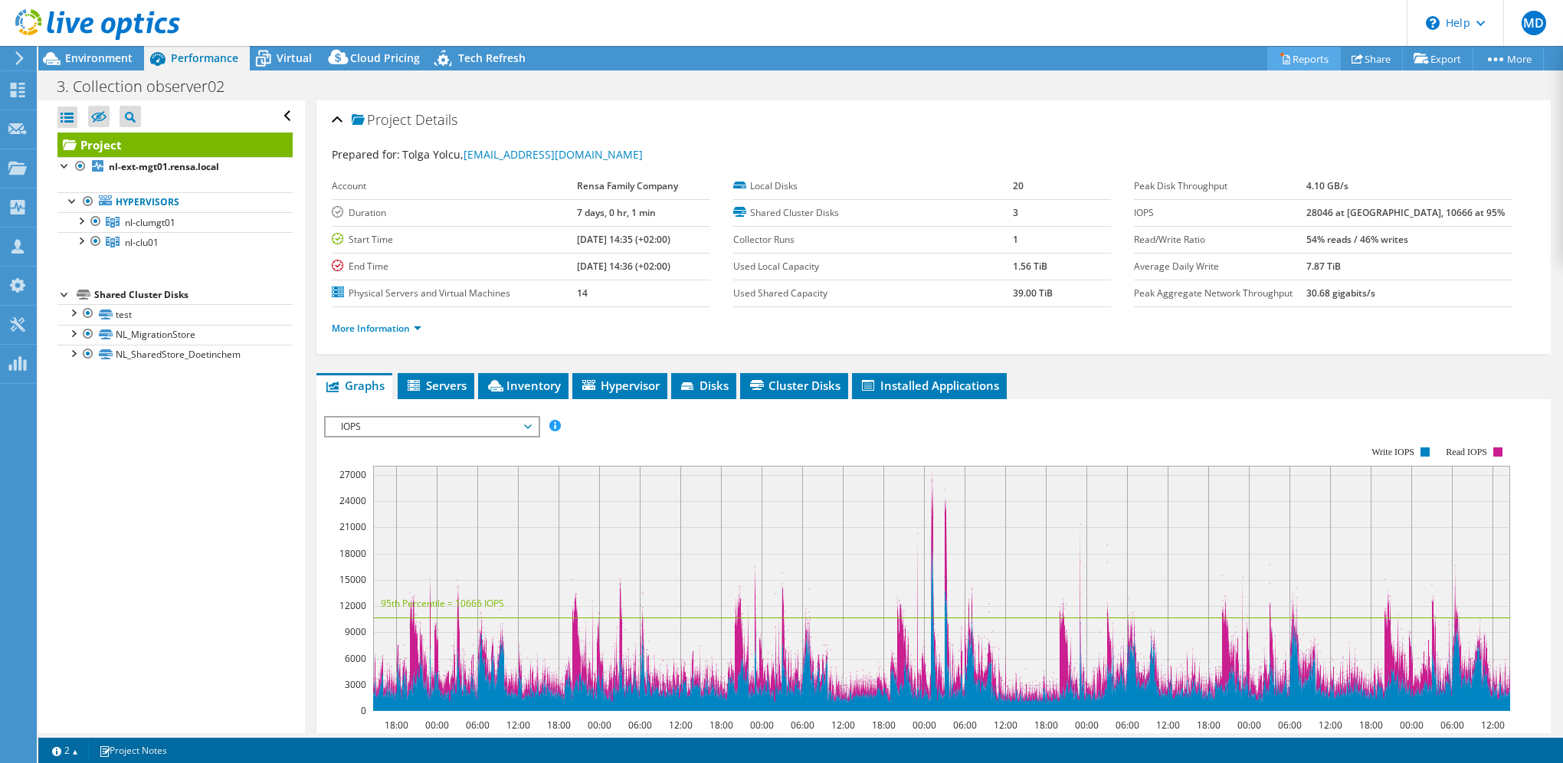
click at [1288, 56] on link "Reports" at bounding box center [1304, 59] width 74 height 24
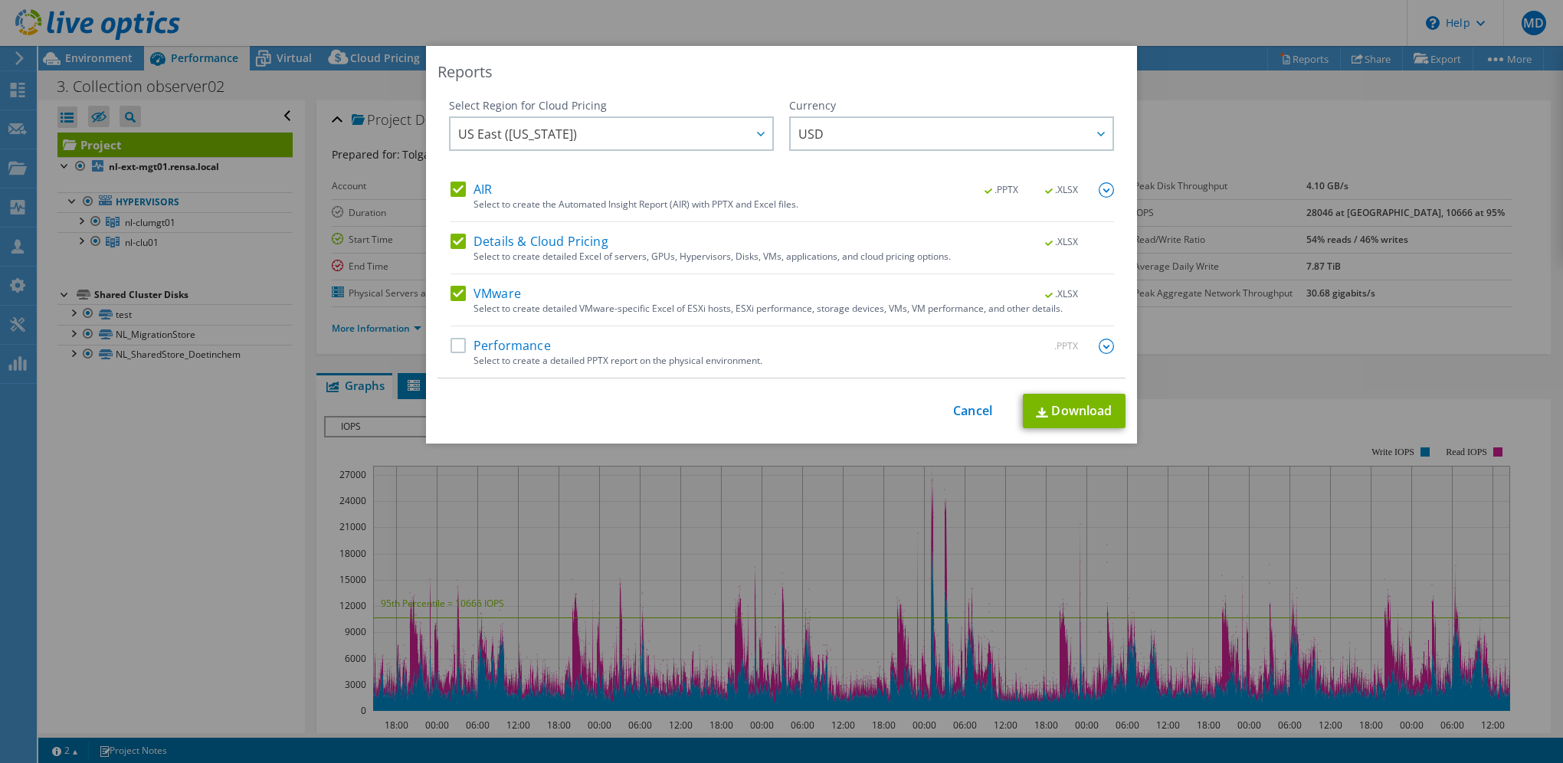
click at [452, 342] on label "Performance" at bounding box center [501, 346] width 100 height 15
click at [0, 0] on input "Performance" at bounding box center [0, 0] width 0 height 0
click at [757, 133] on icon at bounding box center [761, 134] width 8 height 5
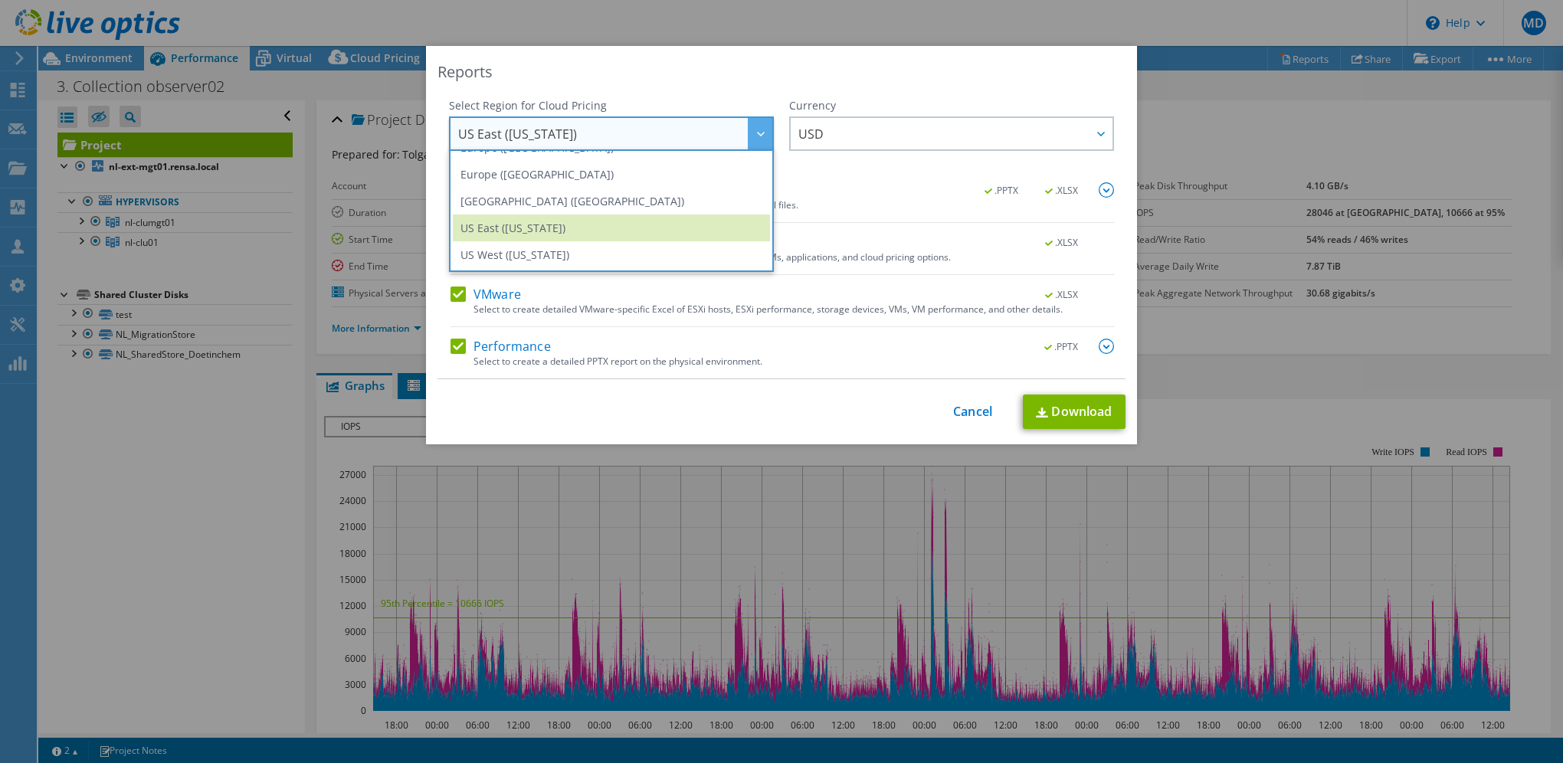
scroll to position [130, 0]
click at [539, 218] on li "Europe ([GEOGRAPHIC_DATA])" at bounding box center [611, 224] width 317 height 27
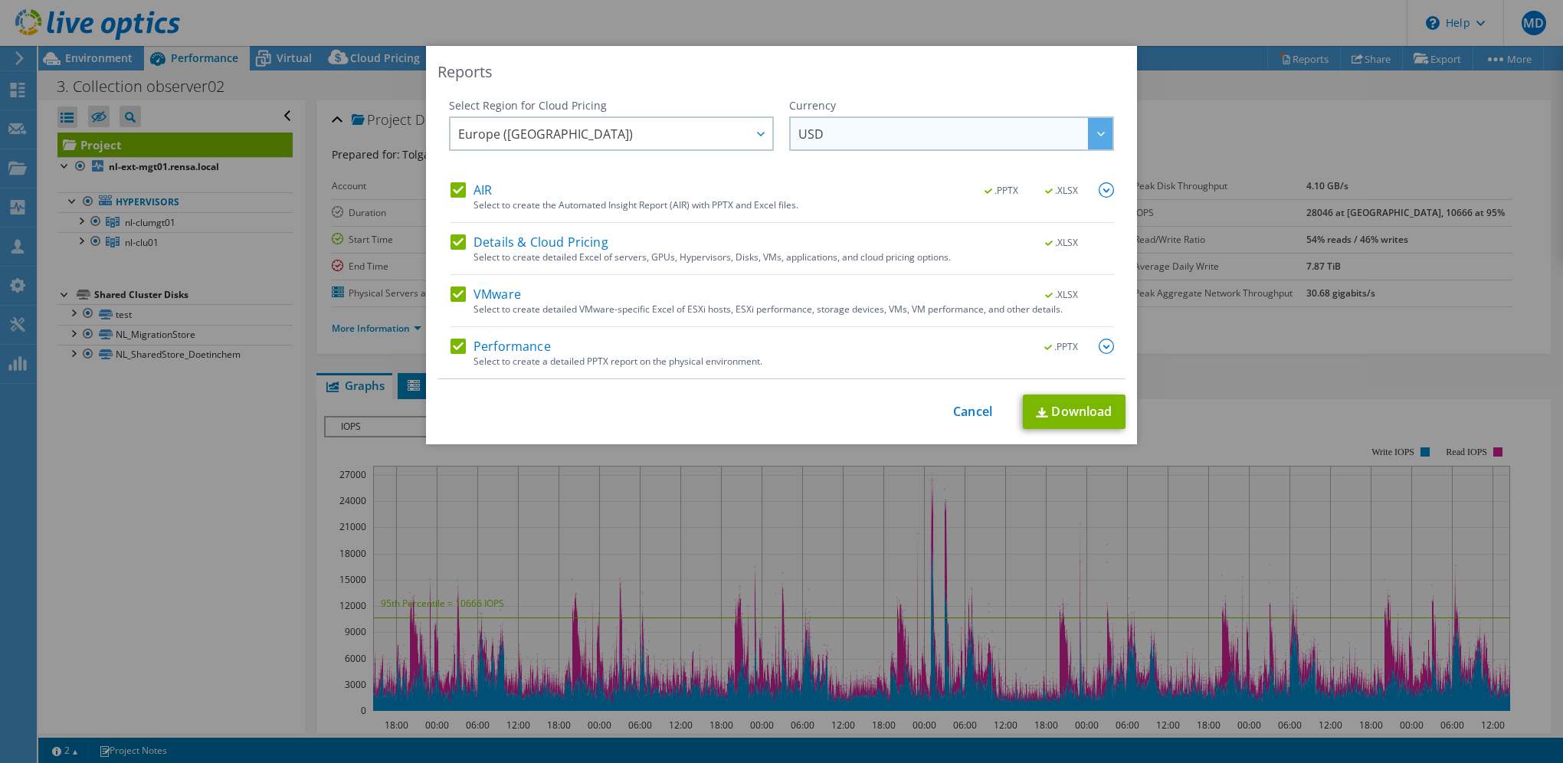
click at [897, 129] on span "USD" at bounding box center [955, 133] width 314 height 31
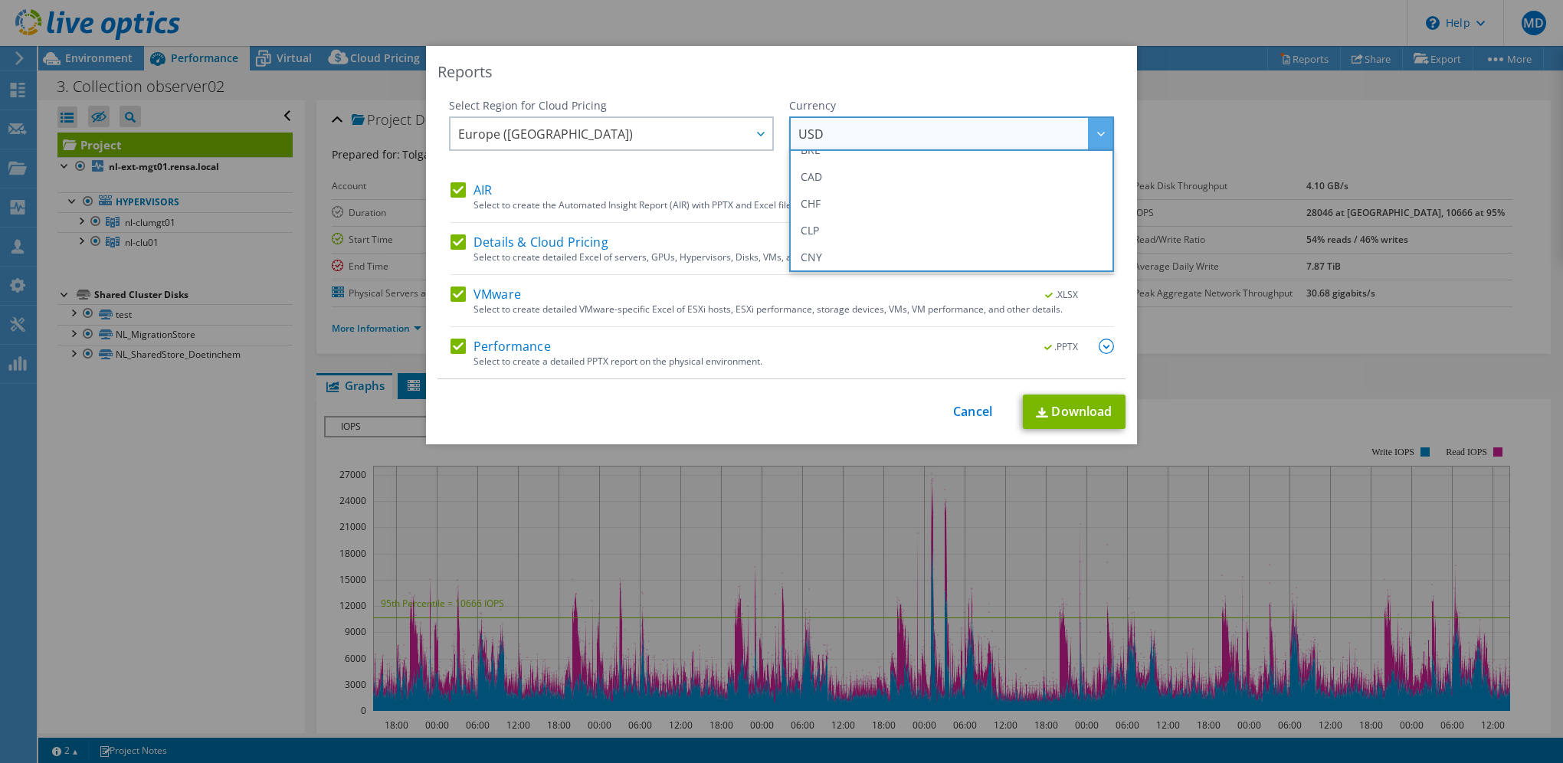
scroll to position [153, 0]
click at [858, 228] on li "EUR" at bounding box center [951, 228] width 317 height 27
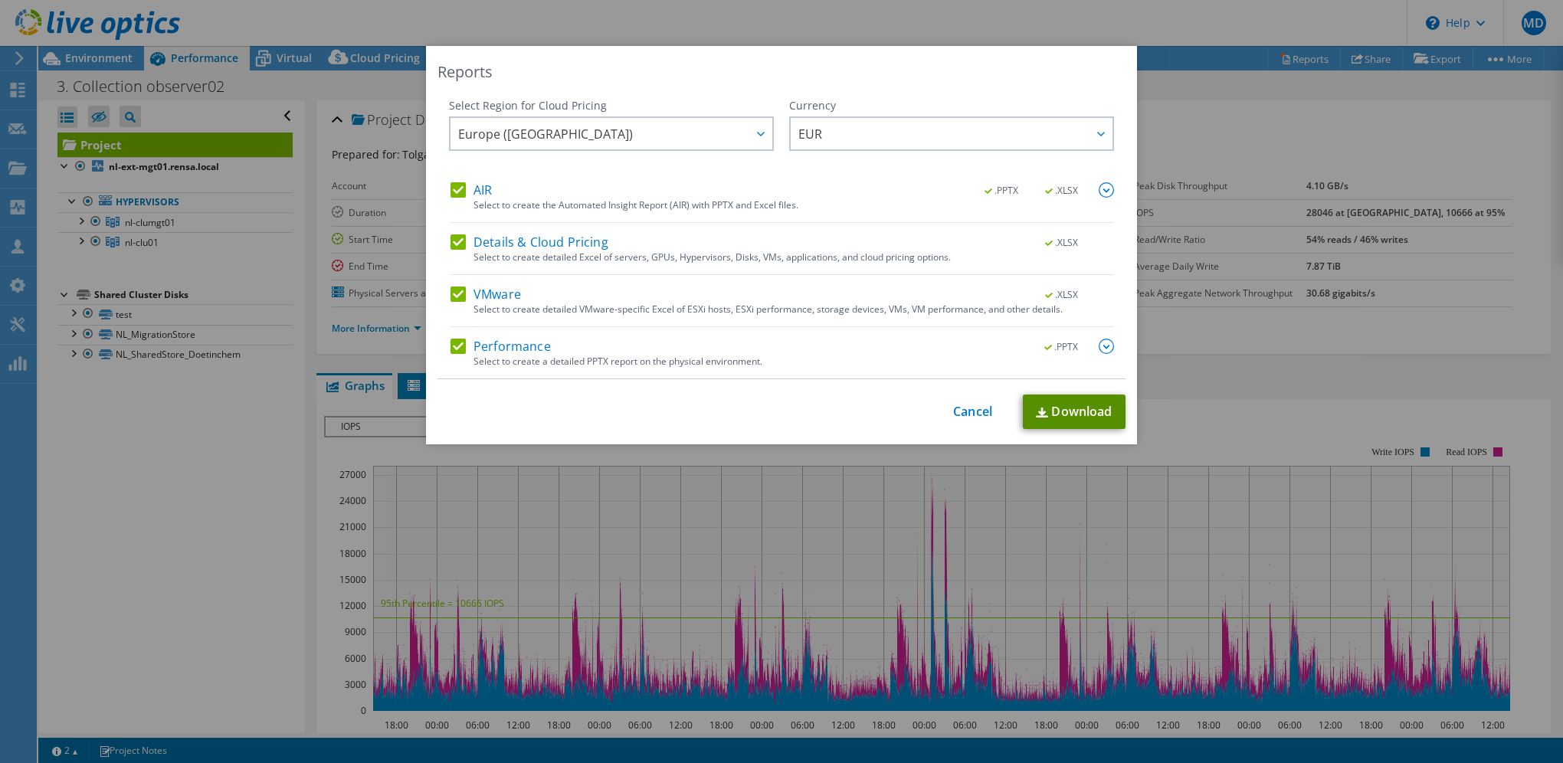
click at [1066, 405] on link "Download" at bounding box center [1074, 412] width 103 height 34
click at [959, 417] on link "Cancel" at bounding box center [972, 412] width 39 height 15
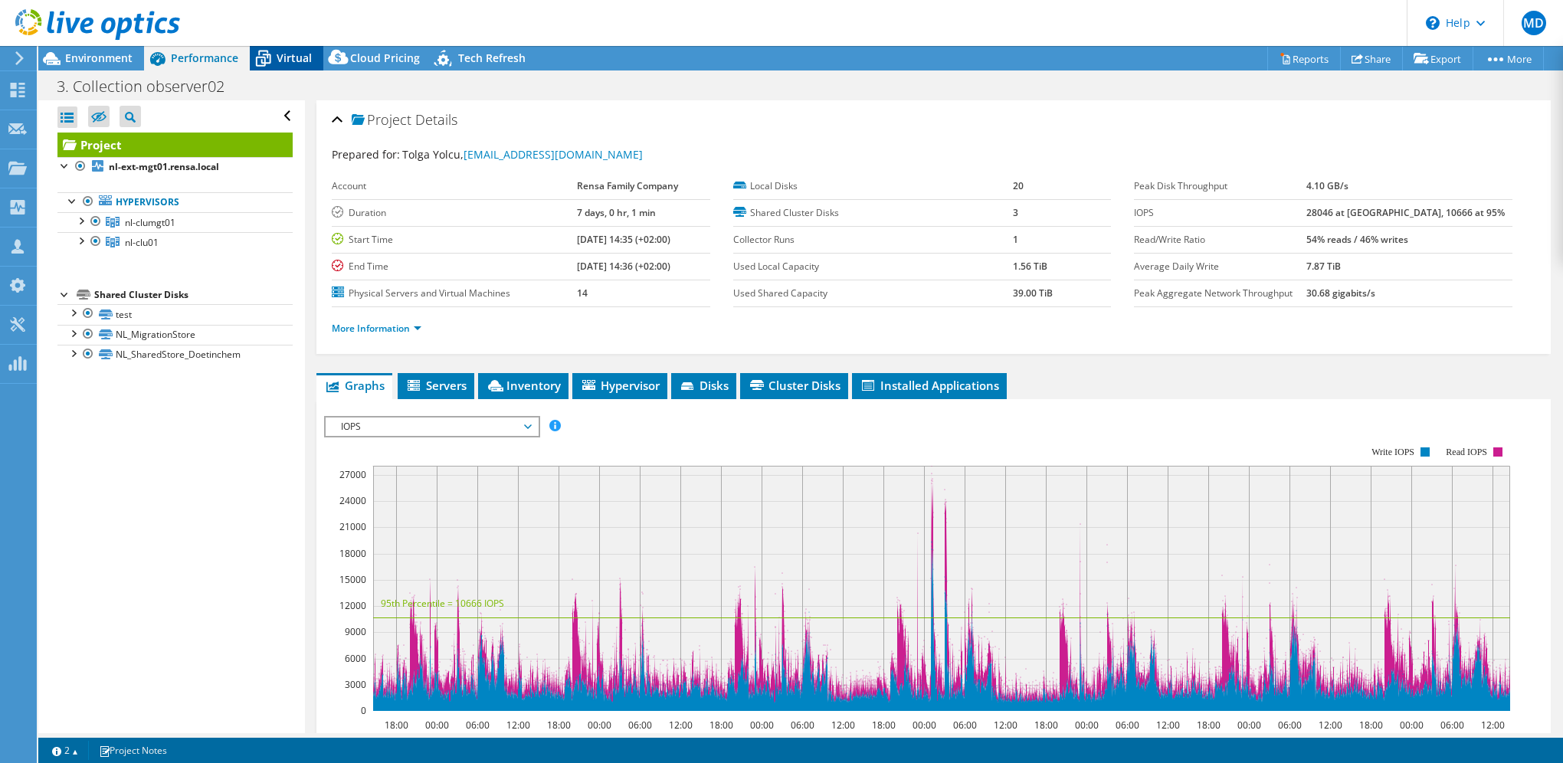
click at [286, 57] on span "Virtual" at bounding box center [294, 58] width 35 height 15
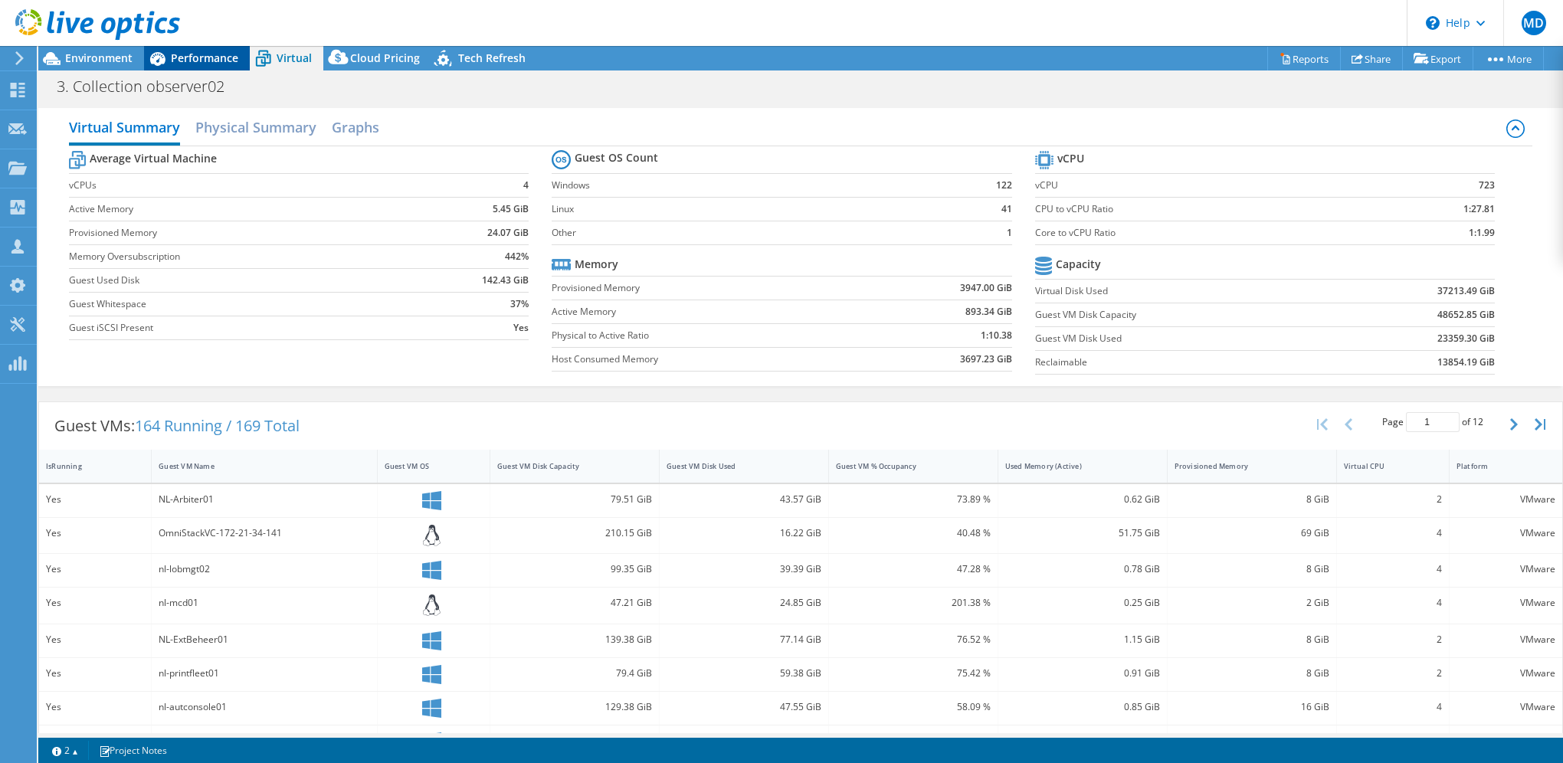
click at [193, 47] on div "Performance" at bounding box center [197, 58] width 106 height 25
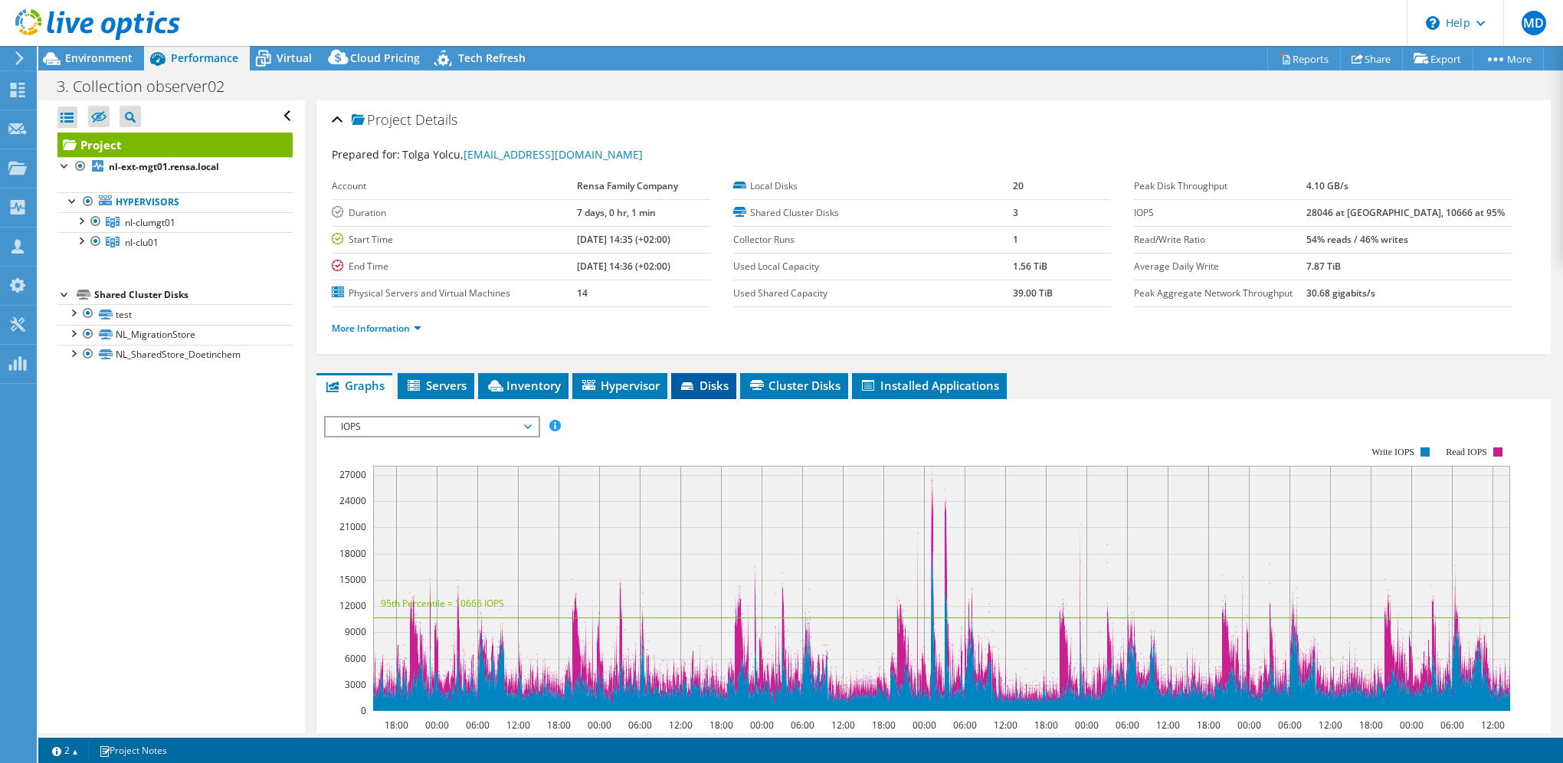
click at [710, 383] on span "Disks" at bounding box center [704, 385] width 50 height 15
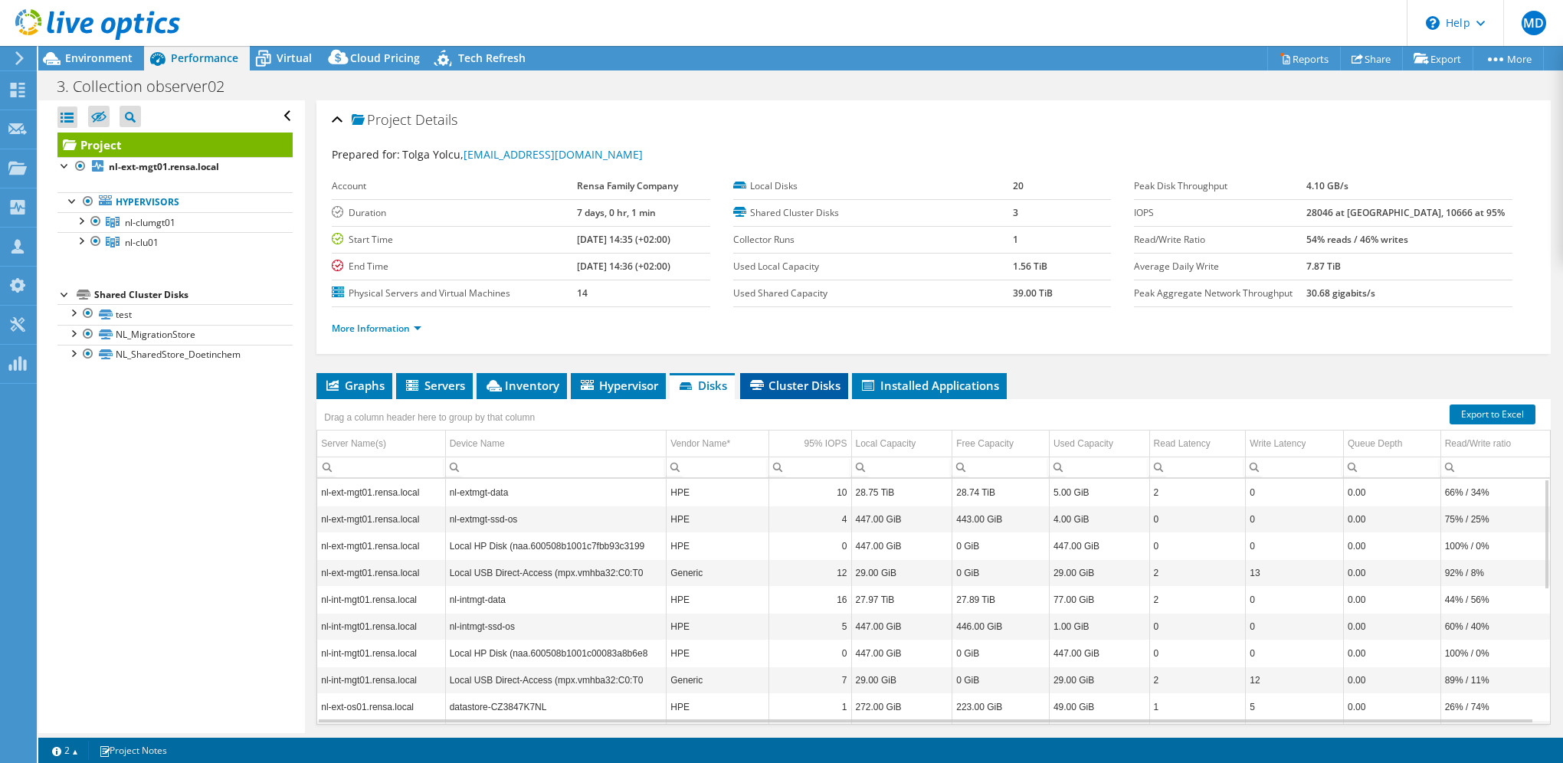
click at [777, 380] on span "Cluster Disks" at bounding box center [794, 385] width 93 height 15
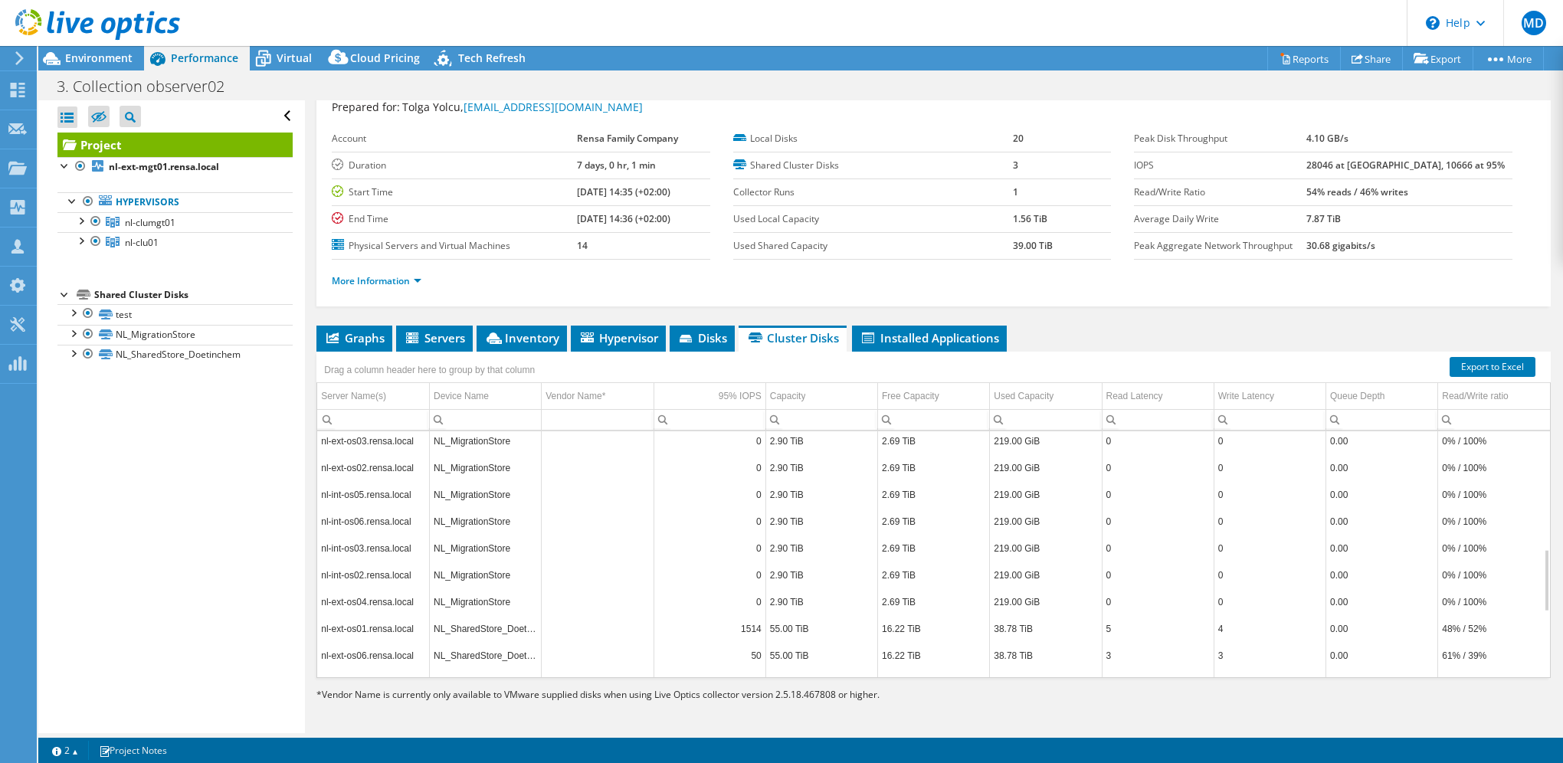
scroll to position [714, 0]
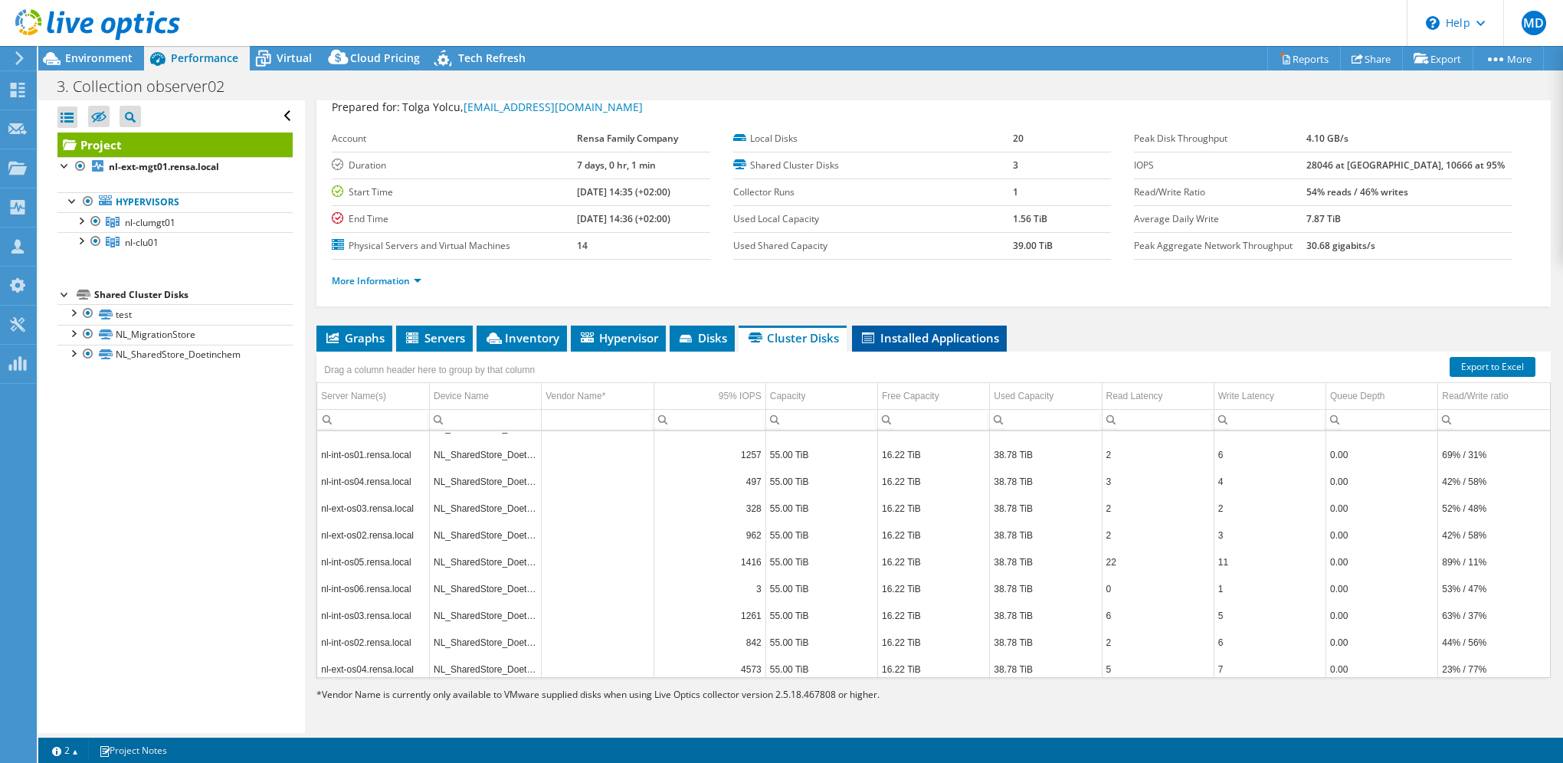
click at [916, 331] on span "Installed Applications" at bounding box center [929, 337] width 139 height 15
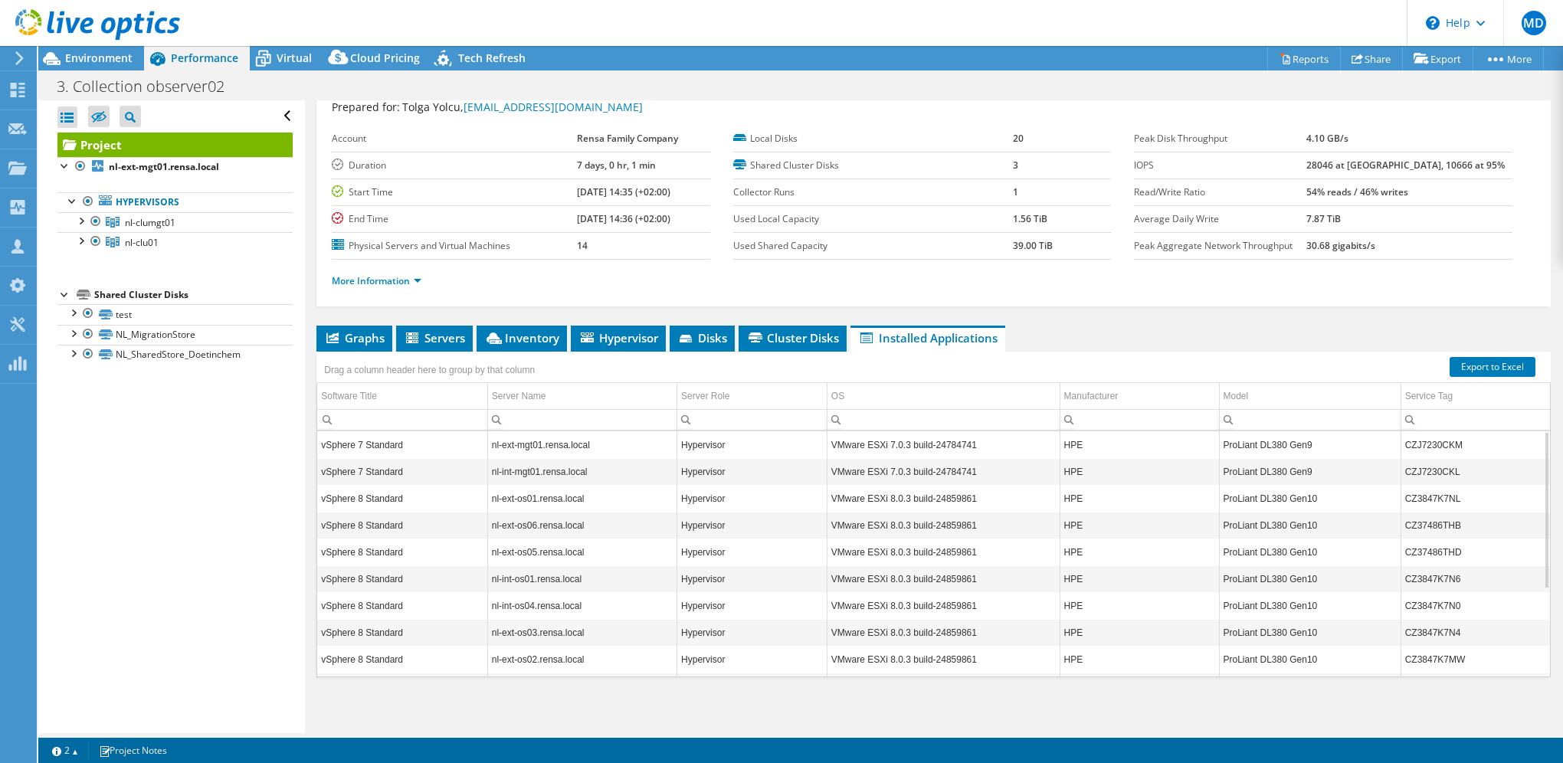
scroll to position [48, 0]
click at [495, 51] on span "Tech Refresh" at bounding box center [491, 58] width 67 height 15
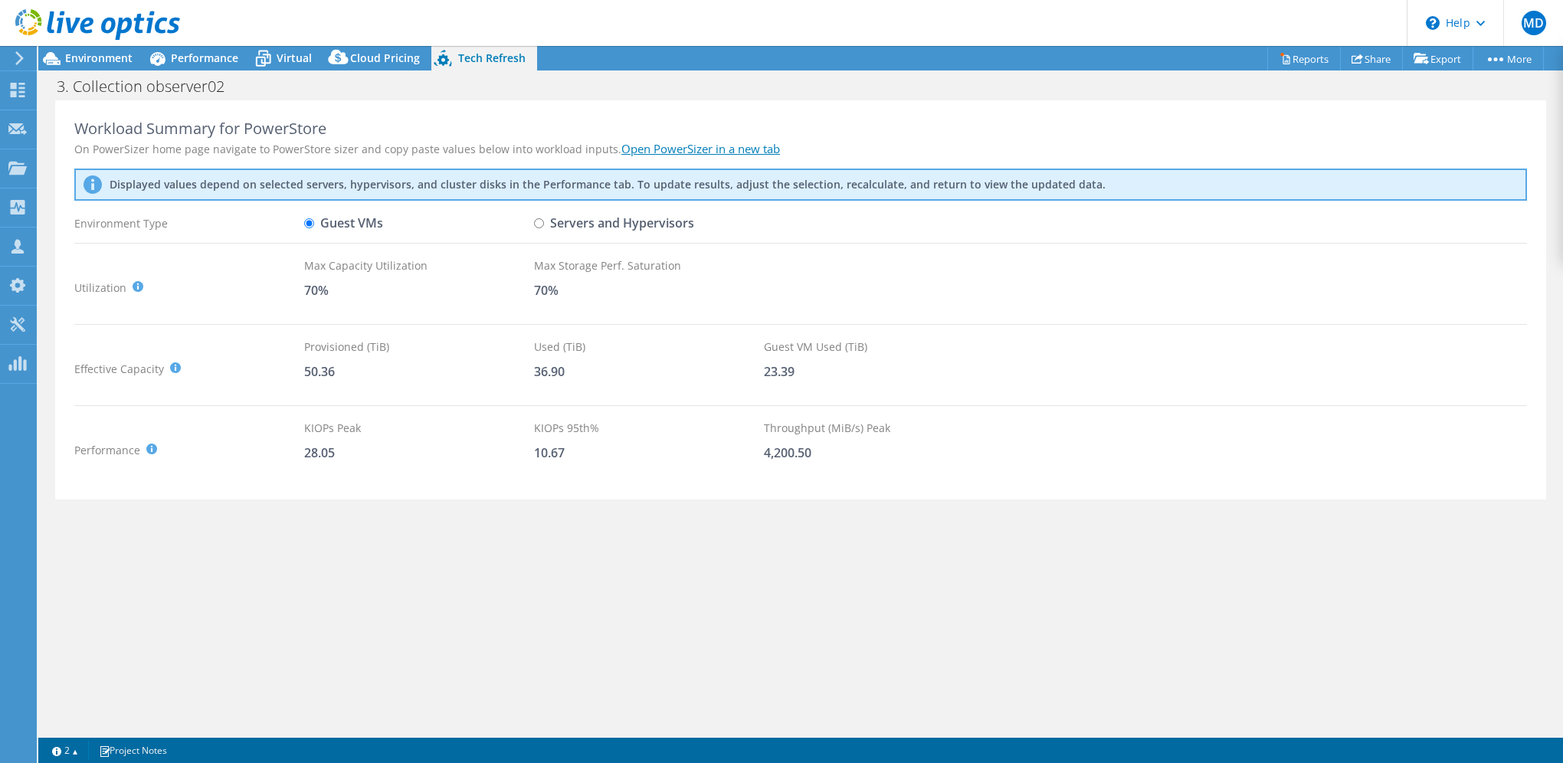
click at [537, 220] on input "Servers and Hypervisors" at bounding box center [539, 223] width 10 height 10
radio input "true"
radio input "false"
click at [401, 61] on span "Cloud Pricing" at bounding box center [385, 58] width 70 height 15
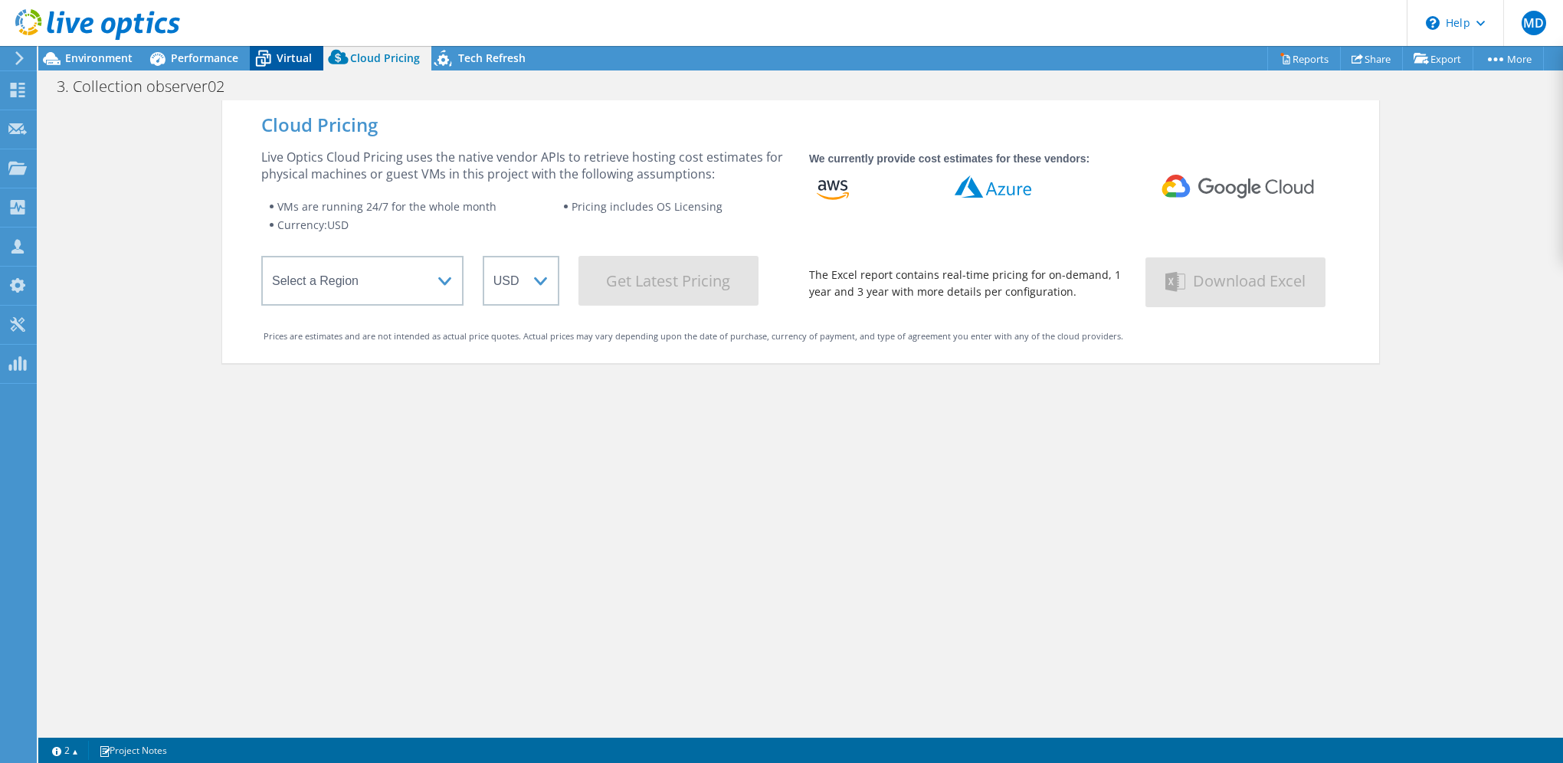
click at [282, 56] on span "Virtual" at bounding box center [294, 58] width 35 height 15
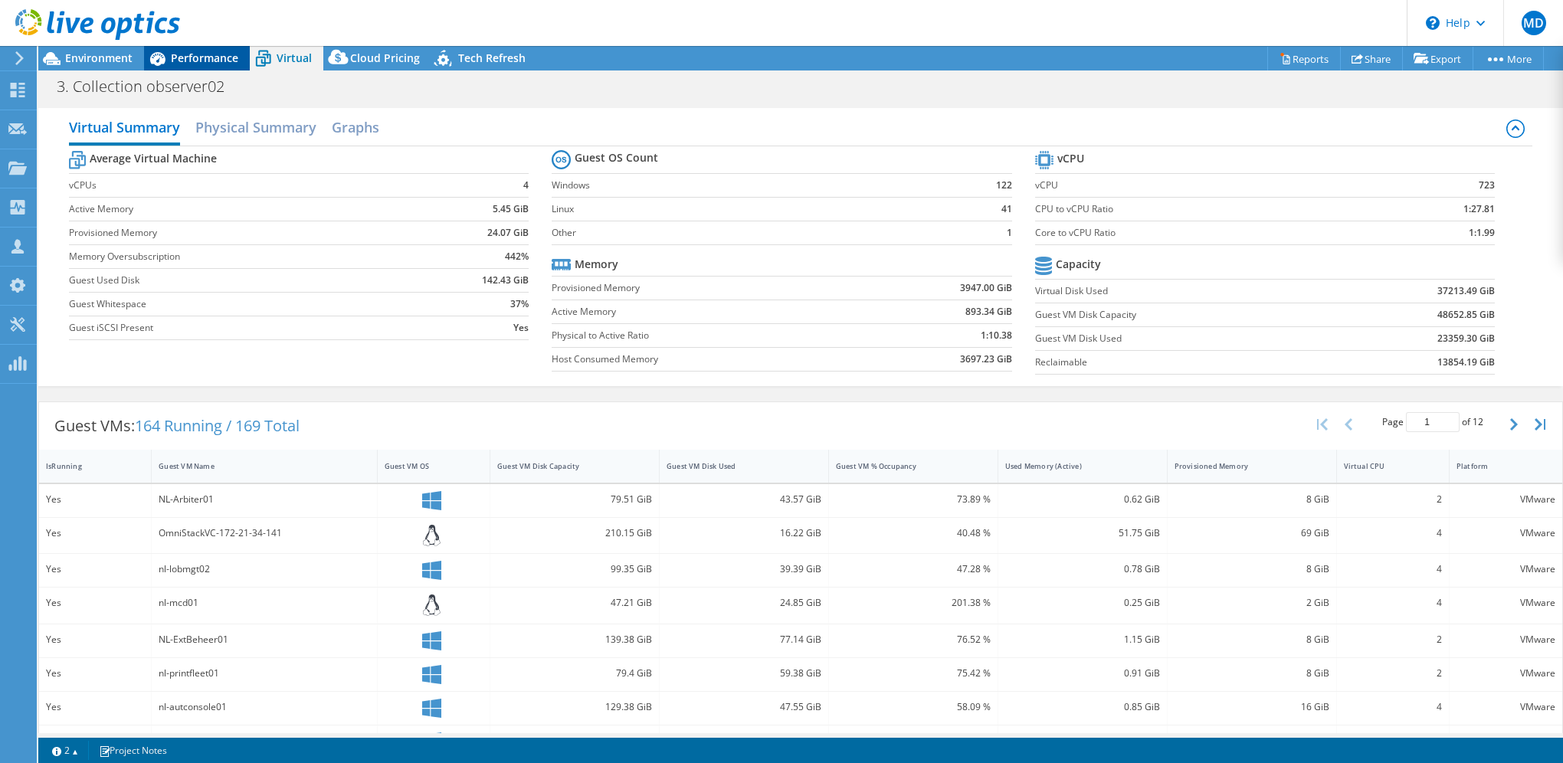
click at [185, 55] on span "Performance" at bounding box center [204, 58] width 67 height 15
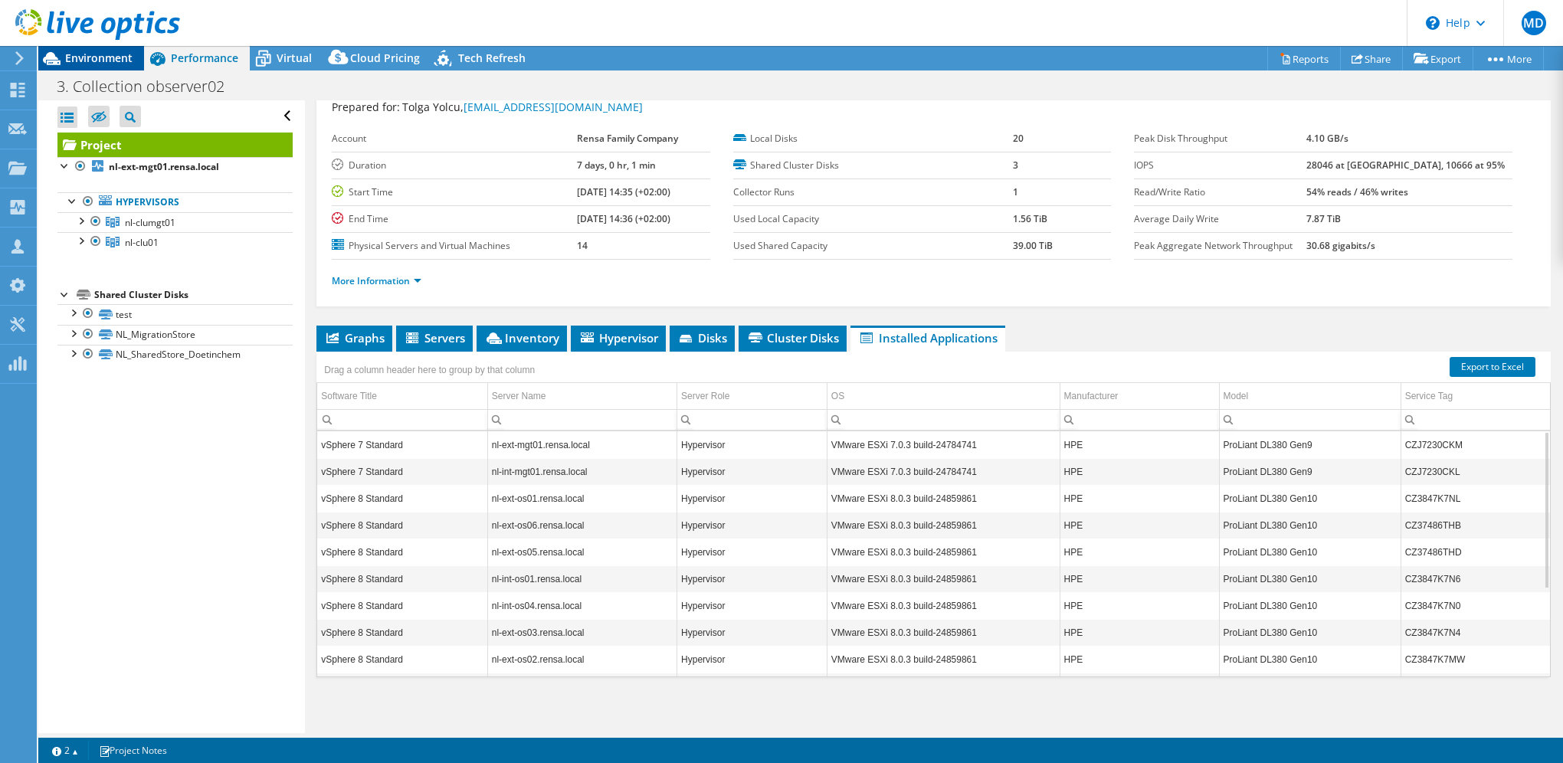
click at [104, 59] on span "Environment" at bounding box center [98, 58] width 67 height 15
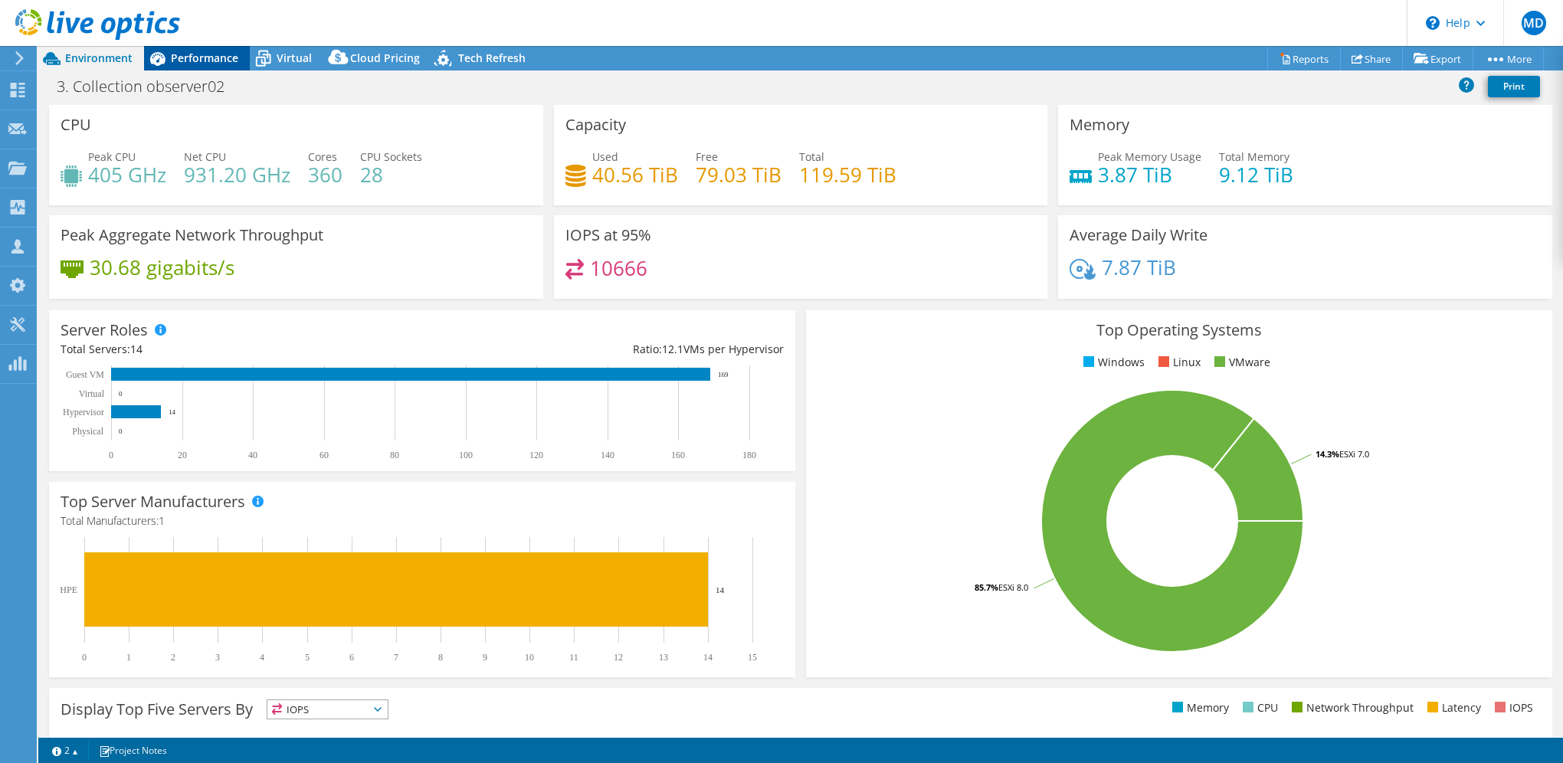
click at [227, 67] on div "Performance" at bounding box center [197, 58] width 106 height 25
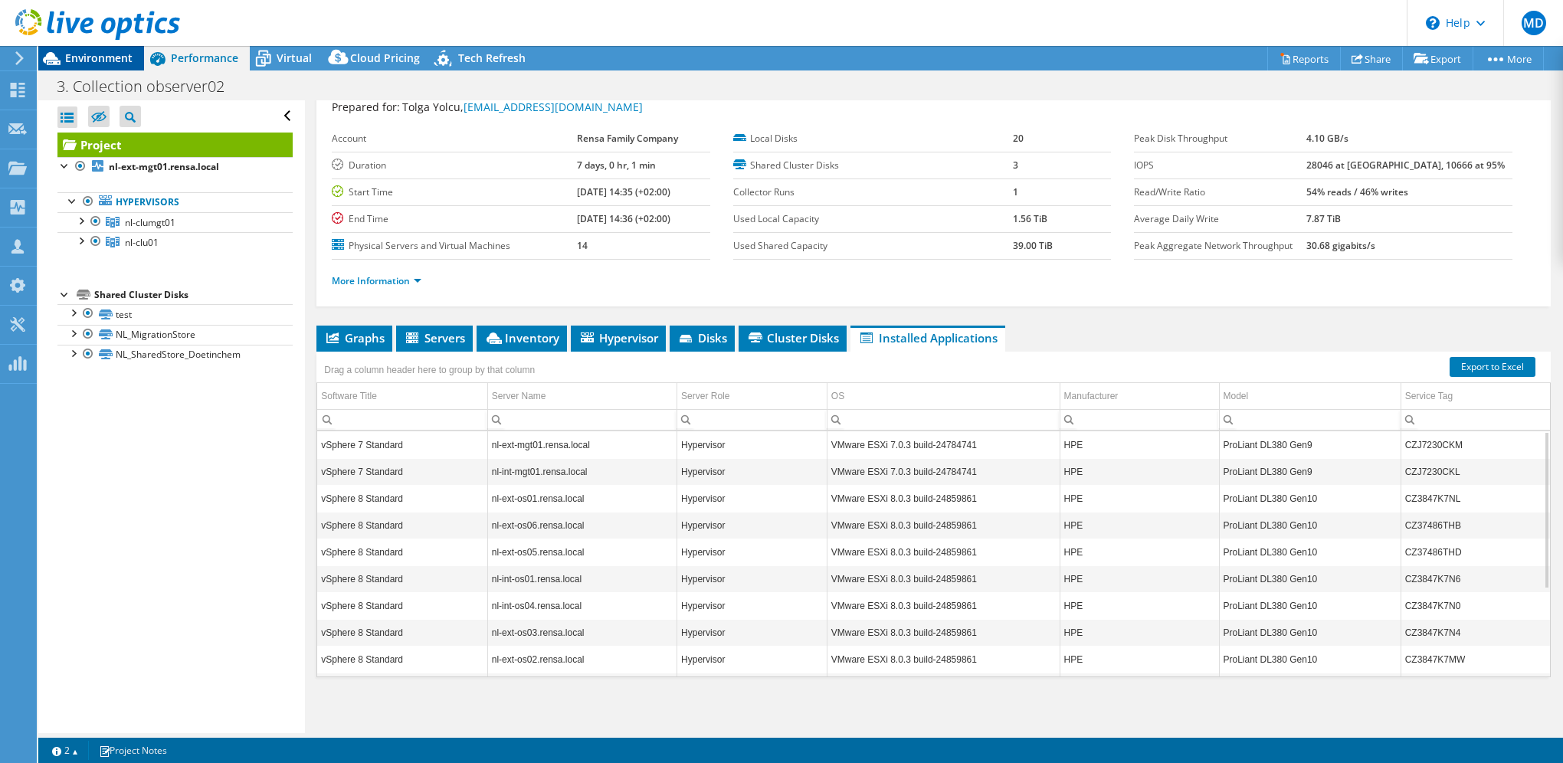
click at [76, 56] on span "Environment" at bounding box center [98, 58] width 67 height 15
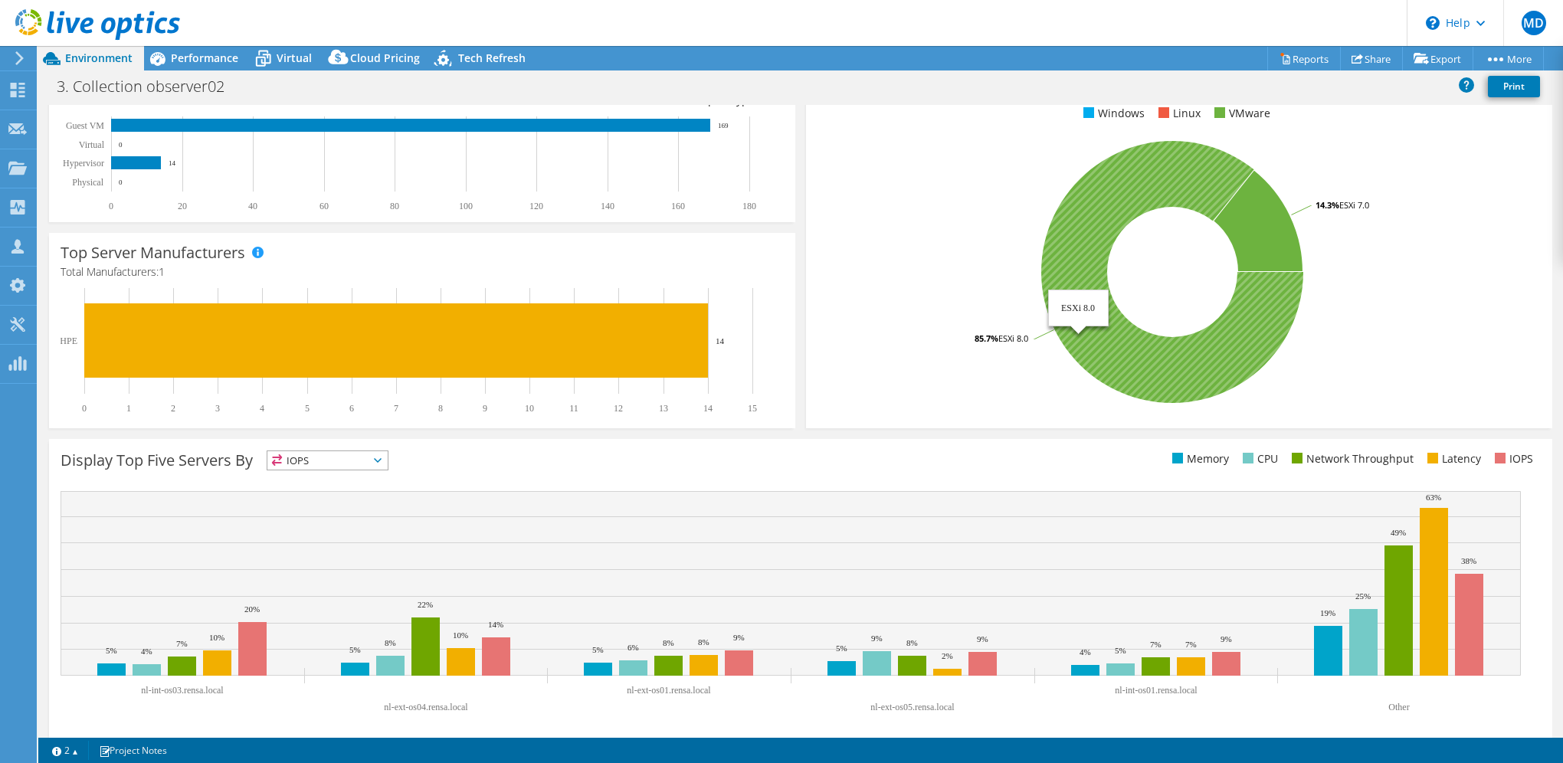
scroll to position [259, 0]
